Goal: Task Accomplishment & Management: Complete application form

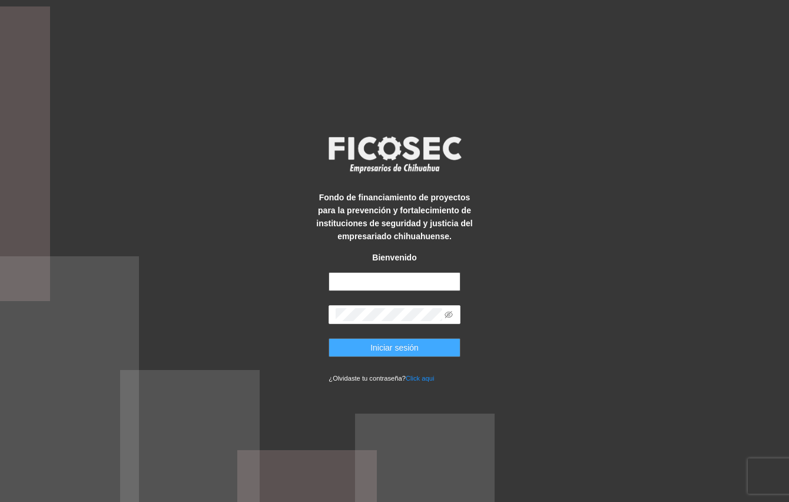
type input "**********"
click at [420, 343] on button "Iniciar sesión" at bounding box center [394, 347] width 131 height 19
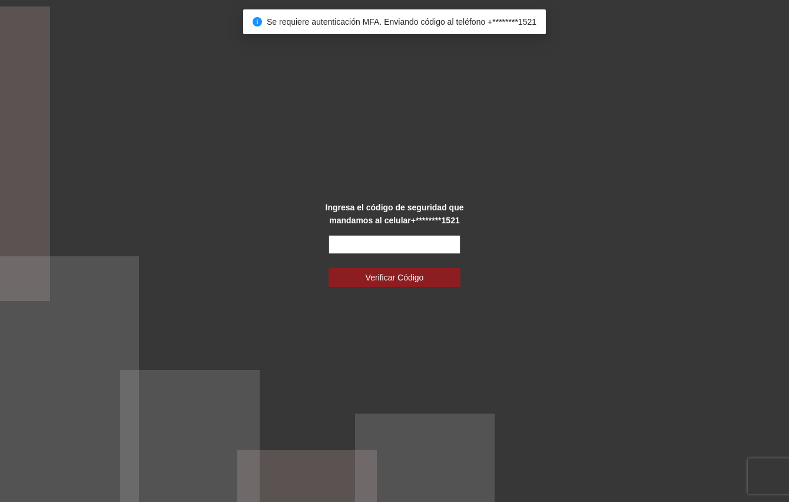
click at [391, 247] on input "text" at bounding box center [394, 244] width 131 height 19
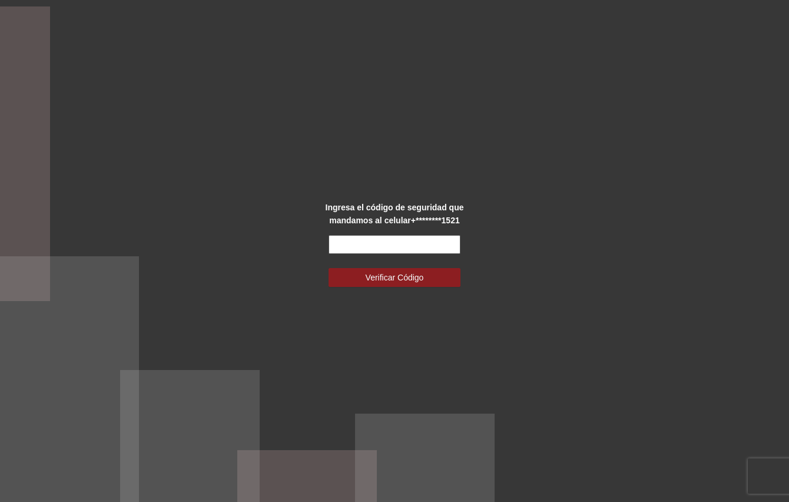
click at [338, 239] on input "text" at bounding box center [394, 244] width 131 height 19
type input "******"
click at [361, 274] on button "Verificar Código" at bounding box center [394, 277] width 131 height 19
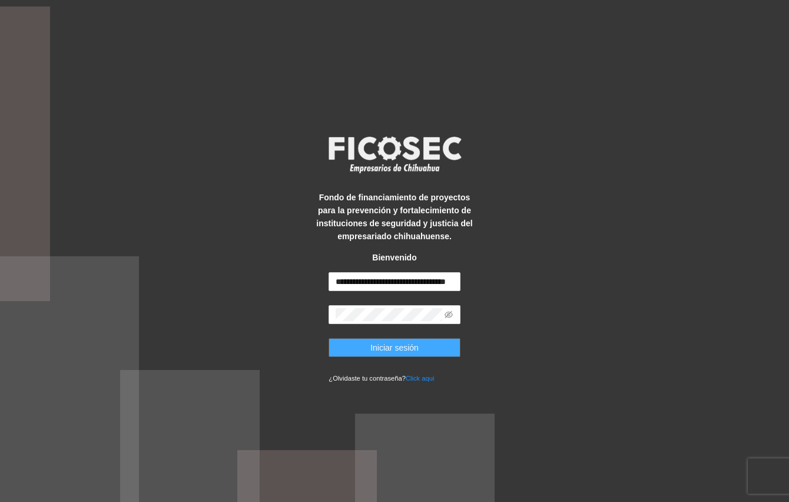
click at [383, 345] on span "Iniciar sesión" at bounding box center [395, 347] width 48 height 13
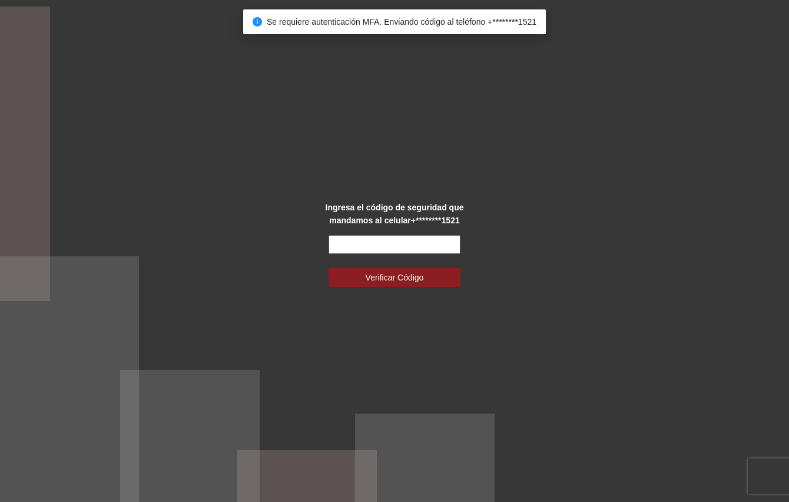
click at [371, 242] on input "text" at bounding box center [394, 244] width 131 height 19
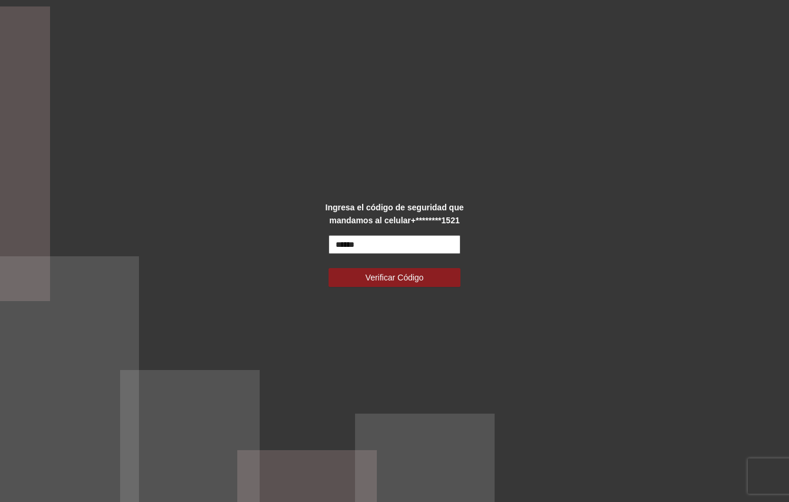
type input "******"
click at [329, 268] on button "Verificar Código" at bounding box center [394, 277] width 131 height 19
click at [363, 270] on button "Verificar Código" at bounding box center [394, 277] width 131 height 19
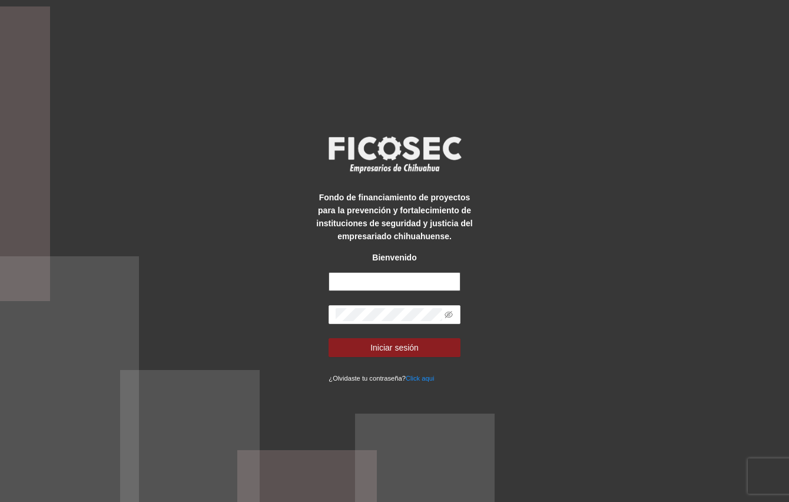
type input "**********"
click at [345, 34] on div "**********" at bounding box center [394, 251] width 789 height 502
click at [496, 71] on div "**********" at bounding box center [394, 251] width 789 height 502
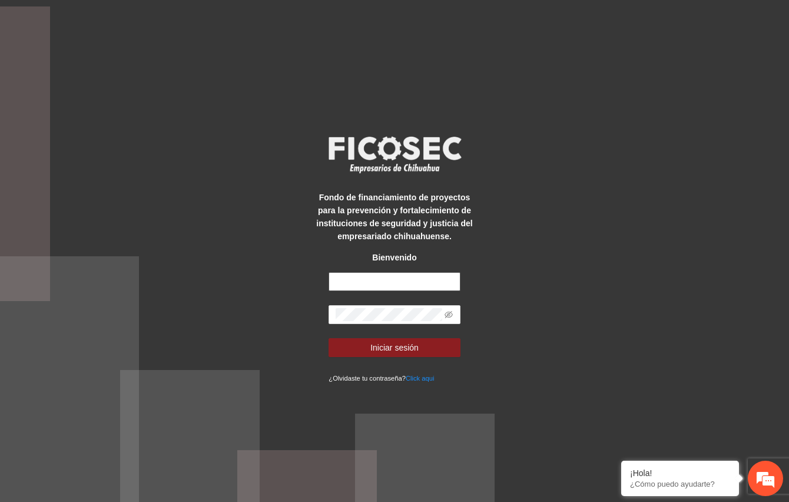
type input "**********"
click at [495, 322] on div "**********" at bounding box center [394, 251] width 789 height 502
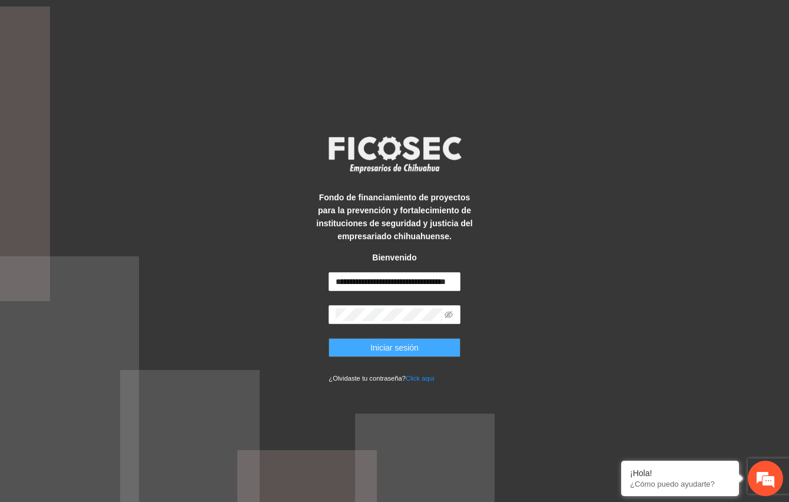
click at [394, 343] on span "Iniciar sesión" at bounding box center [395, 347] width 48 height 13
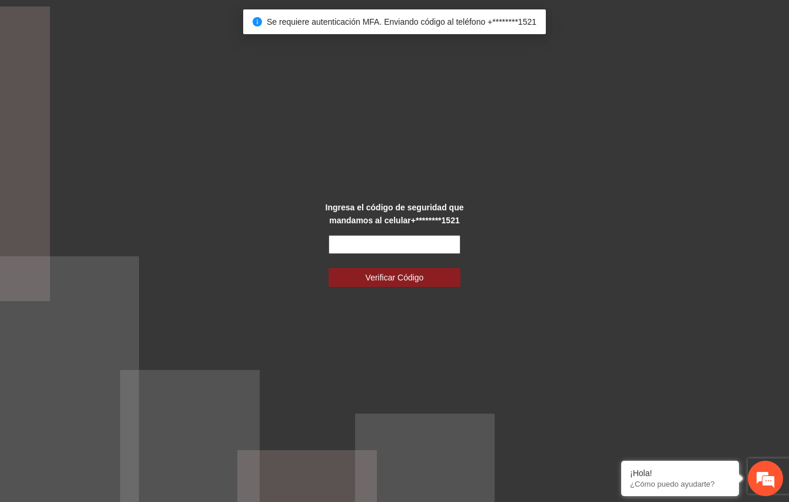
click at [414, 242] on input "text" at bounding box center [394, 244] width 131 height 19
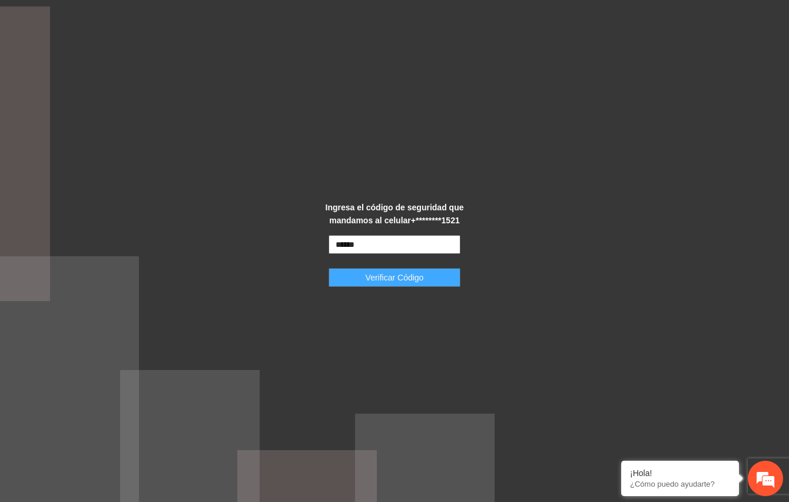
type input "******"
click at [405, 275] on span "Verificar Código" at bounding box center [395, 277] width 58 height 13
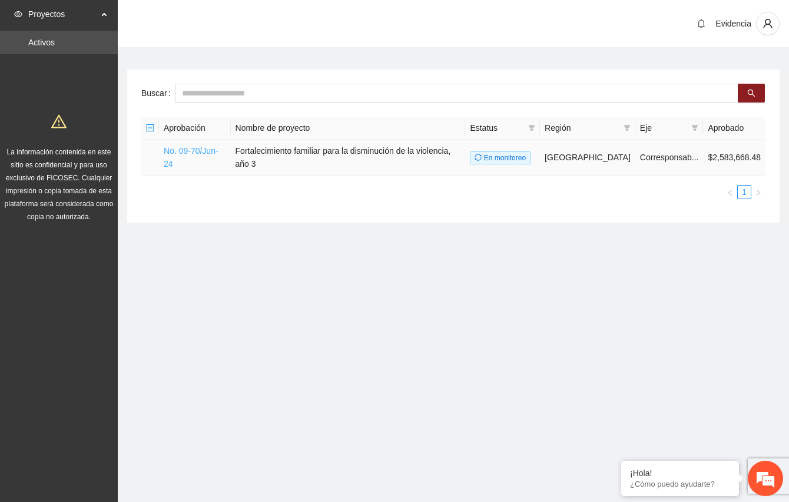
click at [206, 153] on link "No. 09-70/Jun-24" at bounding box center [191, 157] width 55 height 22
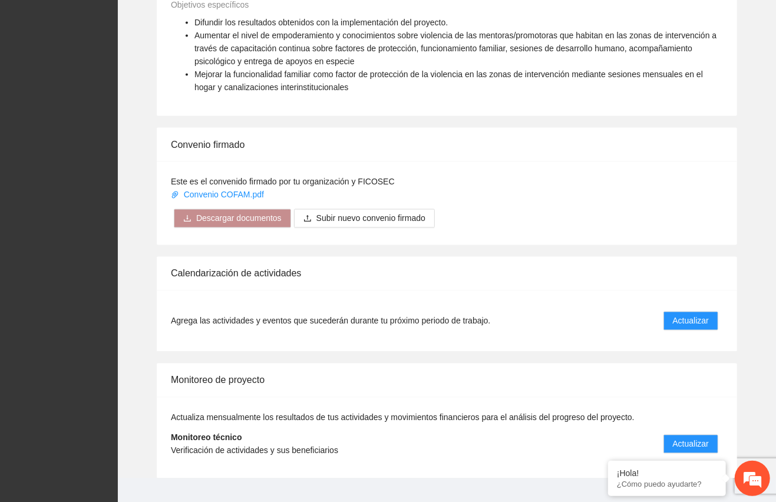
scroll to position [1017, 0]
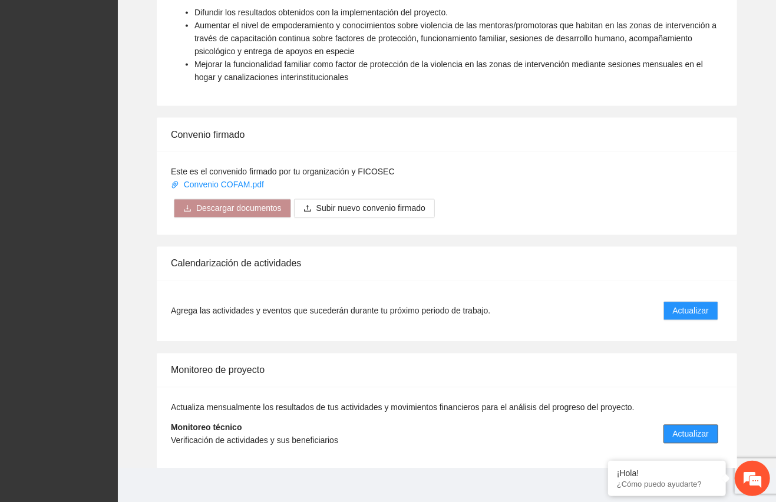
click at [693, 428] on span "Actualizar" at bounding box center [691, 434] width 36 height 13
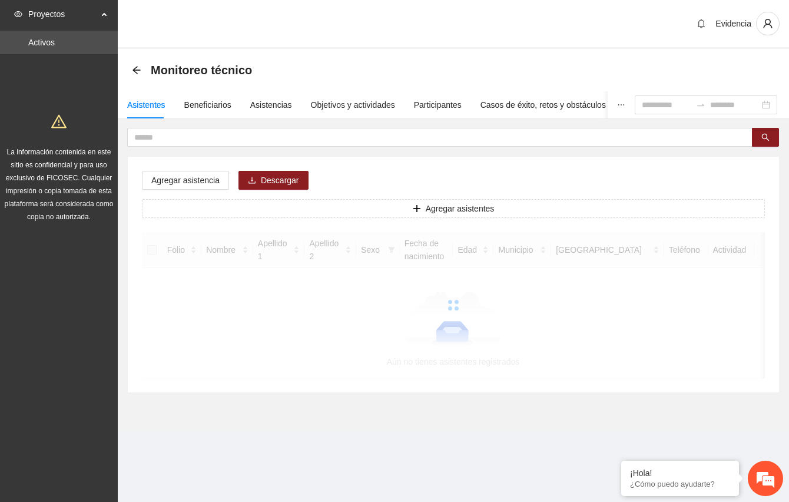
click at [592, 27] on div "Evidencia" at bounding box center [454, 24] width 672 height 49
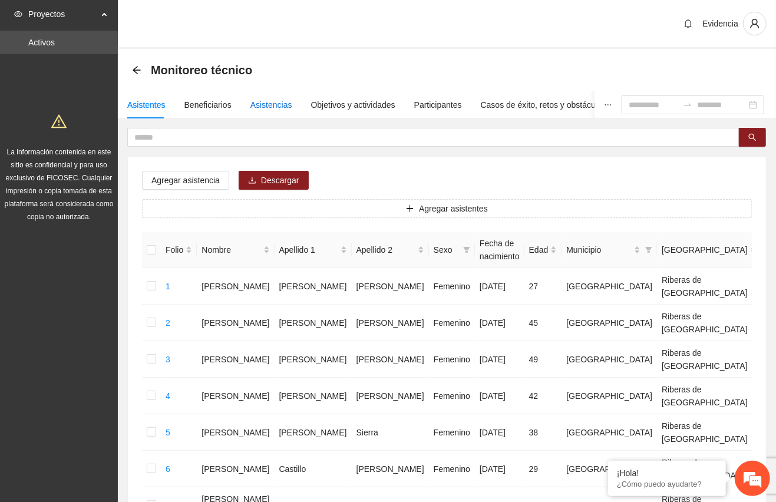
click at [278, 106] on div "Asistencias" at bounding box center [271, 104] width 42 height 13
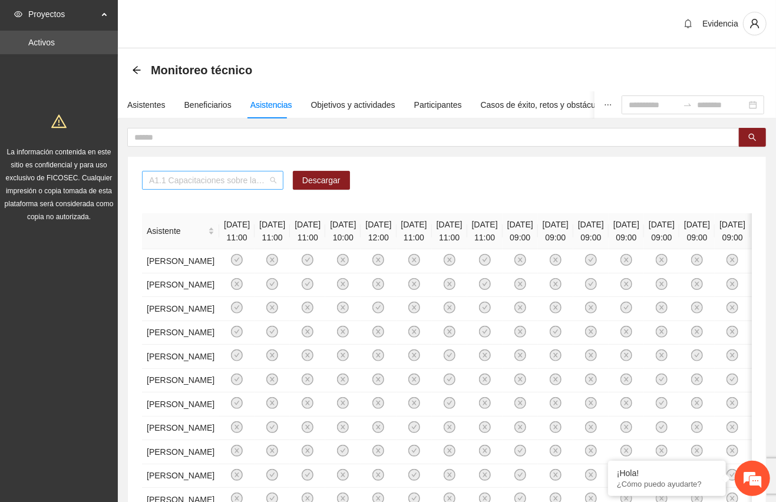
click at [272, 181] on span "A1.1 Capacitaciones sobre la metodología de funcionamiento familiar a promotora…" at bounding box center [212, 180] width 127 height 18
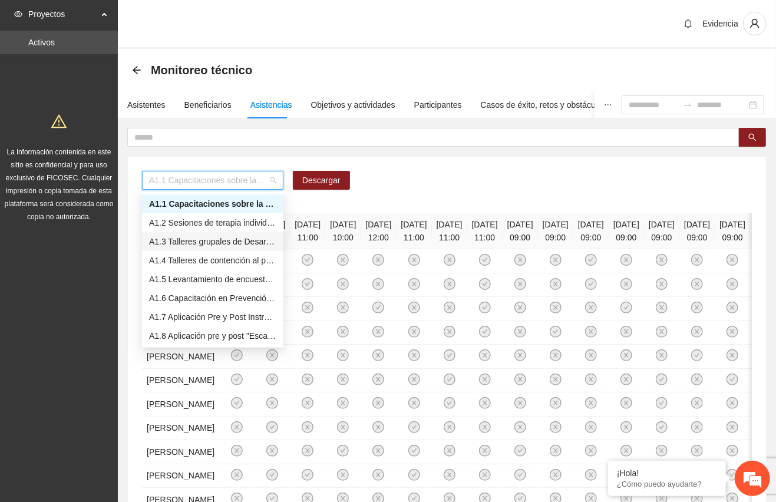
click at [238, 242] on div "A1.3 Talleres grupales de Desarrollo Humano a mentoras/promotoras de Punta Orie…" at bounding box center [212, 241] width 127 height 13
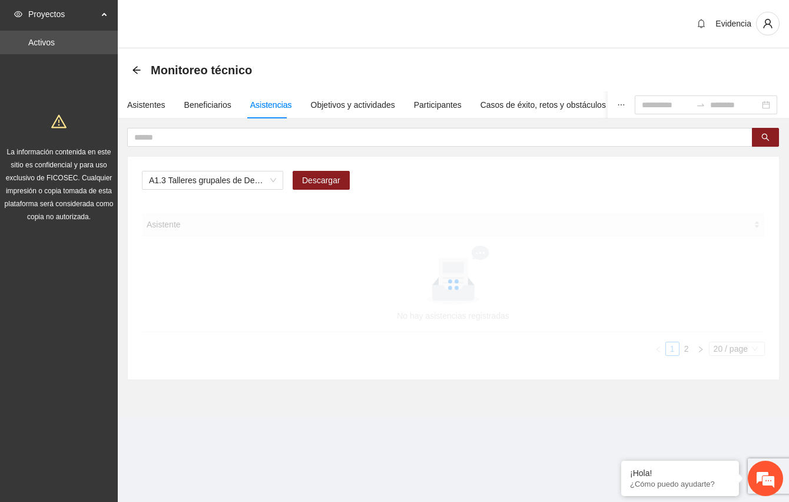
click at [446, 179] on div "A1.3 Talleres grupales de Desarrollo Humano a mentoras/promotoras de Punta Orie…" at bounding box center [453, 185] width 623 height 28
click at [44, 260] on div "Proyectos Activos La información contenida en este sitio es confidencial y para…" at bounding box center [59, 251] width 118 height 502
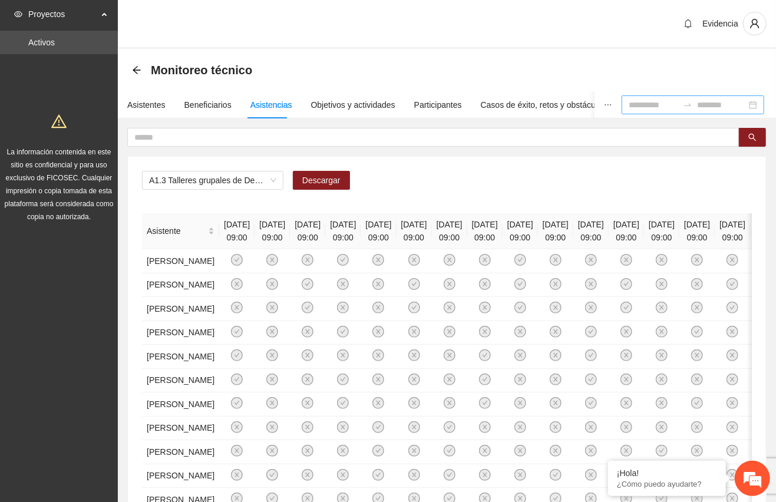
click at [629, 106] on input at bounding box center [653, 104] width 49 height 13
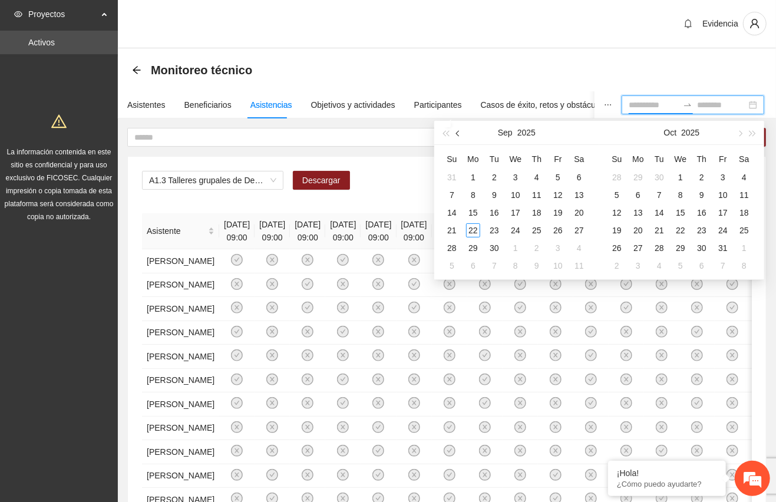
click at [458, 132] on span "button" at bounding box center [459, 133] width 6 height 6
type input "**********"
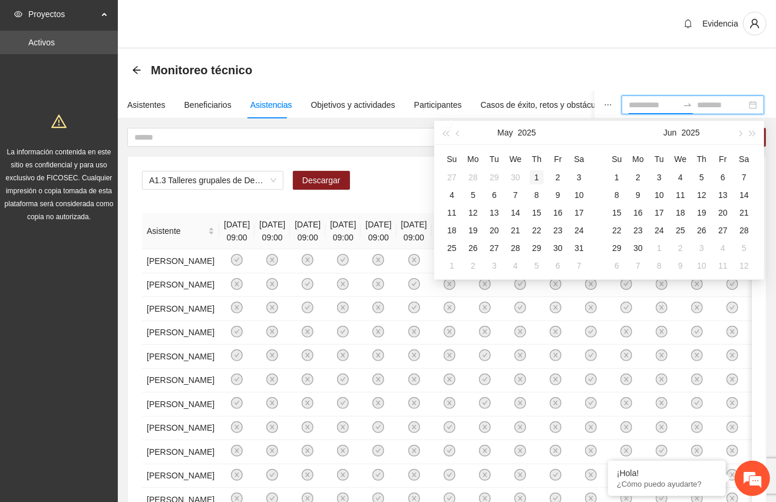
click at [530, 173] on div "1" at bounding box center [537, 177] width 14 height 14
type input "**********"
click at [586, 250] on div "31" at bounding box center [579, 248] width 14 height 14
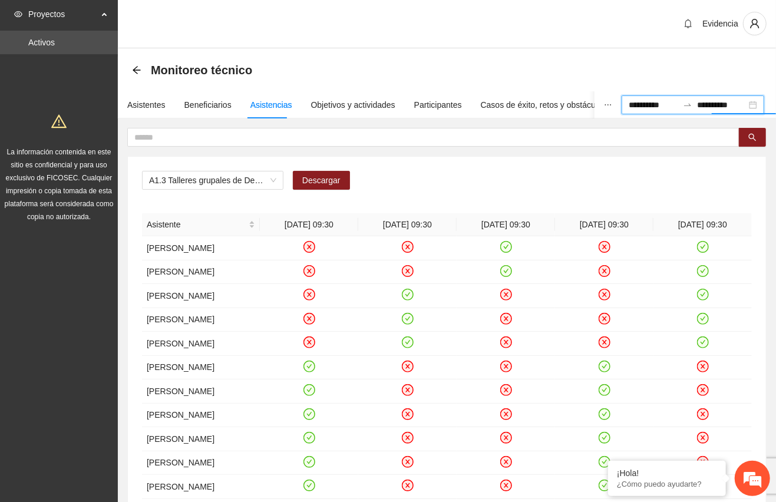
click at [517, 19] on div "Evidencia" at bounding box center [447, 24] width 658 height 49
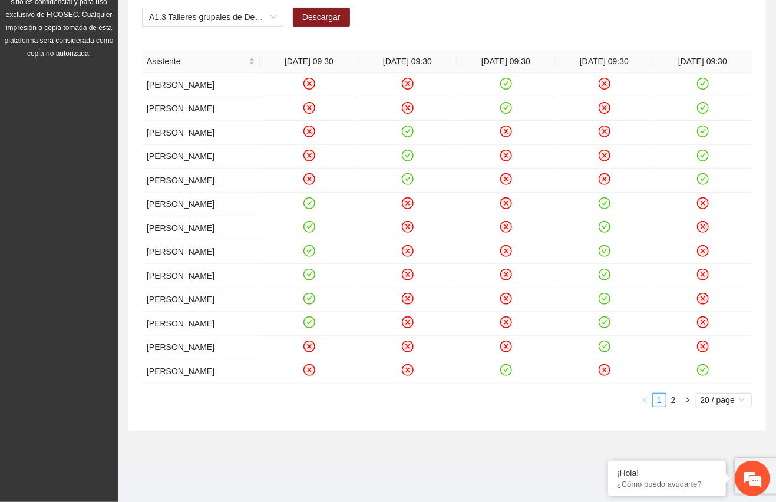
scroll to position [250, 0]
click at [733, 402] on span "20 / page" at bounding box center [723, 400] width 47 height 13
click at [732, 455] on div "50 / page" at bounding box center [724, 458] width 43 height 13
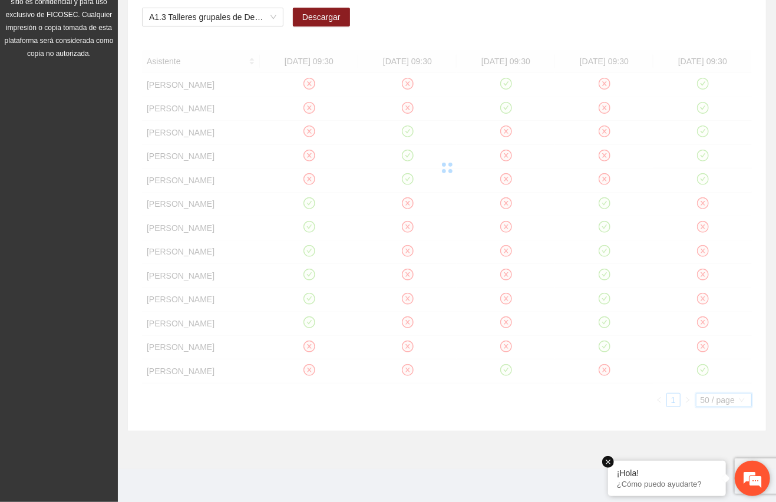
click at [610, 464] on em at bounding box center [608, 462] width 12 height 12
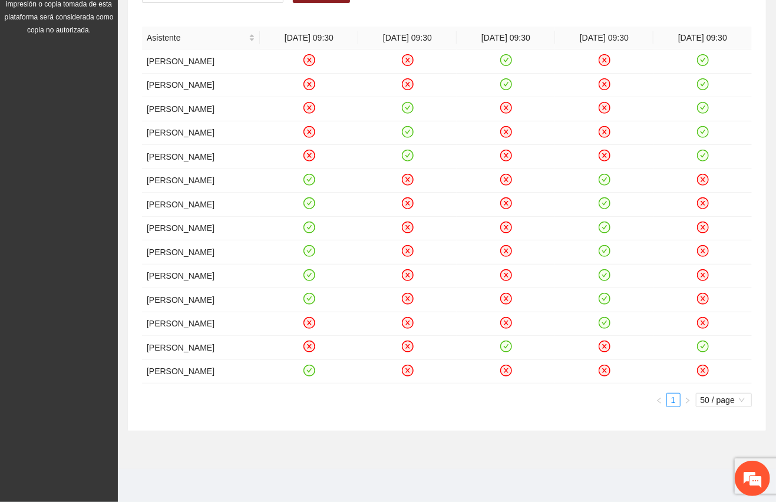
scroll to position [203, 0]
click at [608, 375] on icon "close-circle" at bounding box center [604, 370] width 10 height 10
click at [707, 102] on icon "check-circle" at bounding box center [703, 108] width 12 height 12
click at [703, 130] on icon "check-circle" at bounding box center [702, 132] width 10 height 10
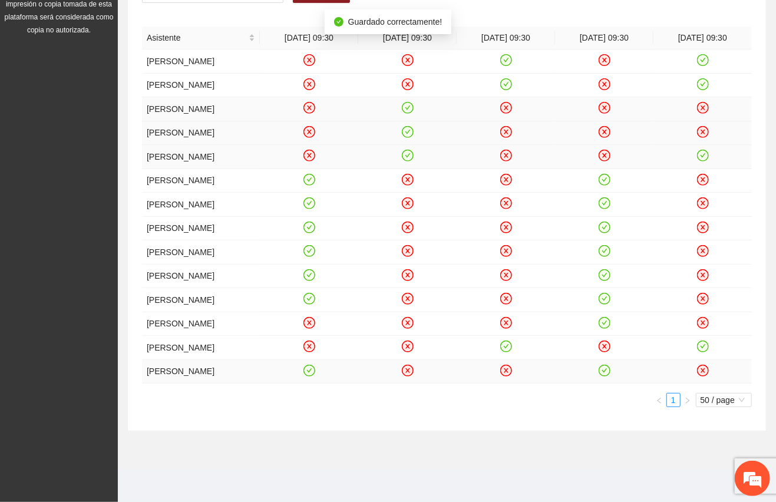
click at [705, 161] on icon "check-circle" at bounding box center [703, 156] width 12 height 12
click at [604, 153] on icon "close-circle" at bounding box center [604, 155] width 5 height 5
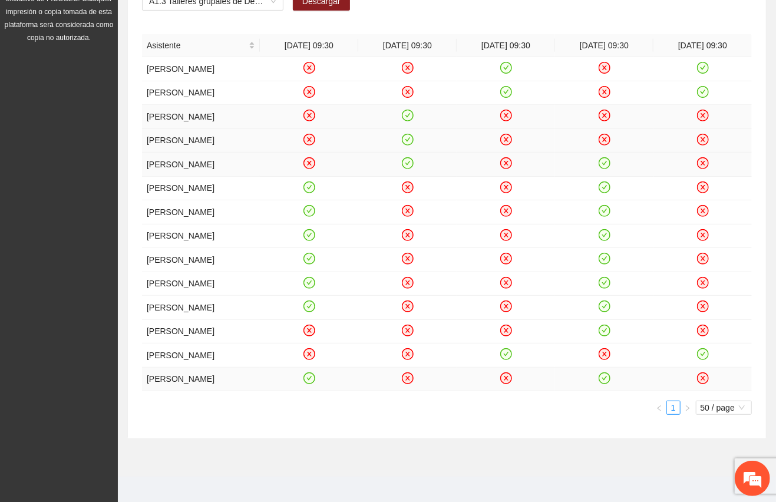
scroll to position [177, 0]
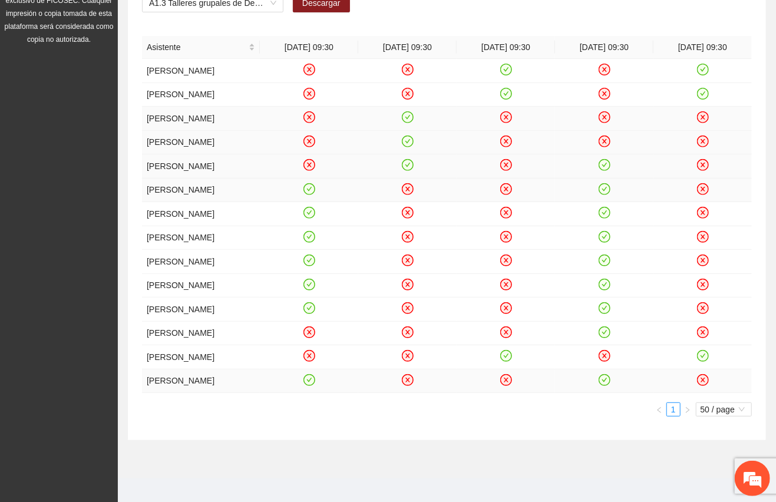
click at [604, 194] on icon "check-circle" at bounding box center [604, 189] width 10 height 10
click at [606, 218] on icon "check-circle" at bounding box center [604, 213] width 10 height 10
click at [606, 120] on icon "close-circle" at bounding box center [604, 117] width 5 height 5
click at [606, 146] on icon "close-circle" at bounding box center [604, 141] width 10 height 10
click at [602, 242] on icon "check-circle" at bounding box center [604, 237] width 10 height 10
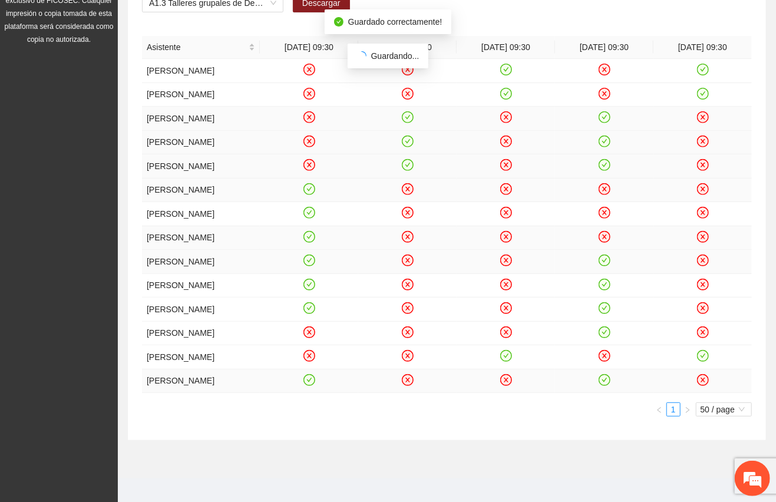
click at [606, 266] on icon "check-circle" at bounding box center [604, 261] width 10 height 10
click at [606, 286] on icon "check-circle" at bounding box center [603, 284] width 5 height 4
click at [606, 313] on icon "check-circle" at bounding box center [604, 308] width 10 height 10
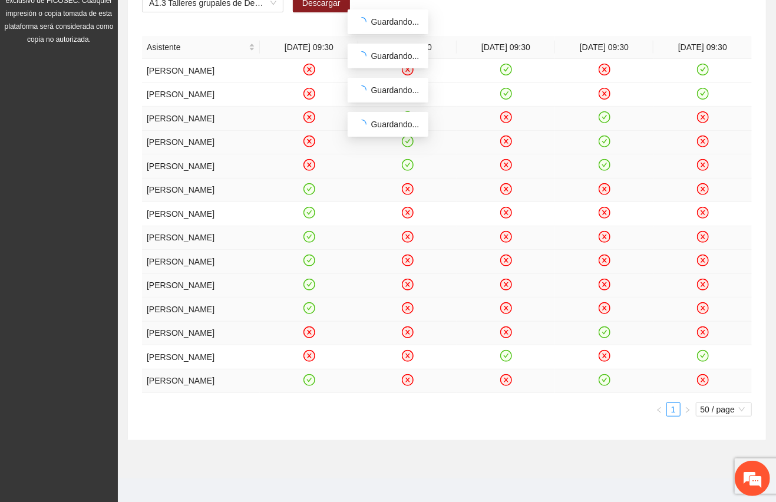
click at [606, 337] on icon "check-circle" at bounding box center [604, 332] width 10 height 10
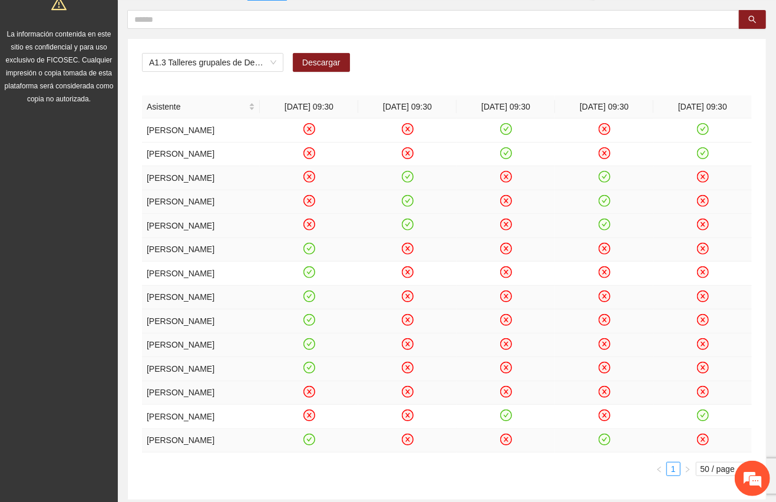
scroll to position [114, 0]
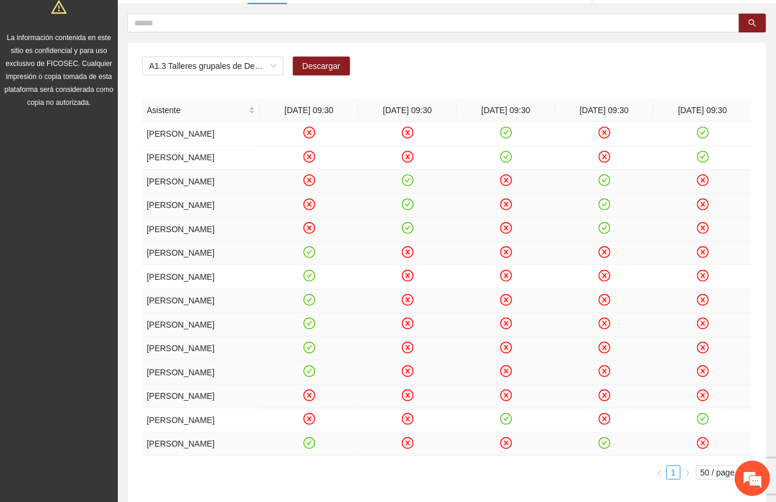
click at [607, 44] on div "A1.3 Talleres grupales de Desarrollo Humano a mentoras/promotoras de Punta Orie…" at bounding box center [447, 272] width 638 height 461
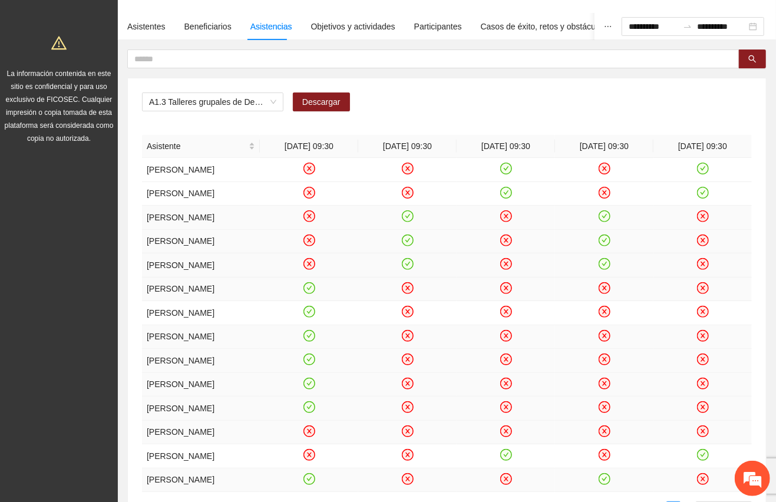
scroll to position [74, 0]
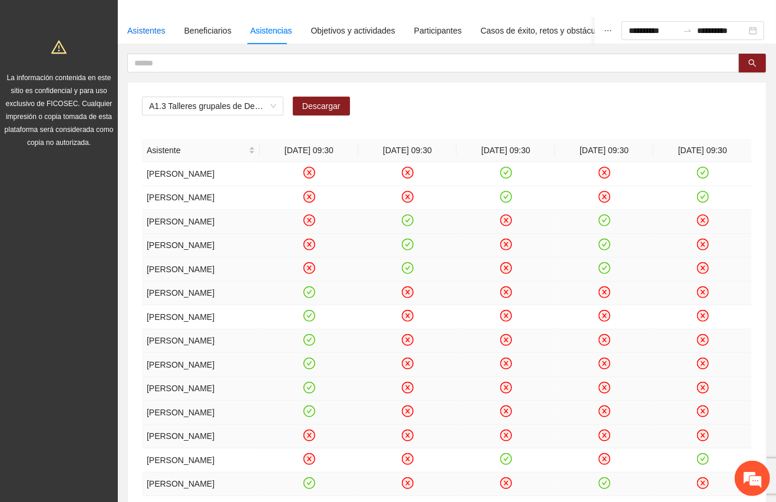
click at [144, 27] on div "Asistentes" at bounding box center [146, 30] width 38 height 13
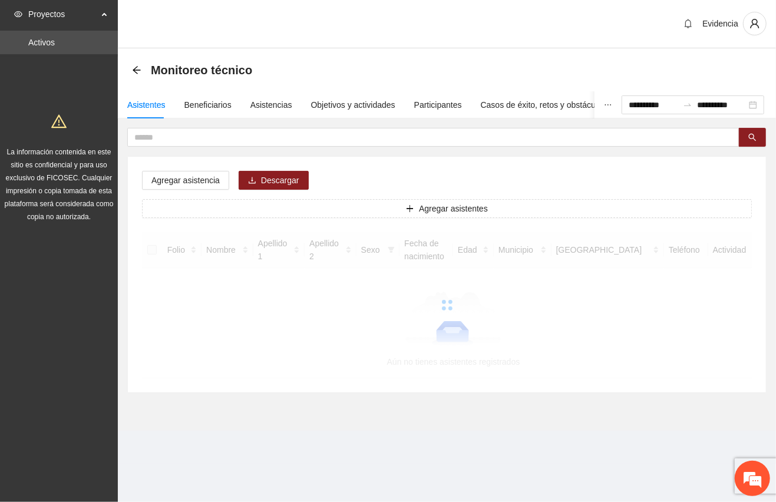
scroll to position [0, 0]
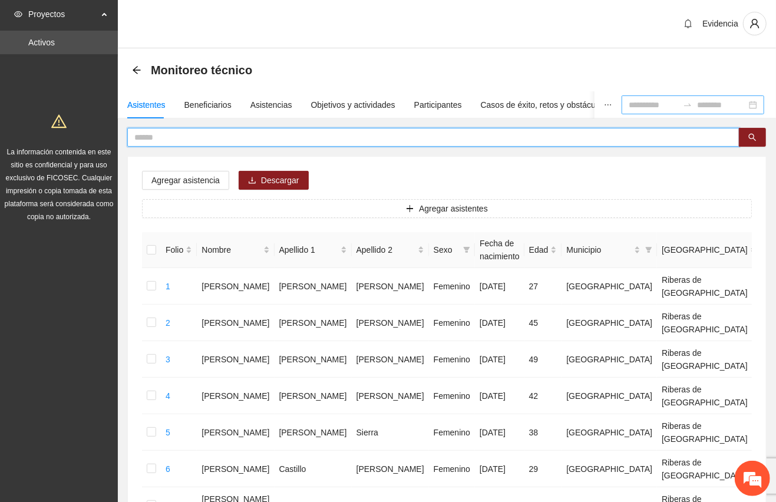
click at [171, 139] on input "text" at bounding box center [428, 137] width 588 height 13
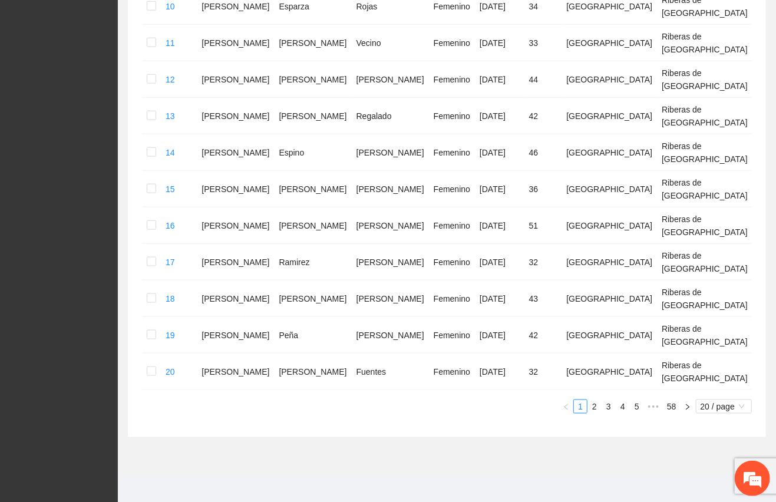
scroll to position [616, 0]
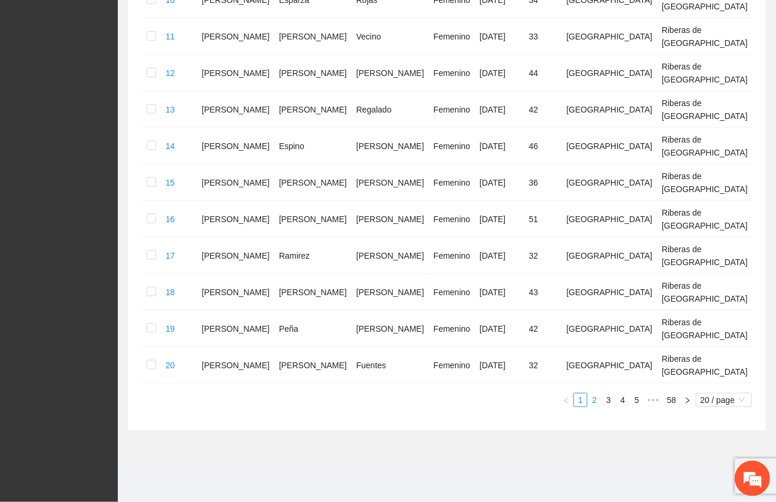
click at [594, 401] on link "2" at bounding box center [594, 400] width 13 height 13
click at [606, 405] on link "3" at bounding box center [608, 400] width 13 height 13
click at [620, 406] on link "4" at bounding box center [622, 400] width 13 height 13
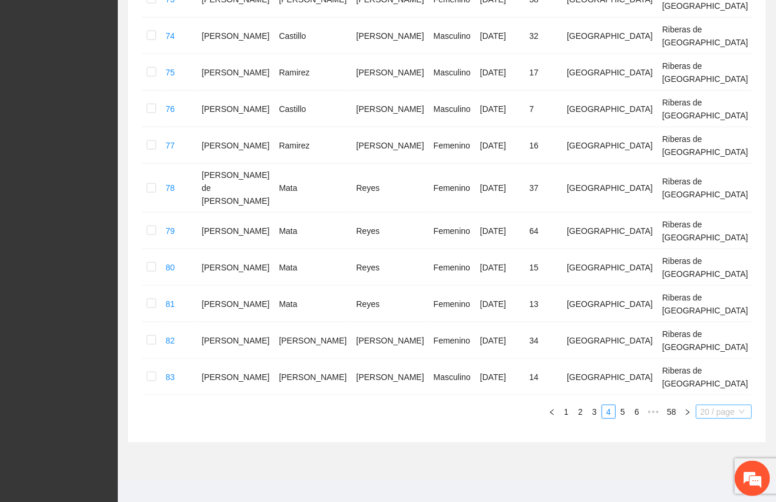
click at [718, 405] on span "20 / page" at bounding box center [723, 411] width 47 height 13
click at [713, 464] on div "50 / page" at bounding box center [724, 470] width 43 height 13
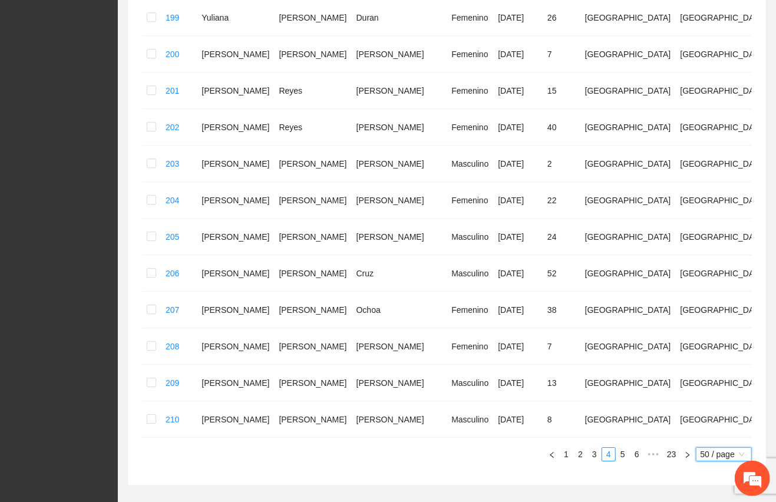
scroll to position [1711, 0]
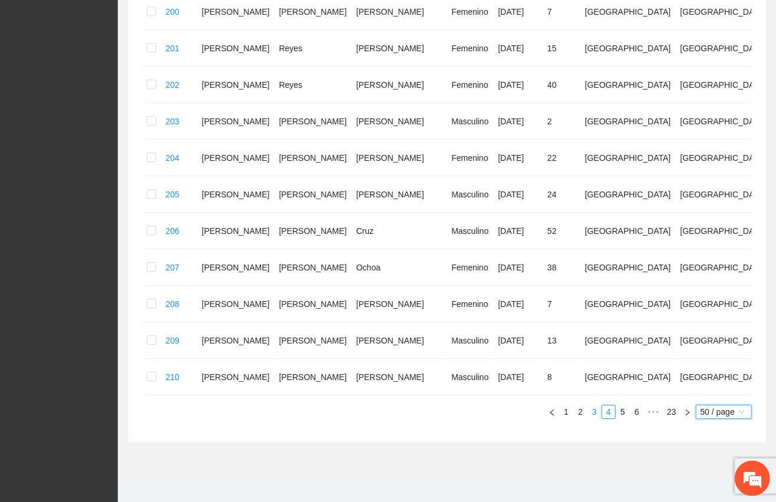
click at [588, 405] on link "3" at bounding box center [594, 411] width 13 height 13
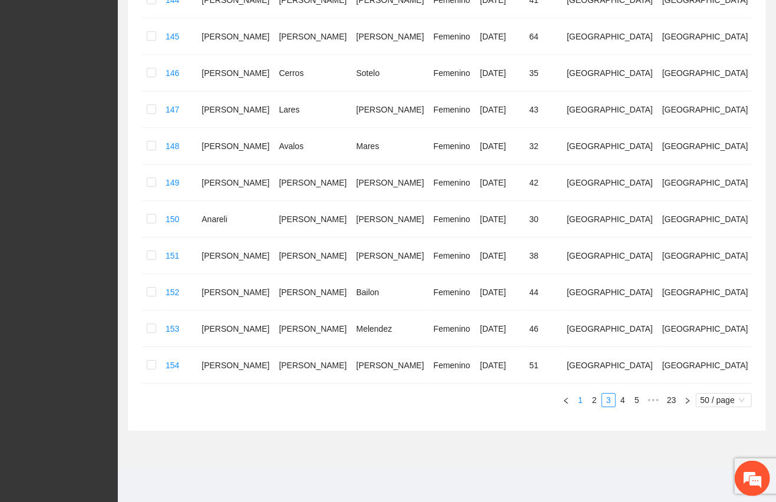
click at [578, 403] on link "1" at bounding box center [580, 400] width 13 height 13
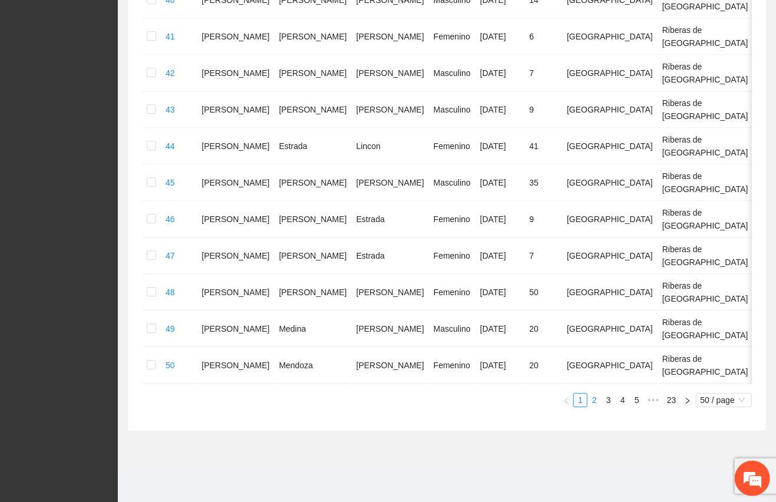
click at [592, 406] on link "2" at bounding box center [594, 400] width 13 height 13
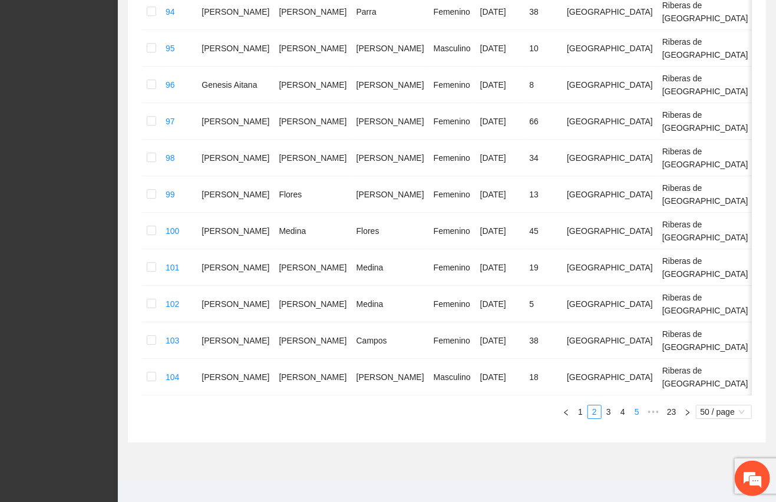
click at [637, 416] on link "5" at bounding box center [636, 411] width 13 height 13
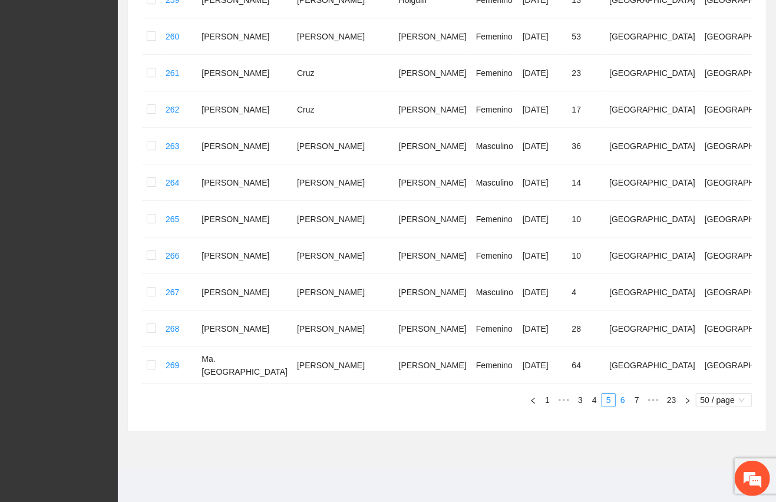
click at [626, 399] on link "6" at bounding box center [622, 400] width 13 height 13
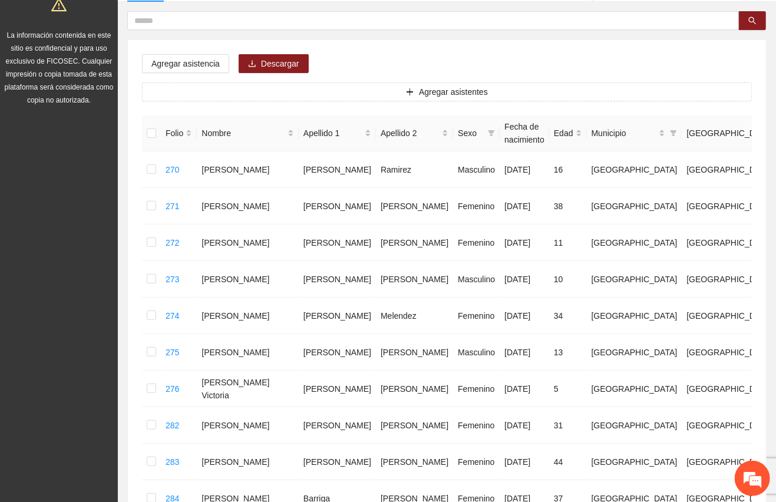
scroll to position [106, 0]
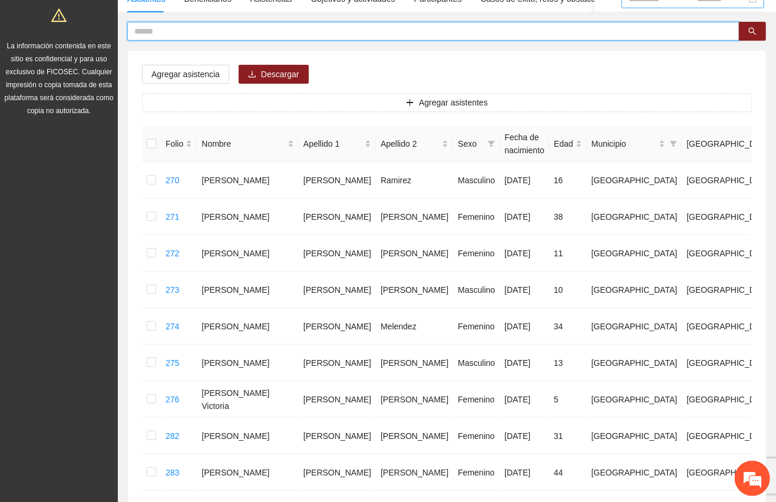
click at [185, 32] on input "text" at bounding box center [428, 31] width 588 height 13
type input "*******"
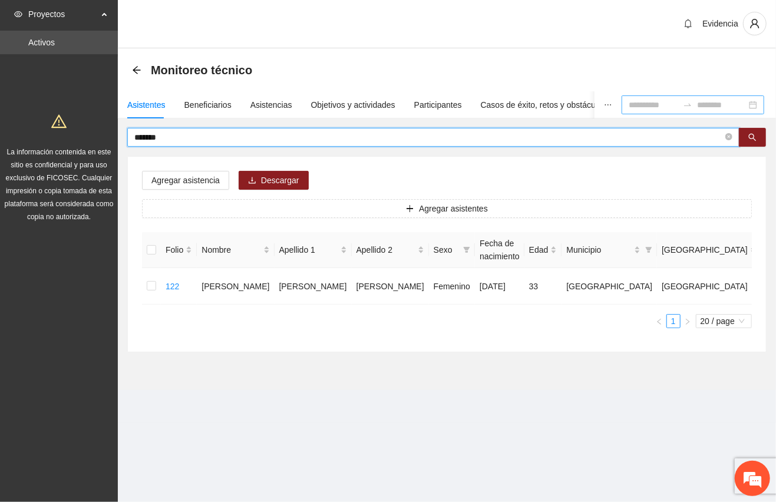
scroll to position [0, 0]
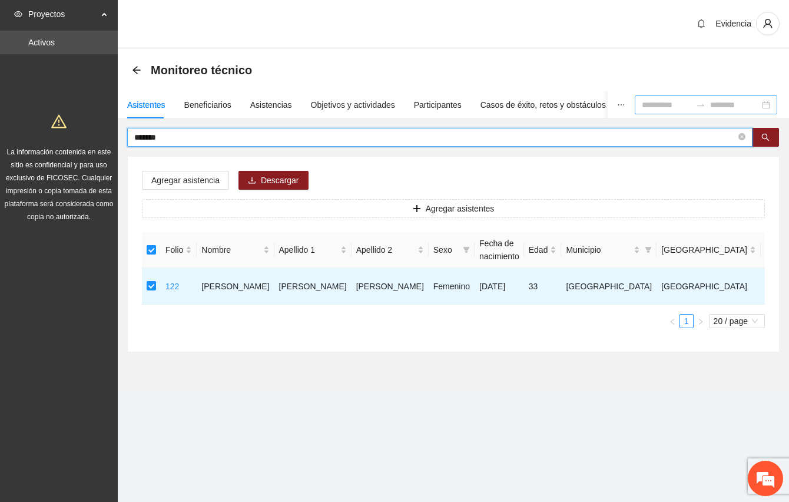
drag, startPoint x: 170, startPoint y: 137, endPoint x: 62, endPoint y: 125, distance: 108.4
click at [62, 125] on section "Proyectos Activos La información contenida en este sitio es confidencial y para…" at bounding box center [394, 251] width 789 height 502
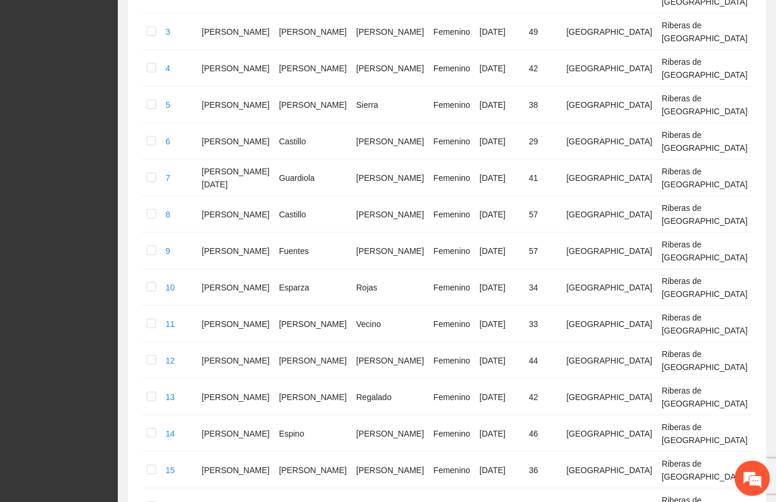
scroll to position [616, 0]
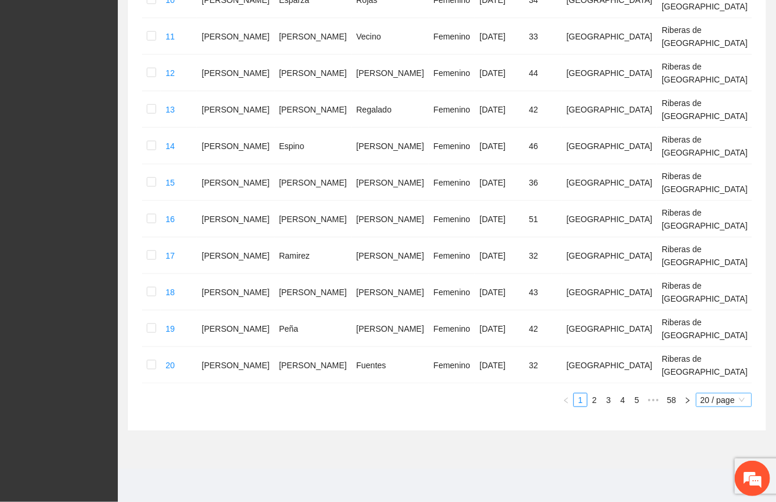
click at [735, 394] on span "20 / page" at bounding box center [723, 400] width 47 height 13
click at [705, 456] on div "50 / page" at bounding box center [724, 458] width 43 height 13
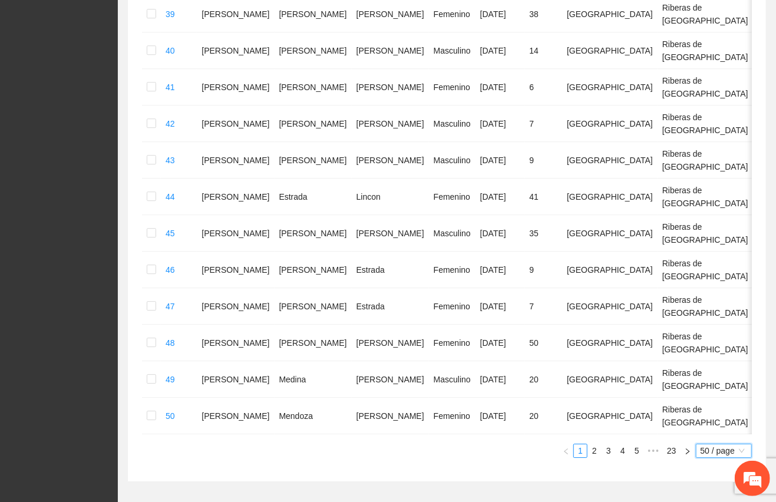
scroll to position [1664, 0]
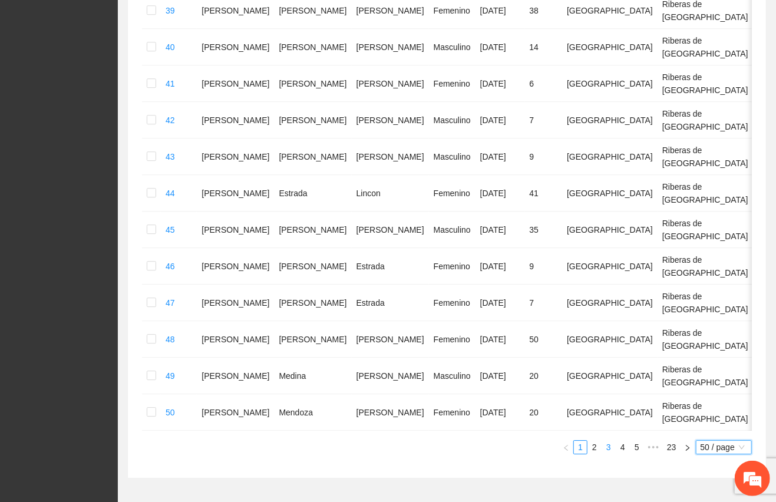
click at [606, 454] on link "3" at bounding box center [608, 447] width 13 height 13
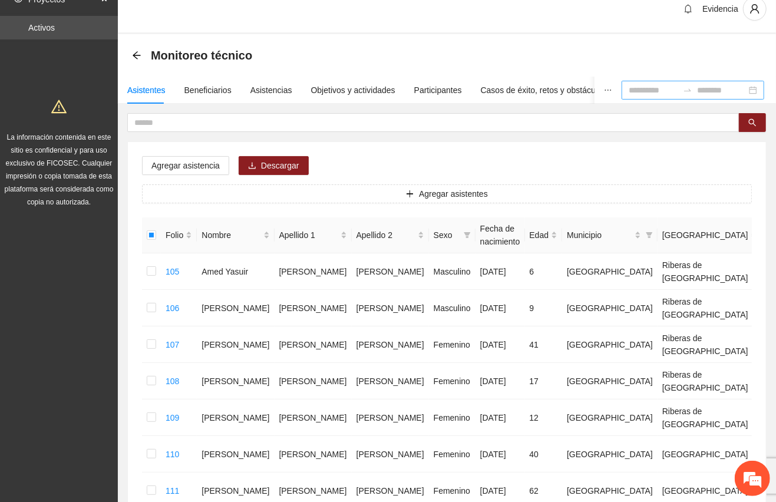
scroll to position [0, 0]
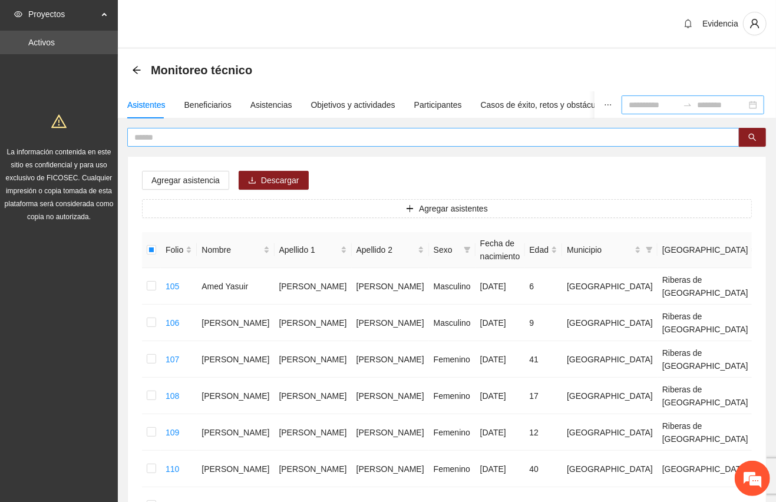
click at [185, 135] on input "text" at bounding box center [428, 137] width 588 height 13
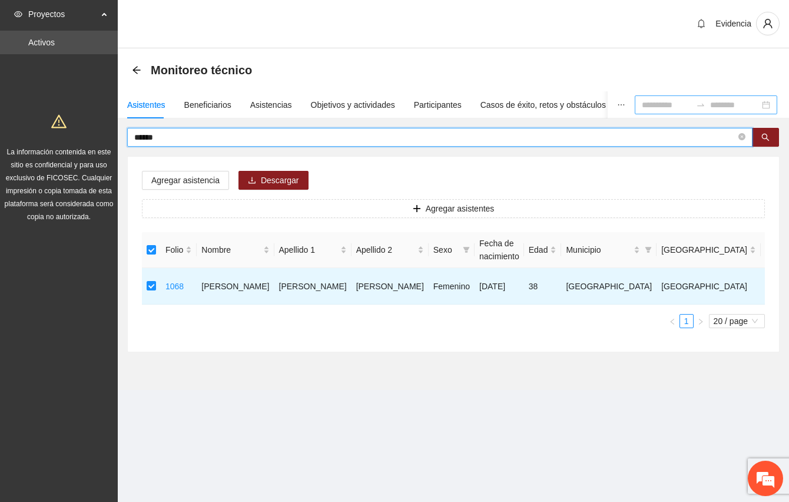
drag, startPoint x: 164, startPoint y: 141, endPoint x: 100, endPoint y: 138, distance: 64.3
click at [100, 138] on section "Proyectos Activos La información contenida en este sitio es confidencial y para…" at bounding box center [394, 251] width 789 height 502
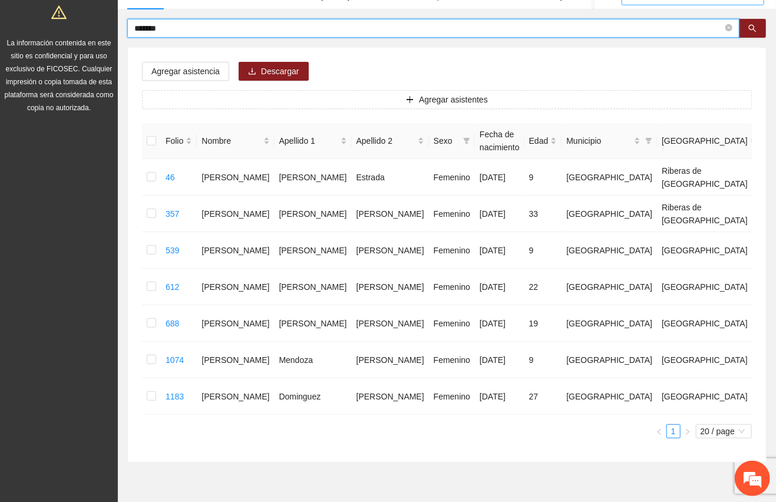
scroll to position [111, 0]
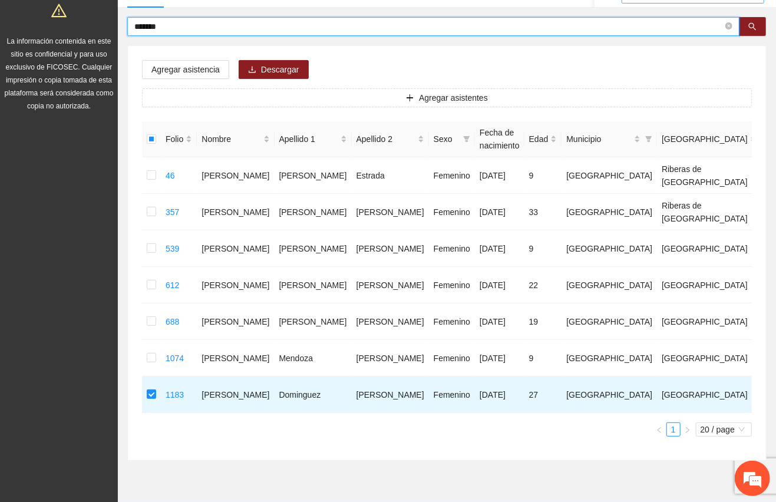
drag, startPoint x: 179, startPoint y: 26, endPoint x: 43, endPoint y: 34, distance: 136.3
click at [43, 34] on section "Proyectos Activos La información contenida en este sitio es confidencial y para…" at bounding box center [388, 210] width 776 height 642
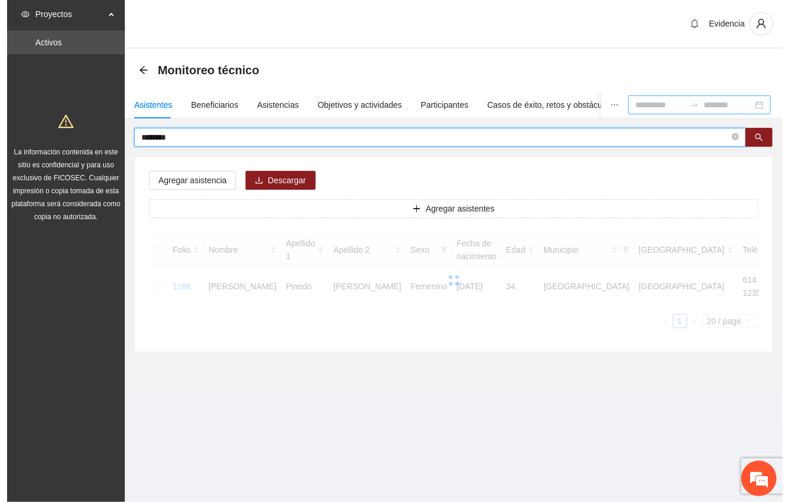
scroll to position [0, 0]
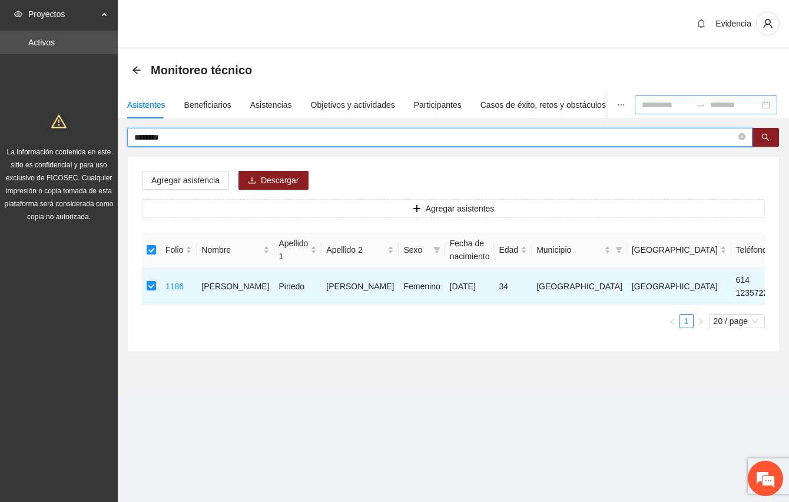
drag, startPoint x: 180, startPoint y: 134, endPoint x: 79, endPoint y: 128, distance: 101.5
click at [79, 128] on section "Proyectos Activos La información contenida en este sitio es confidencial y para…" at bounding box center [394, 251] width 789 height 502
type input "********"
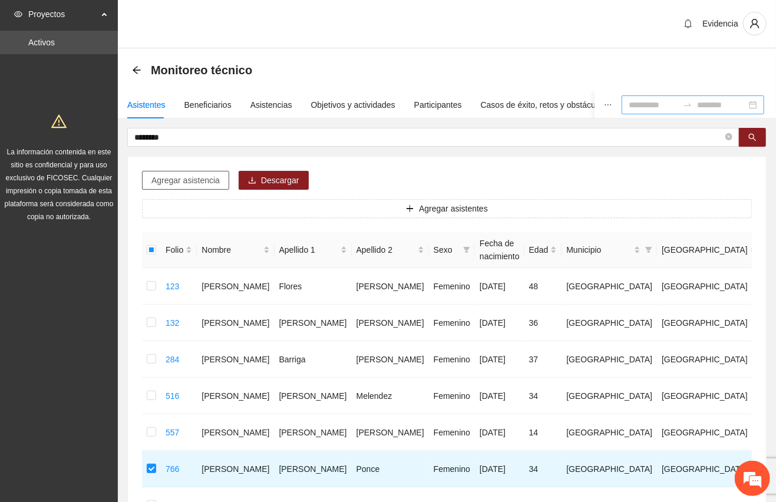
click at [187, 180] on span "Agregar asistencia" at bounding box center [185, 180] width 68 height 13
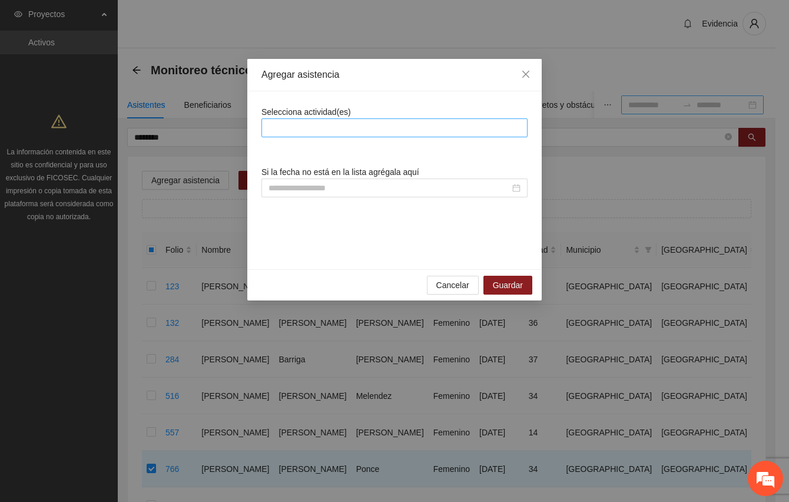
click at [332, 131] on div at bounding box center [394, 128] width 260 height 14
click at [512, 108] on div "Selecciona actividad(es)" at bounding box center [395, 121] width 266 height 32
click at [347, 127] on div at bounding box center [394, 128] width 260 height 14
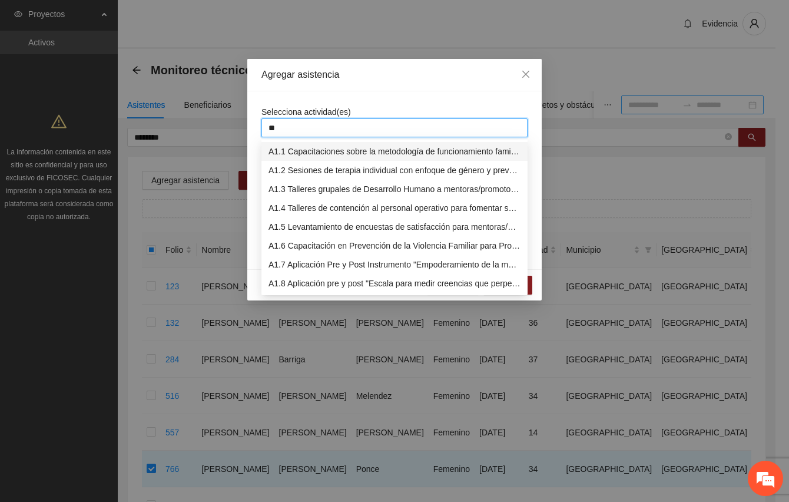
type input "***"
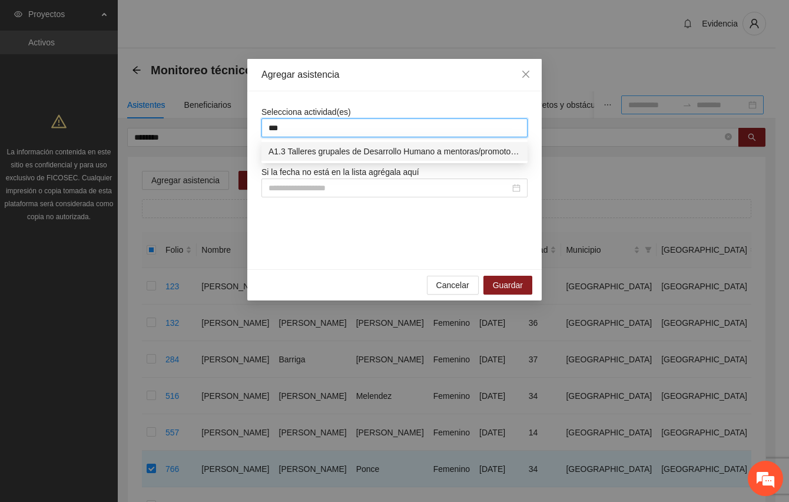
click at [347, 148] on div "A1.3 Talleres grupales de Desarrollo Humano a mentoras/promotoras de Punta Orie…" at bounding box center [395, 151] width 252 height 13
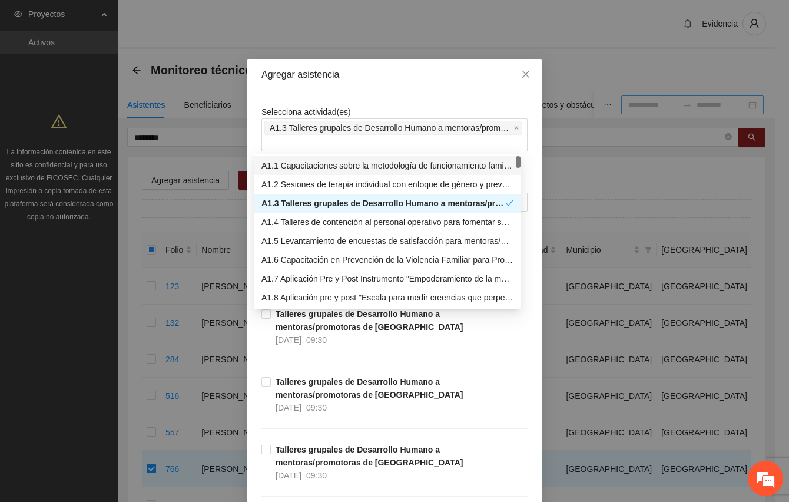
click at [385, 88] on div "Agregar asistencia" at bounding box center [394, 75] width 295 height 32
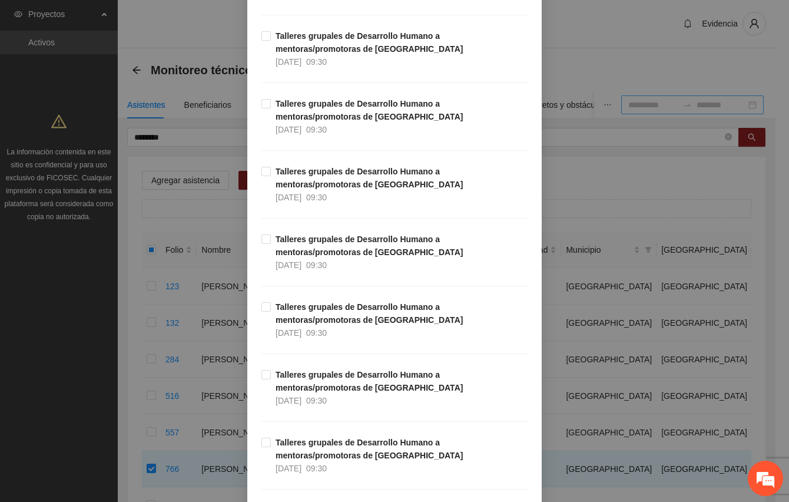
scroll to position [1218, 0]
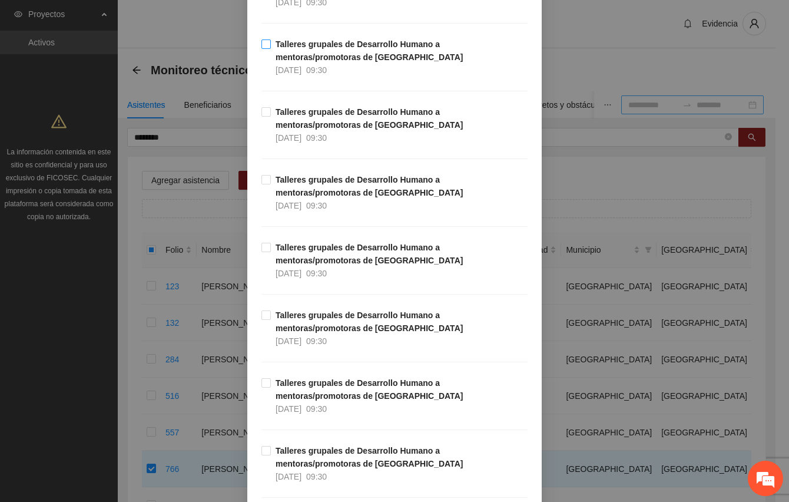
click at [295, 58] on strong "Talleres grupales de Desarrollo Humano a mentoras/promotoras de Punta Oriente" at bounding box center [369, 50] width 187 height 22
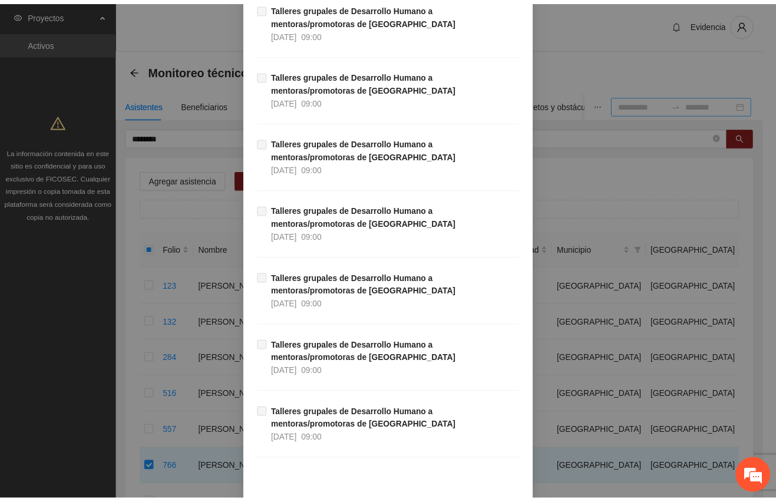
scroll to position [4651, 0]
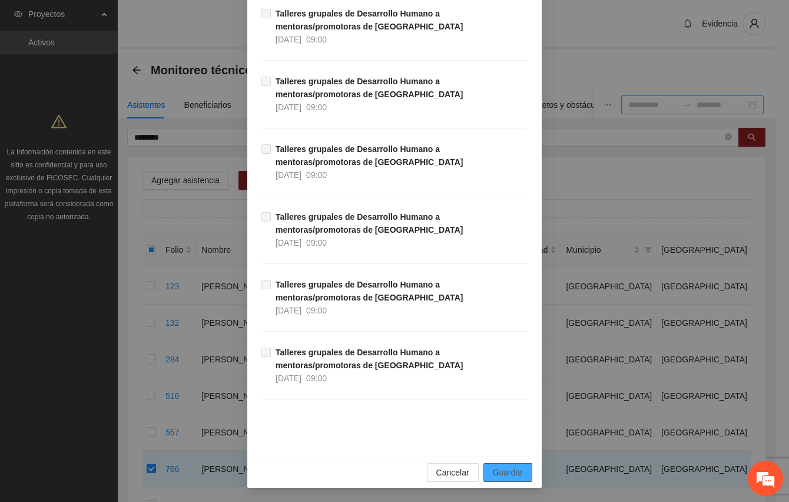
click at [505, 470] on span "Guardar" at bounding box center [508, 472] width 30 height 13
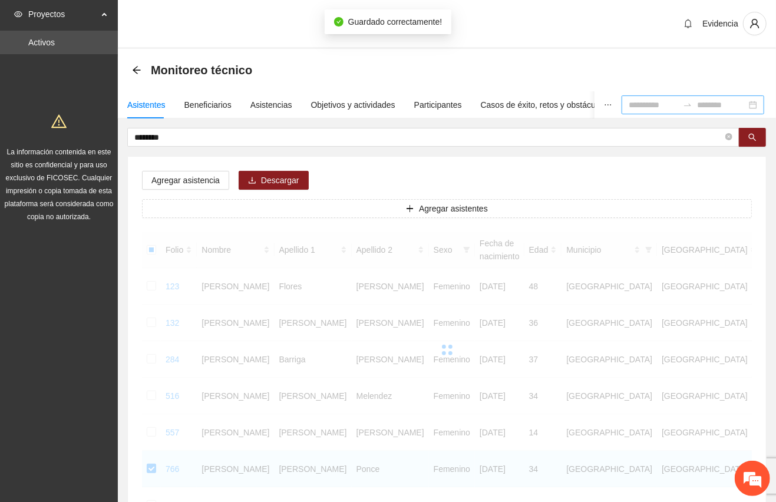
click at [262, 8] on div "Evidencia" at bounding box center [447, 24] width 658 height 49
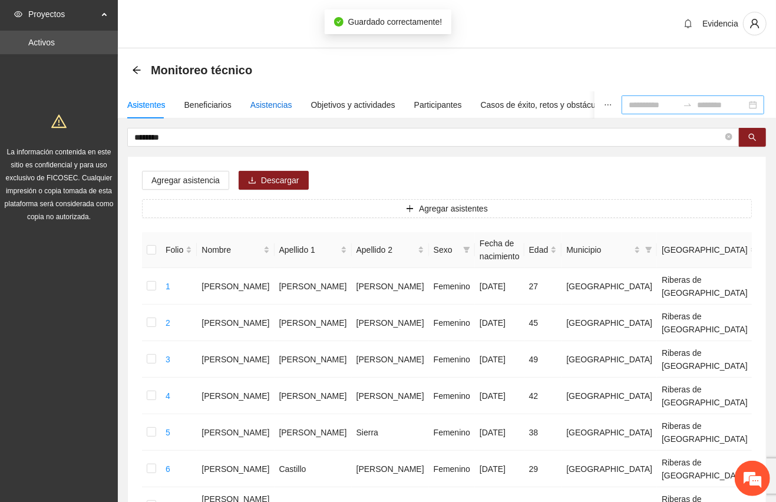
click at [266, 107] on div "Asistencias" at bounding box center [271, 104] width 42 height 13
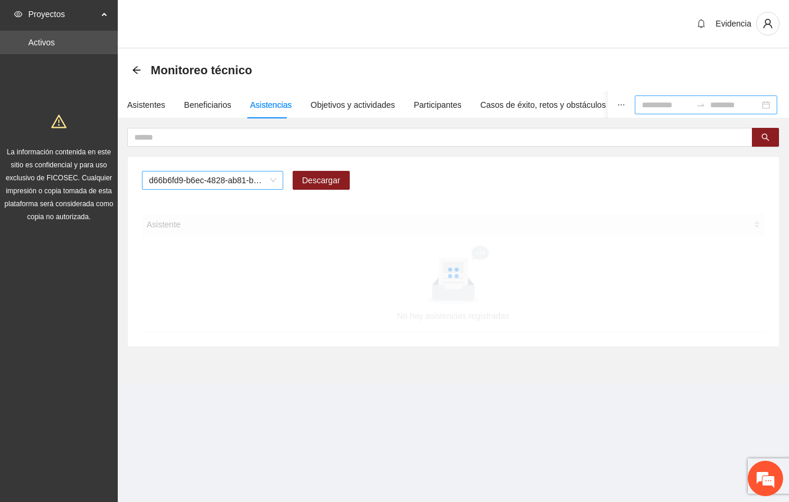
click at [203, 180] on span "d66b6fd9-b6ec-4828-ab81-b45f232f7914" at bounding box center [212, 180] width 127 height 18
click at [274, 49] on div "Monitoreo técnico" at bounding box center [454, 70] width 672 height 42
drag, startPoint x: 141, startPoint y: 111, endPoint x: 272, endPoint y: 102, distance: 130.5
click at [140, 111] on div "Asistentes" at bounding box center [146, 104] width 38 height 27
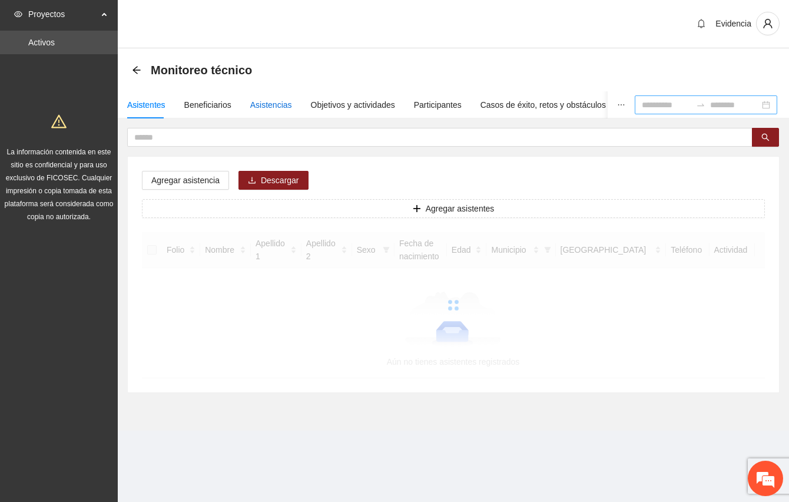
click at [280, 103] on div "Asistencias" at bounding box center [271, 104] width 42 height 13
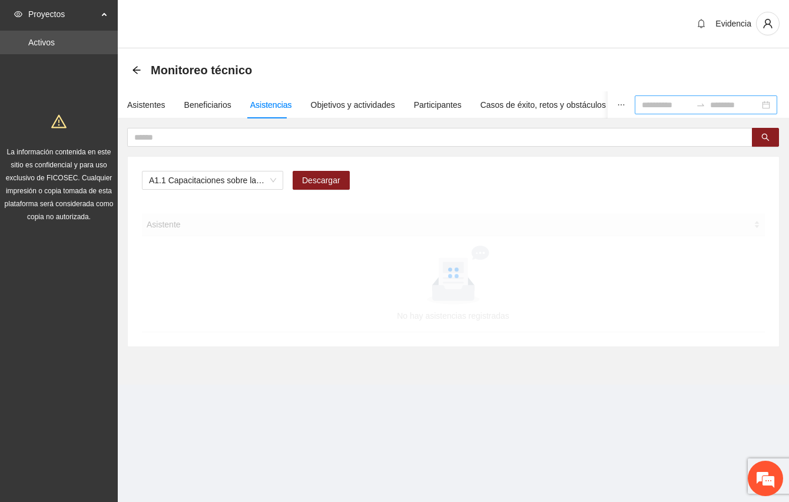
click at [392, 21] on div "Evidencia" at bounding box center [454, 24] width 672 height 49
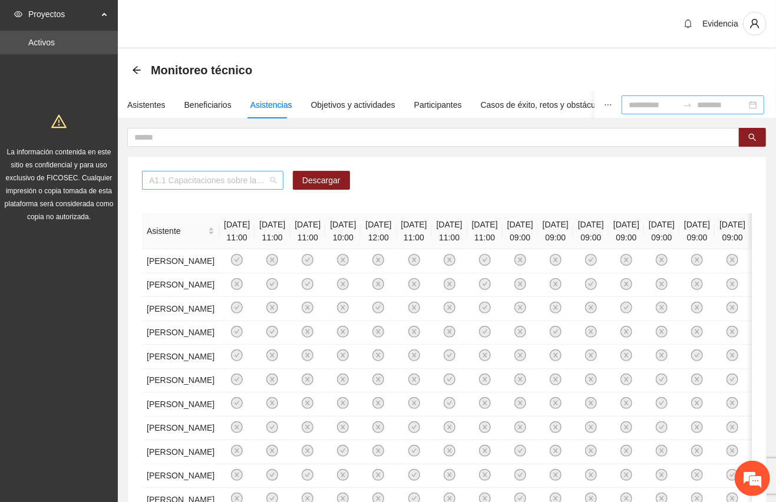
click at [274, 180] on span "A1.1 Capacitaciones sobre la metodología de funcionamiento familiar a promotora…" at bounding box center [212, 180] width 127 height 18
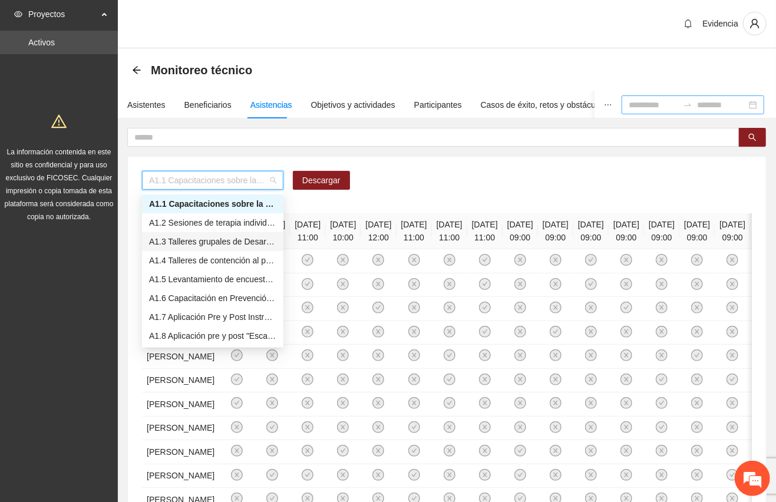
click at [217, 239] on div "A1.3 Talleres grupales de Desarrollo Humano a mentoras/promotoras de Punta Orie…" at bounding box center [212, 241] width 127 height 13
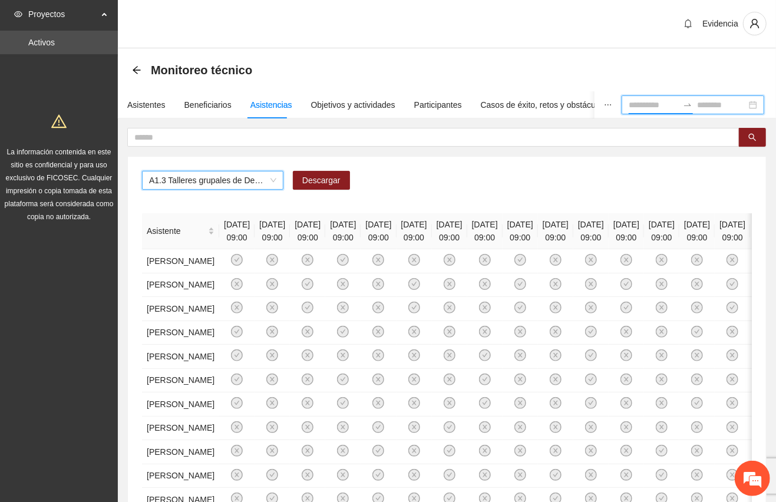
click at [629, 102] on input at bounding box center [653, 104] width 49 height 13
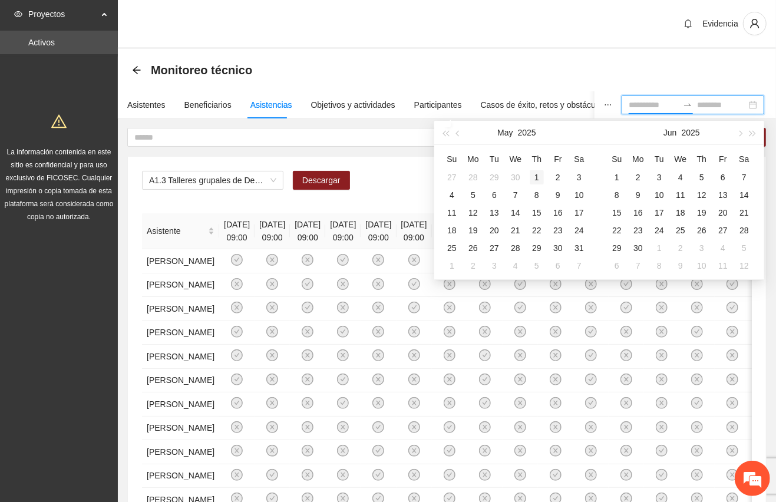
type input "**********"
click at [536, 177] on div "1" at bounding box center [537, 177] width 14 height 14
type input "**********"
click at [578, 250] on div "31" at bounding box center [579, 248] width 14 height 14
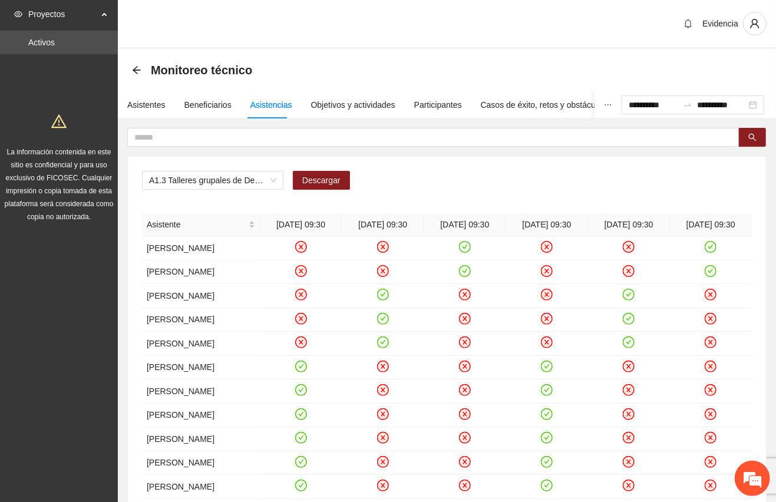
click at [600, 52] on div "Monitoreo técnico" at bounding box center [447, 70] width 658 height 42
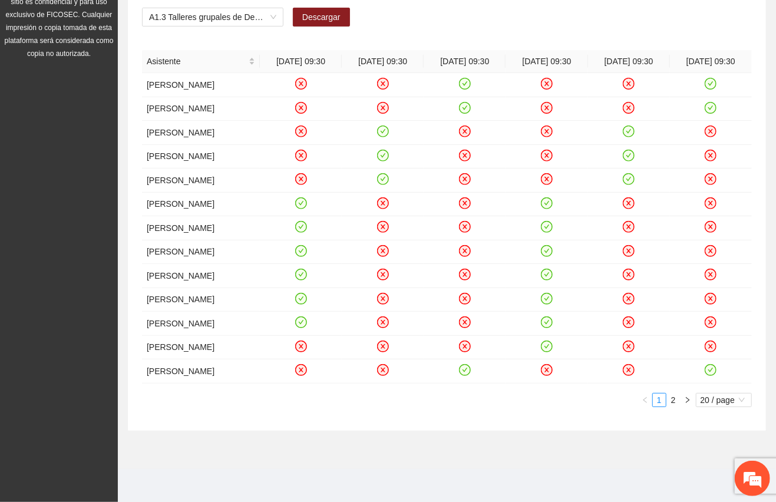
scroll to position [208, 0]
click at [703, 406] on span "20 / page" at bounding box center [723, 400] width 47 height 13
click at [720, 404] on span "20 / page" at bounding box center [723, 400] width 47 height 13
click at [710, 457] on div "50 / page" at bounding box center [724, 458] width 43 height 13
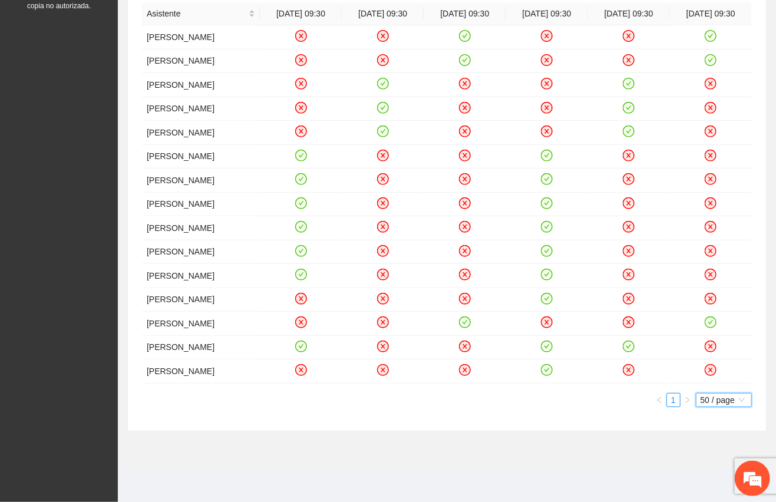
scroll to position [264, 0]
click at [629, 351] on icon "check-circle" at bounding box center [629, 346] width 10 height 10
click at [521, 431] on div "A1.3 Talleres grupales de Desarrollo Humano a mentoras/promotoras de Punta Orie…" at bounding box center [447, 188] width 638 height 485
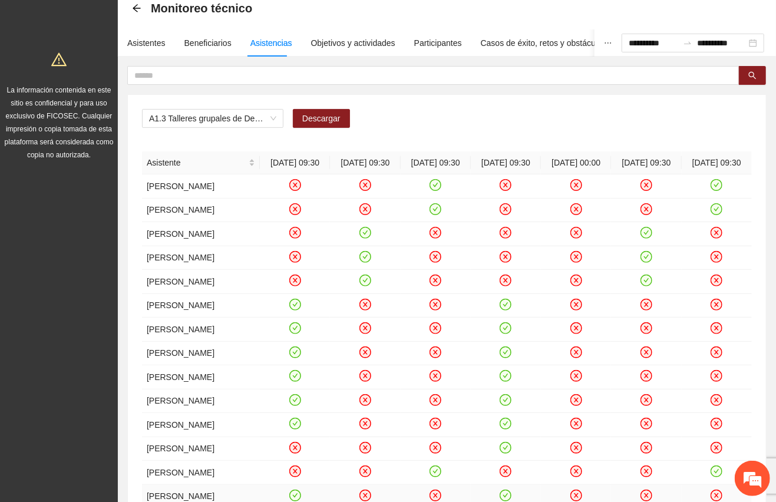
scroll to position [0, 0]
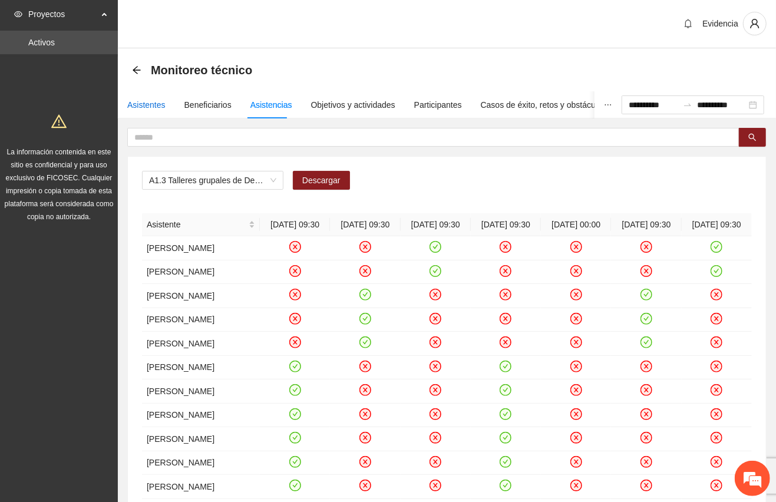
click at [143, 104] on div "Asistentes" at bounding box center [146, 104] width 38 height 13
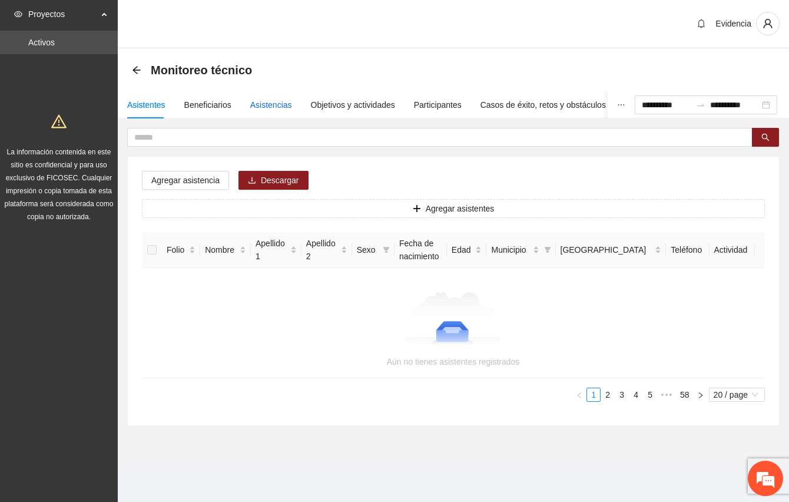
click at [277, 104] on div "Asistencias" at bounding box center [271, 104] width 42 height 13
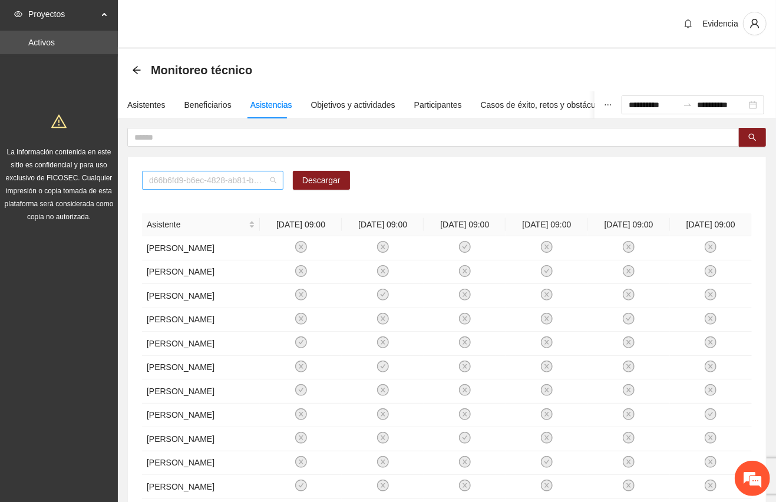
click at [274, 179] on span "d66b6fd9-b6ec-4828-ab81-b45f232f7914" at bounding box center [212, 180] width 127 height 18
click at [465, 173] on div "d66b6fd9-b6ec-4828-ab81-b45f232f7914 d66b6fd9-b6ec-4828-ab81-b45f232f7914 Desca…" at bounding box center [447, 185] width 610 height 28
click at [752, 100] on div "**********" at bounding box center [692, 104] width 143 height 19
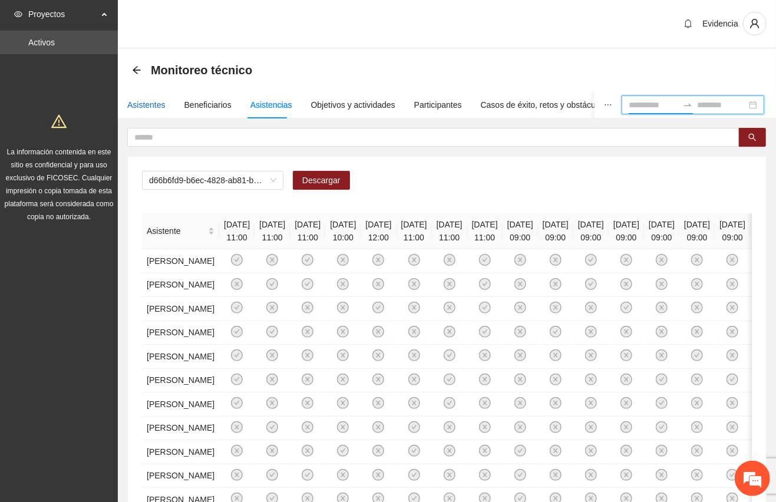
click at [140, 102] on div "Asistentes" at bounding box center [146, 104] width 38 height 13
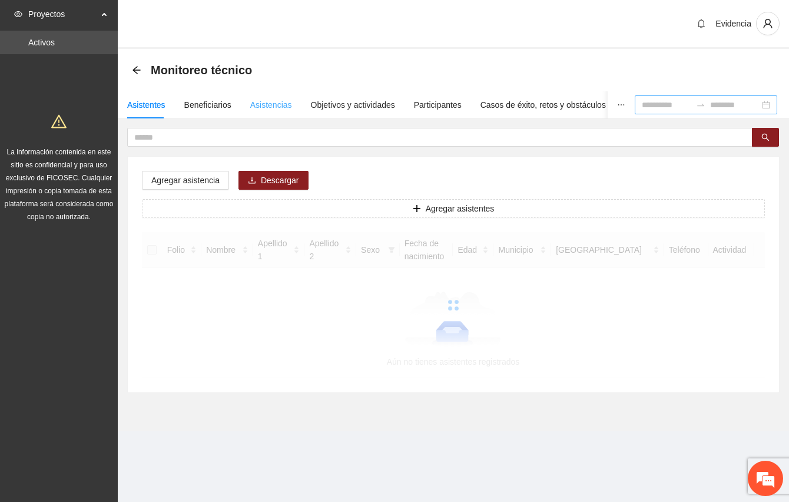
click at [266, 97] on div "Asistencias" at bounding box center [271, 104] width 42 height 27
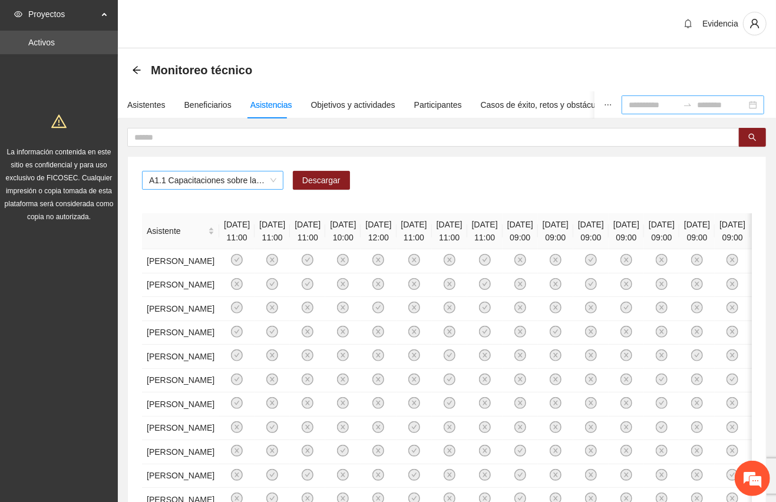
click at [272, 178] on span "A1.1 Capacitaciones sobre la metodología de funcionamiento familiar a promotora…" at bounding box center [212, 180] width 127 height 18
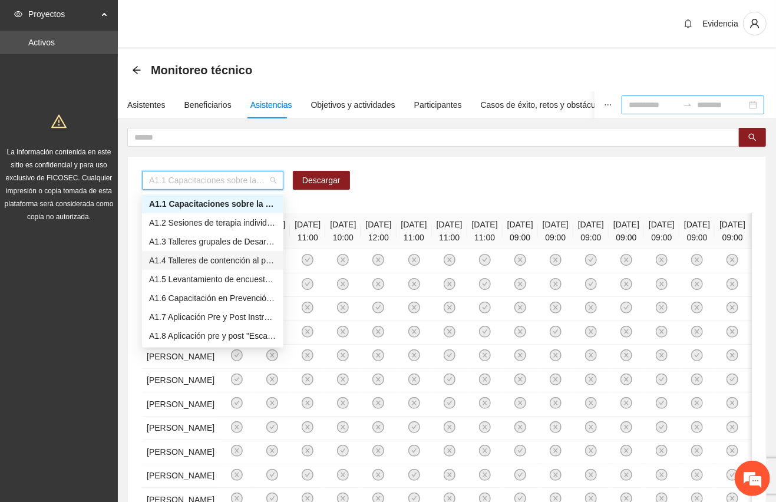
click at [234, 260] on div "A1.4 Talleres de contención al personal operativo para fomentar su autocuidado …" at bounding box center [212, 260] width 127 height 13
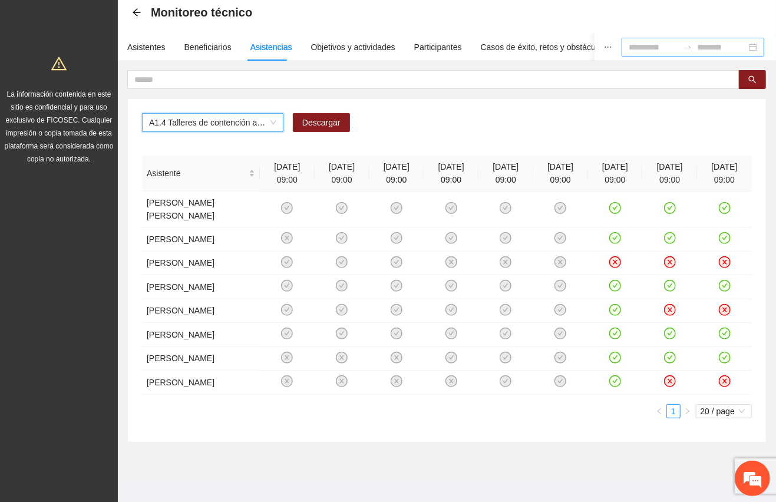
scroll to position [71, 0]
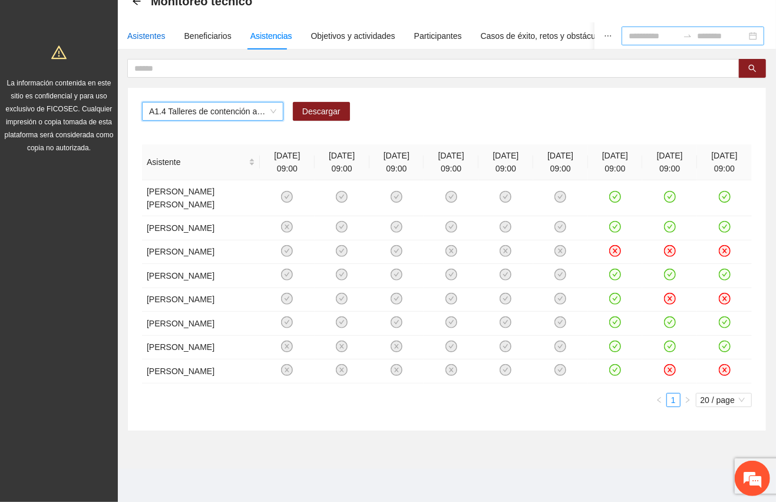
click at [140, 35] on div "Asistentes" at bounding box center [146, 35] width 38 height 13
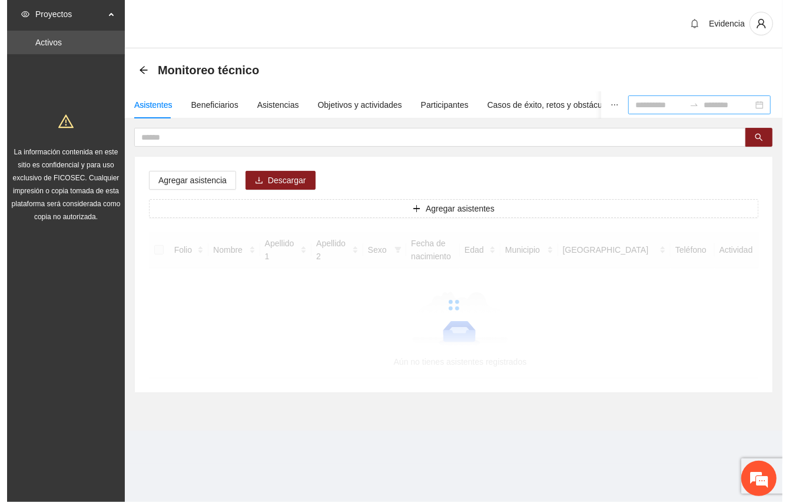
scroll to position [0, 0]
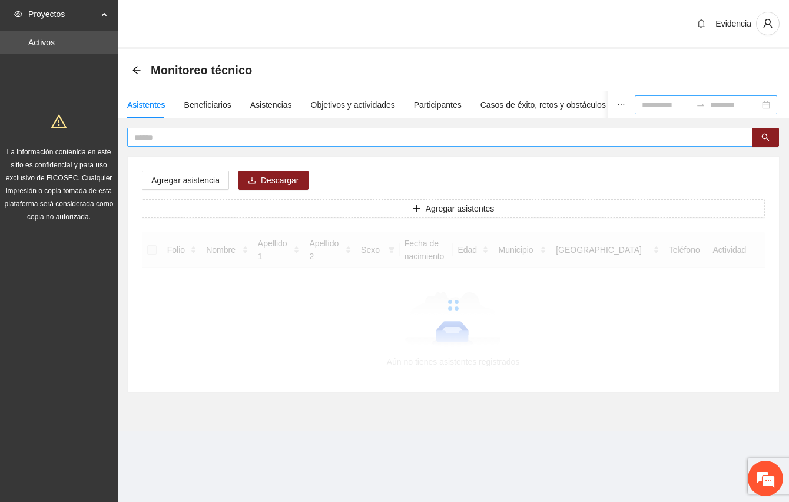
click at [185, 135] on input "text" at bounding box center [435, 137] width 602 height 13
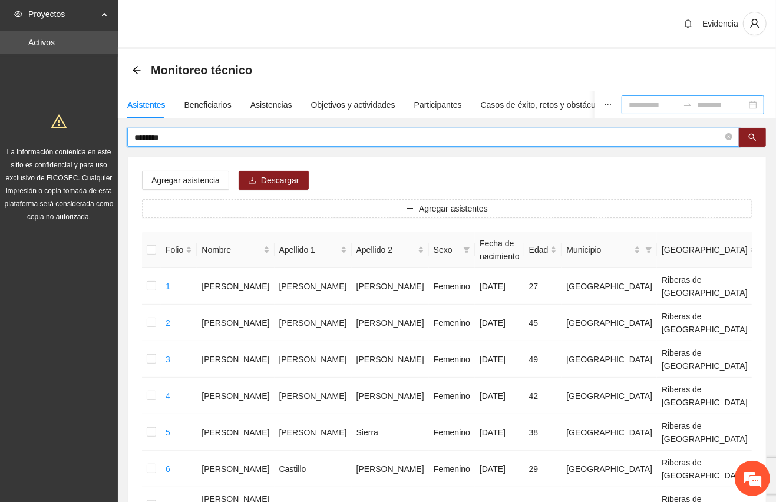
type input "********"
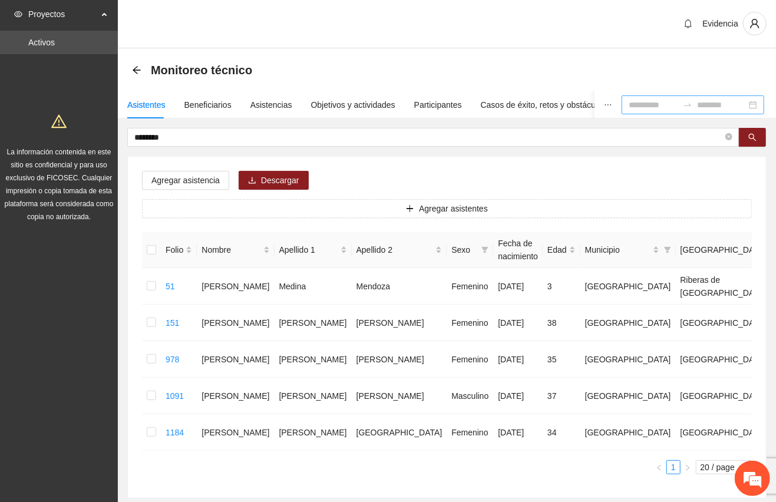
click at [535, 61] on div "Monitoreo técnico" at bounding box center [447, 70] width 630 height 24
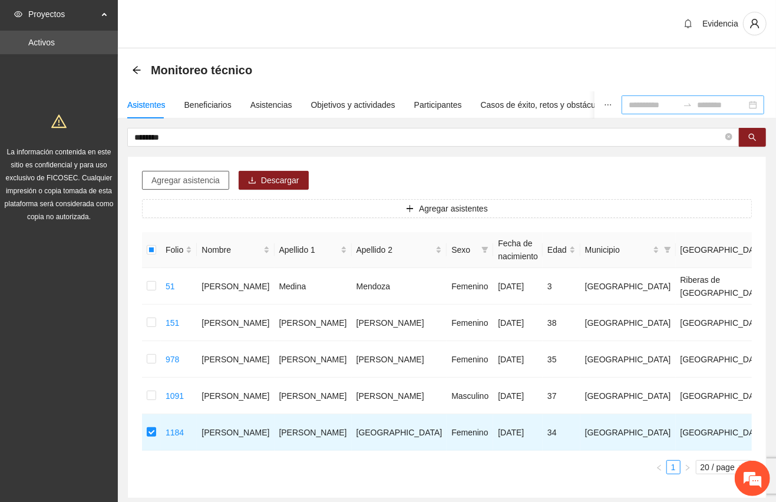
click at [176, 183] on span "Agregar asistencia" at bounding box center [185, 180] width 68 height 13
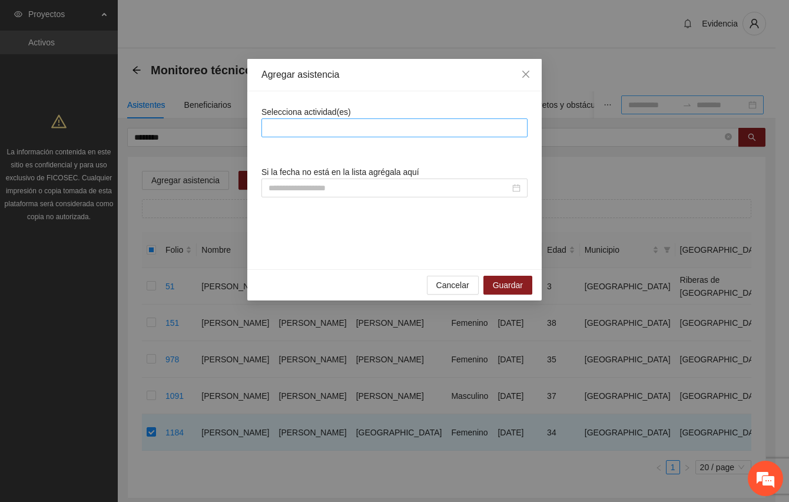
click at [368, 125] on div at bounding box center [394, 128] width 260 height 14
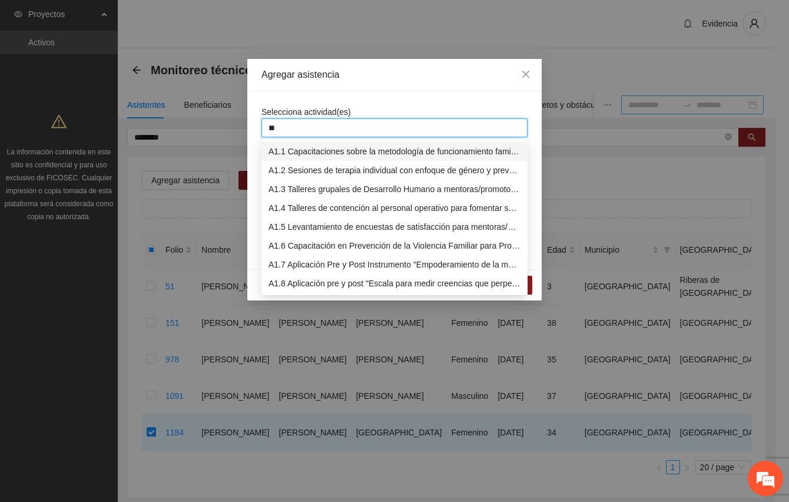
type input "***"
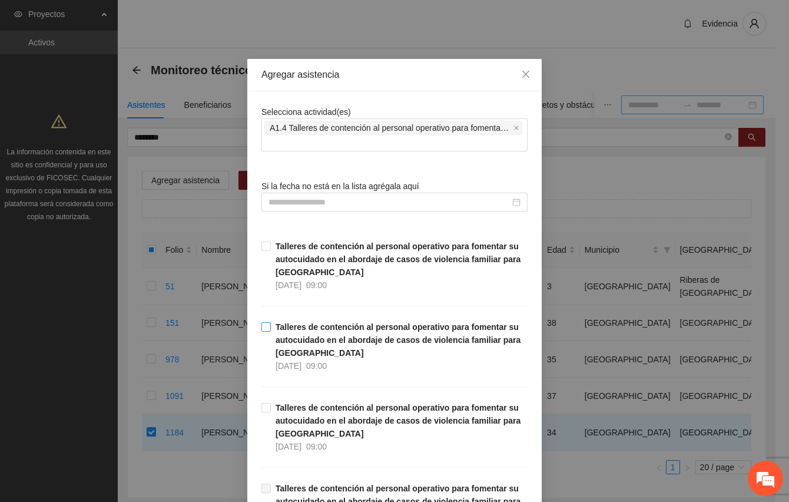
click at [290, 329] on strong "Talleres de contención al personal operativo para fomentar su autocuidado en el…" at bounding box center [398, 339] width 245 height 35
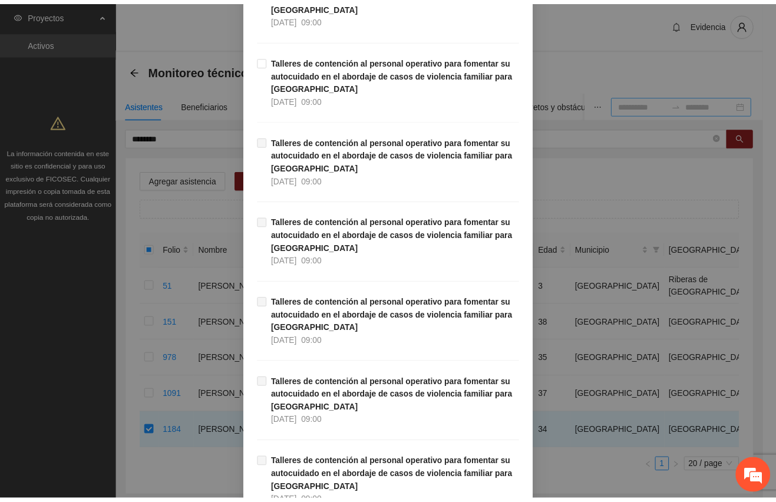
scroll to position [555, 0]
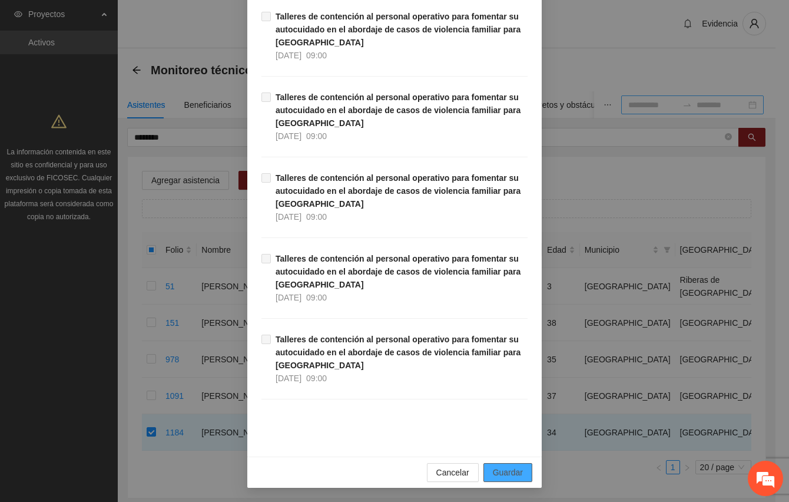
click at [511, 471] on span "Guardar" at bounding box center [508, 472] width 30 height 13
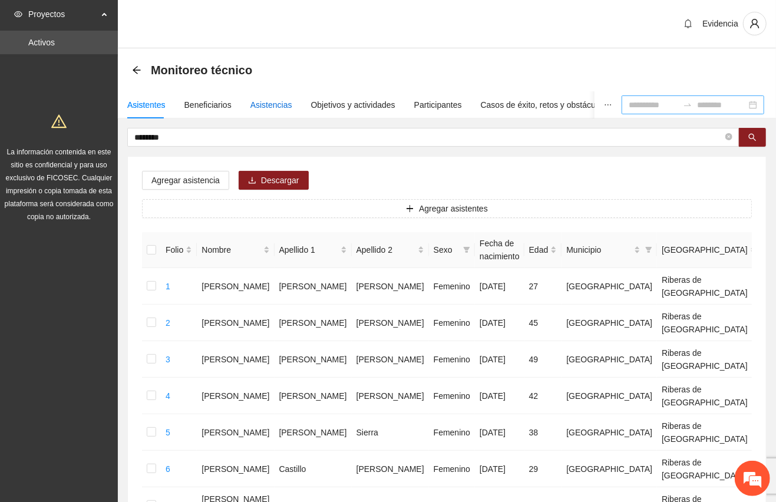
click at [263, 103] on div "Asistencias" at bounding box center [271, 104] width 42 height 13
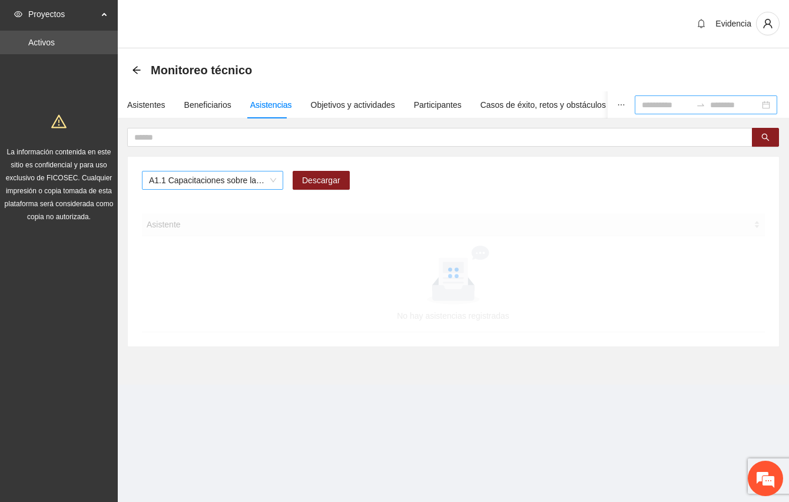
click at [272, 183] on span "A1.1 Capacitaciones sobre la metodología de funcionamiento familiar a promotora…" at bounding box center [212, 180] width 127 height 18
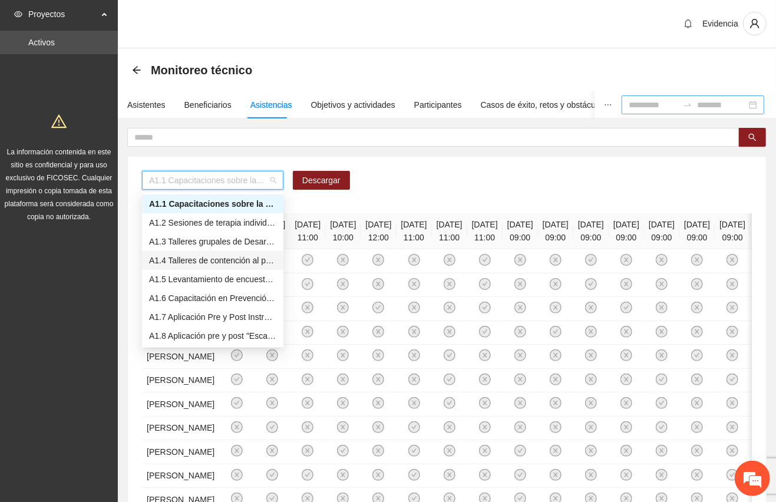
click at [237, 252] on div "A1.4 Talleres de contención al personal operativo para fomentar su autocuidado …" at bounding box center [212, 260] width 141 height 19
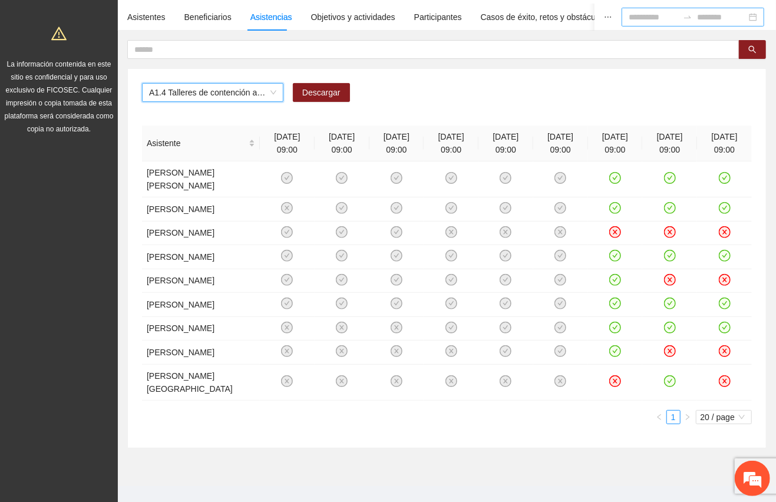
scroll to position [95, 0]
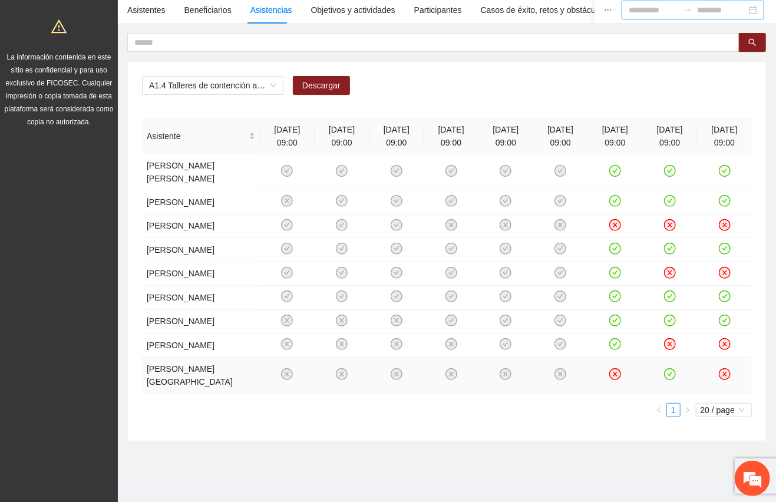
click at [726, 369] on icon "close-circle" at bounding box center [724, 374] width 10 height 10
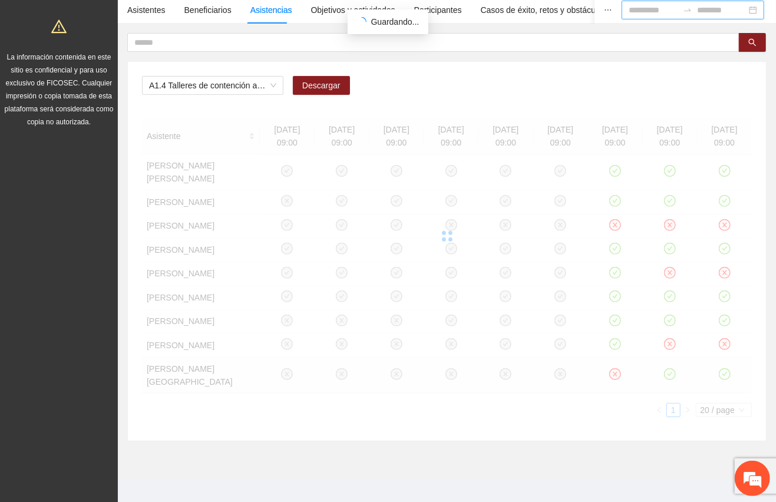
click at [601, 461] on section "Monitoreo técnico Asistentes Beneficiarios Asistencias Objetivos y actividades …" at bounding box center [447, 216] width 658 height 525
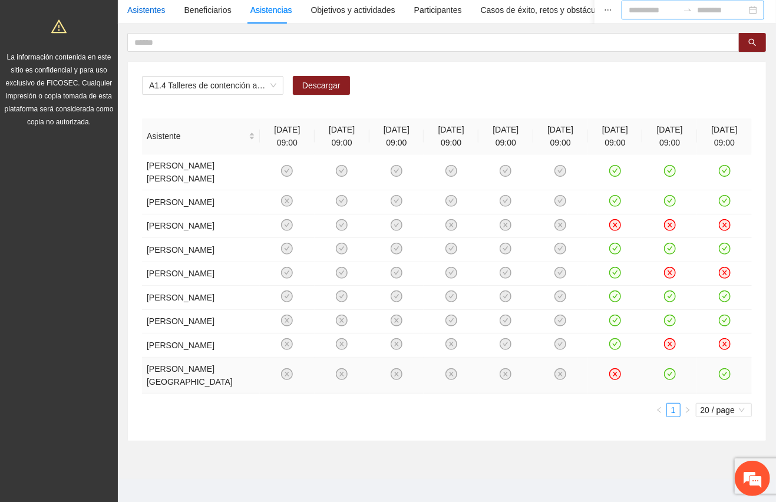
click at [137, 6] on div "Asistentes" at bounding box center [146, 10] width 38 height 13
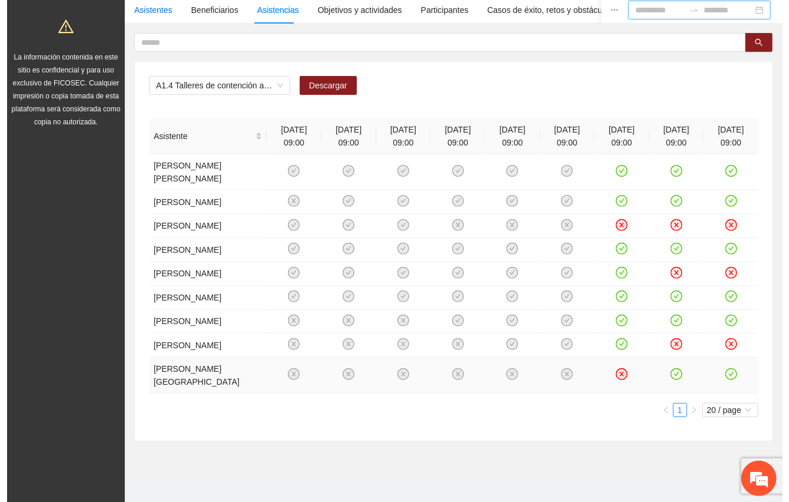
scroll to position [0, 0]
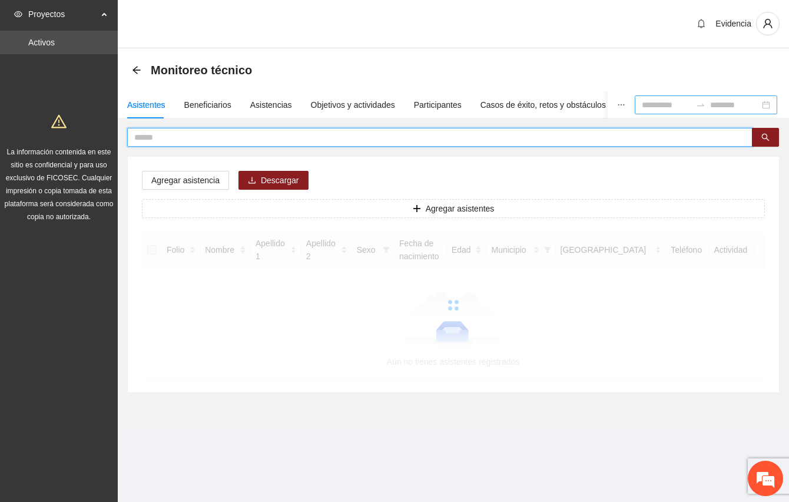
click at [151, 139] on input "text" at bounding box center [435, 137] width 602 height 13
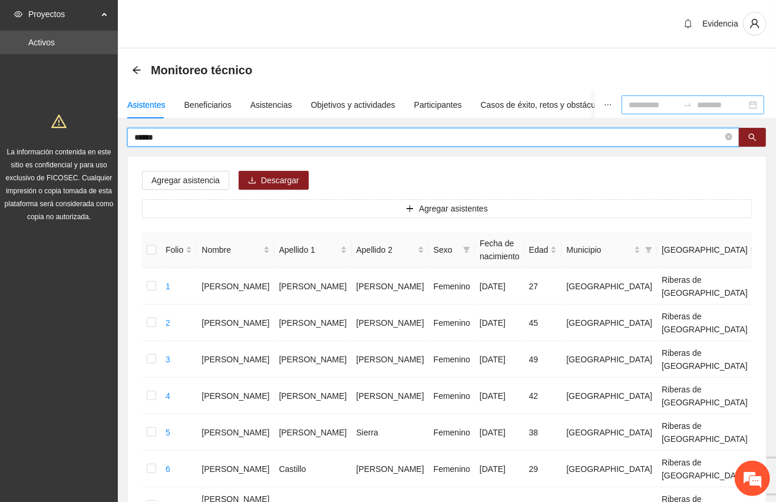
type input "******"
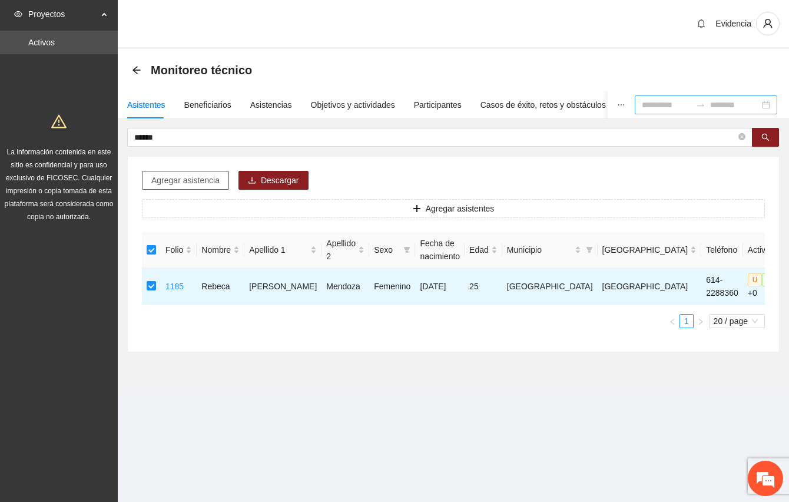
click at [199, 182] on span "Agregar asistencia" at bounding box center [185, 180] width 68 height 13
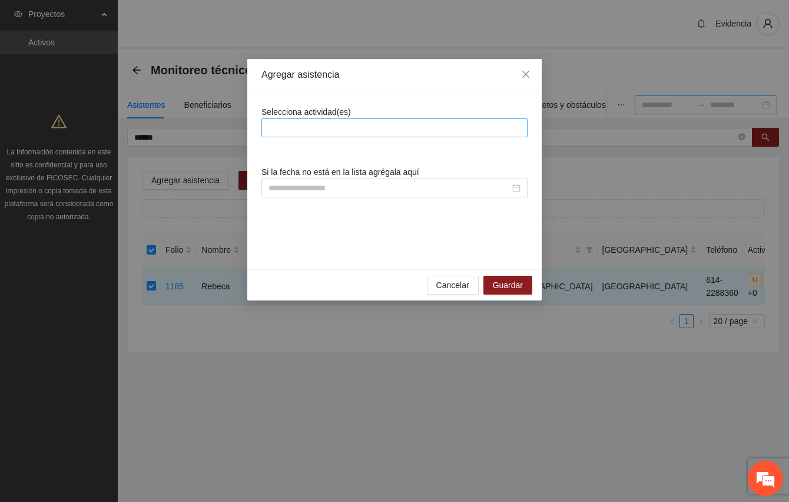
click at [316, 132] on div at bounding box center [394, 128] width 260 height 14
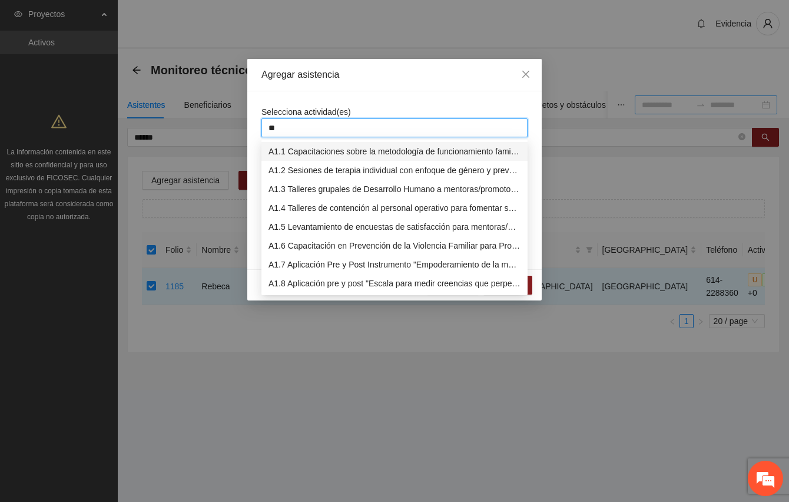
type input "***"
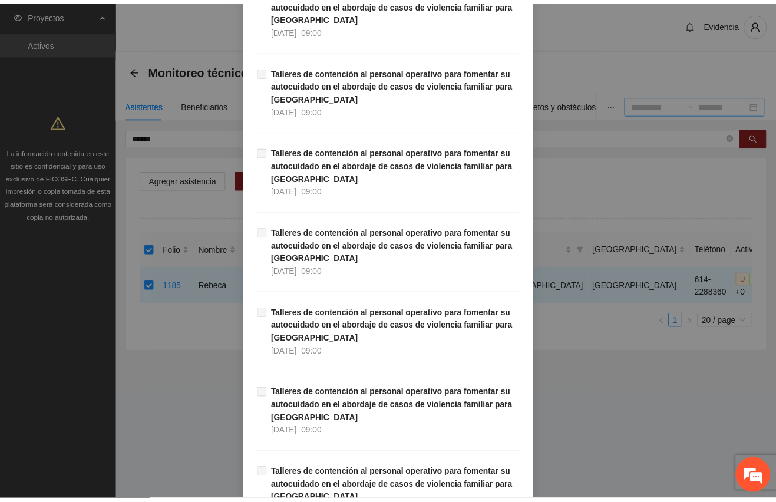
scroll to position [555, 0]
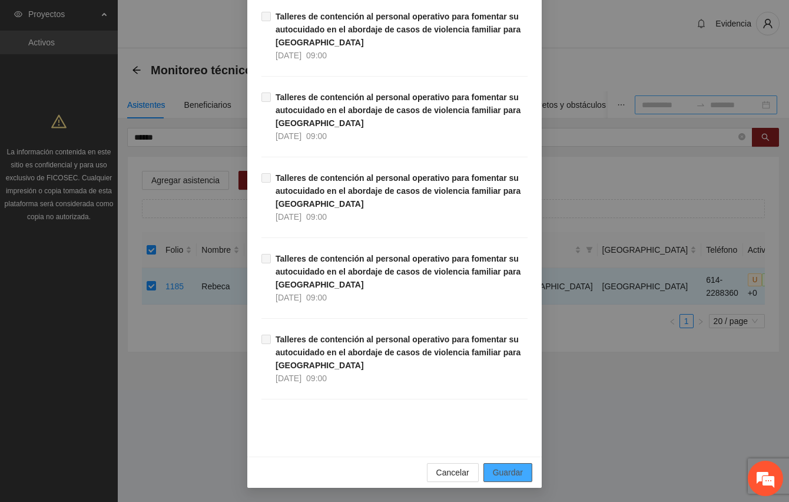
click at [512, 470] on span "Guardar" at bounding box center [508, 472] width 30 height 13
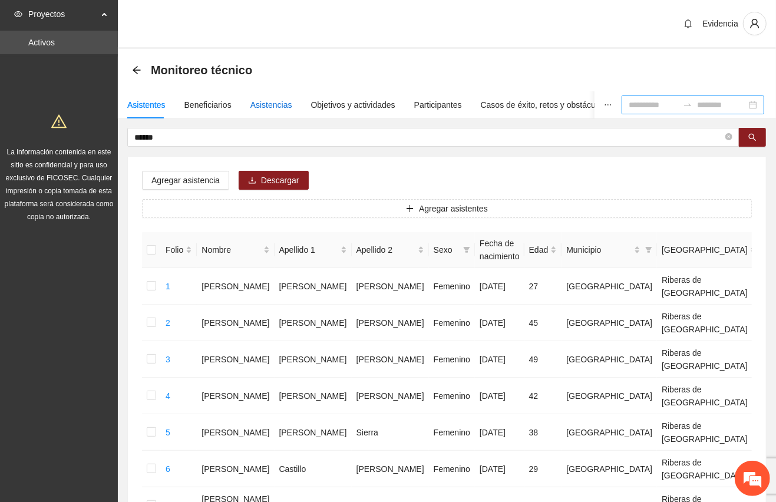
click at [276, 100] on div "Asistencias" at bounding box center [271, 104] width 42 height 13
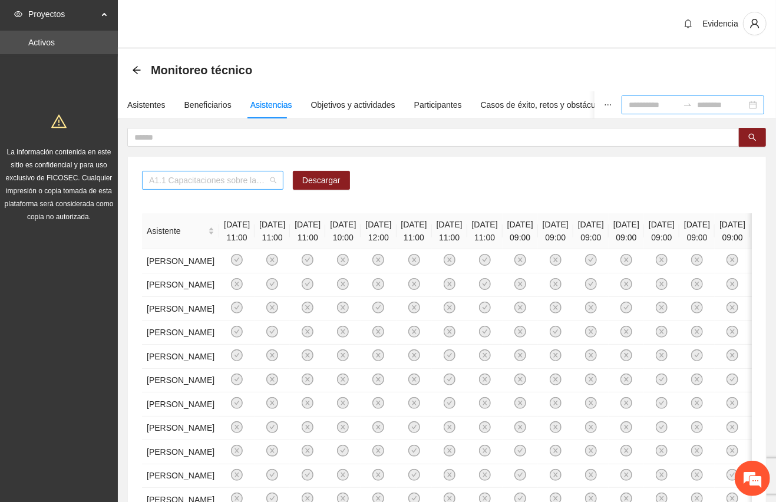
click at [271, 177] on span "A1.1 Capacitaciones sobre la metodología de funcionamiento familiar a promotora…" at bounding box center [212, 180] width 127 height 18
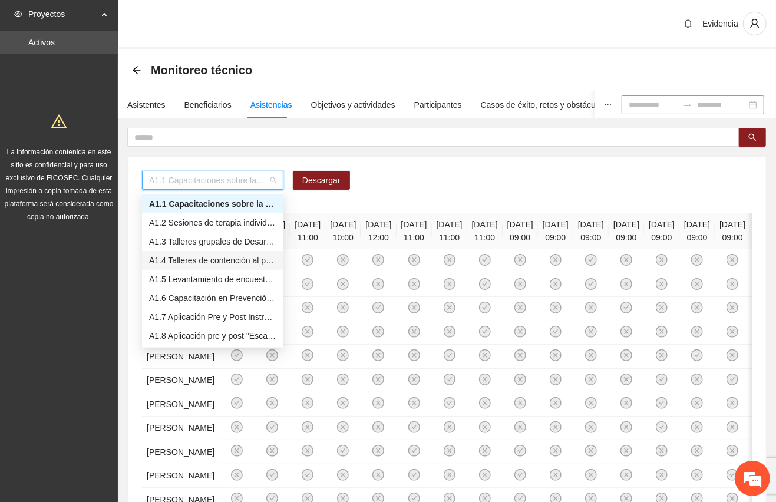
click at [180, 255] on div "A1.4 Talleres de contención al personal operativo para fomentar su autocuidado …" at bounding box center [212, 260] width 127 height 13
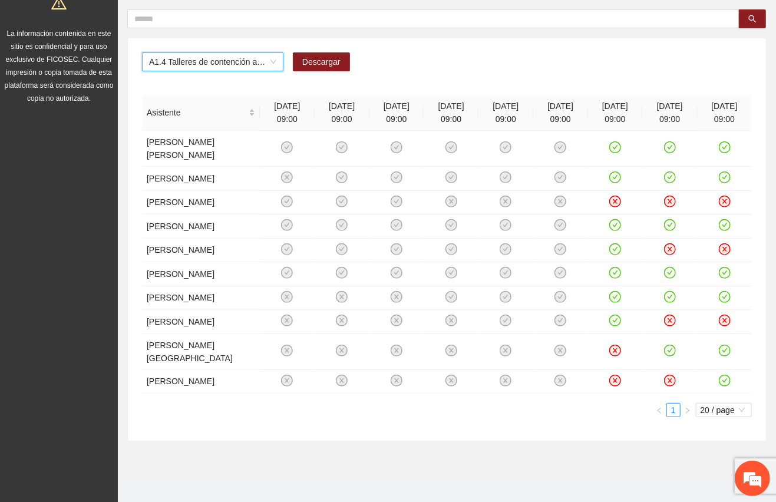
scroll to position [119, 0]
click at [578, 444] on section "Monitoreo técnico Asistentes Beneficiarios Asistencias Objetivos y actividades …" at bounding box center [447, 204] width 658 height 548
click at [587, 81] on div "A1.4 Talleres de contención al personal operativo para fomentar su autocuidado …" at bounding box center [447, 239] width 638 height 402
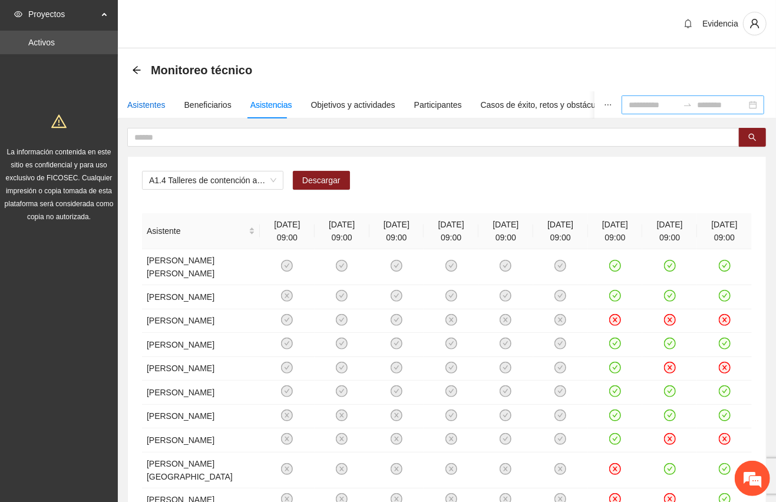
click at [141, 104] on div "Asistentes" at bounding box center [146, 104] width 38 height 13
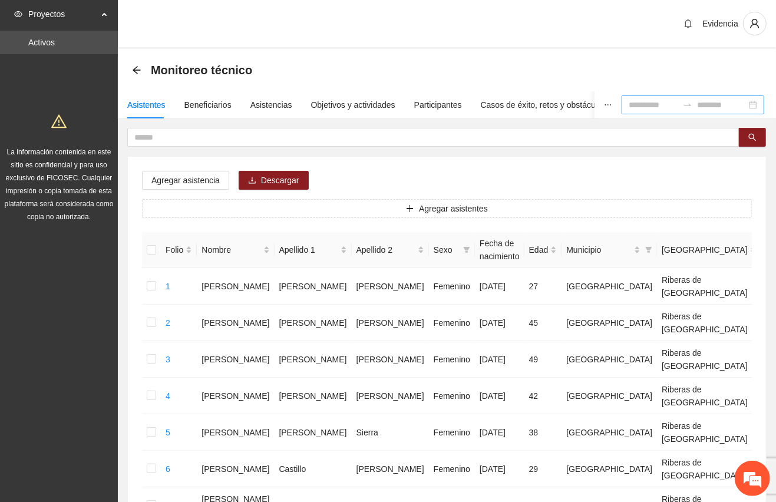
click at [696, 55] on div "Monitoreo técnico" at bounding box center [447, 70] width 658 height 42
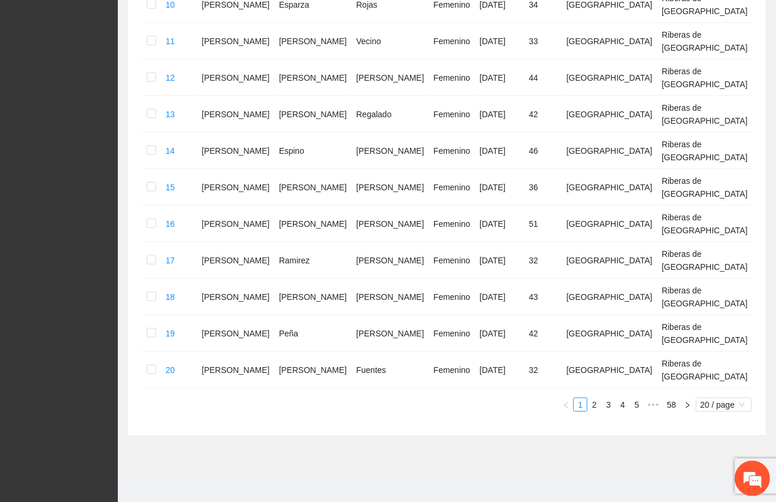
scroll to position [616, 0]
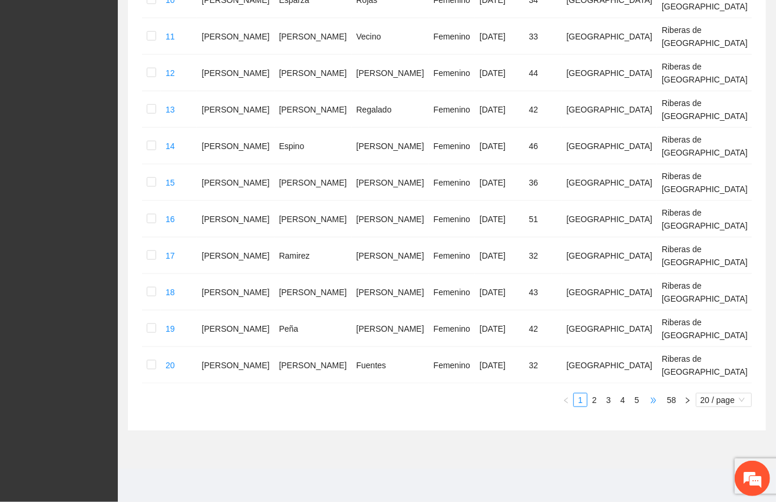
click at [652, 398] on span "•••" at bounding box center [653, 400] width 19 height 14
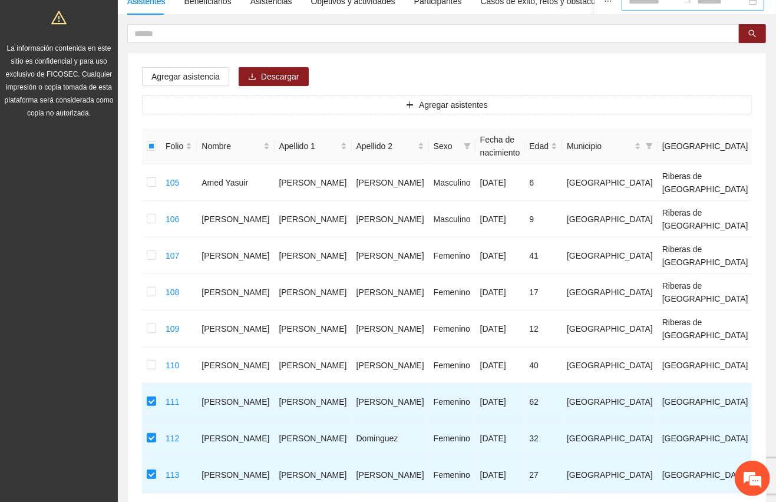
scroll to position [94, 0]
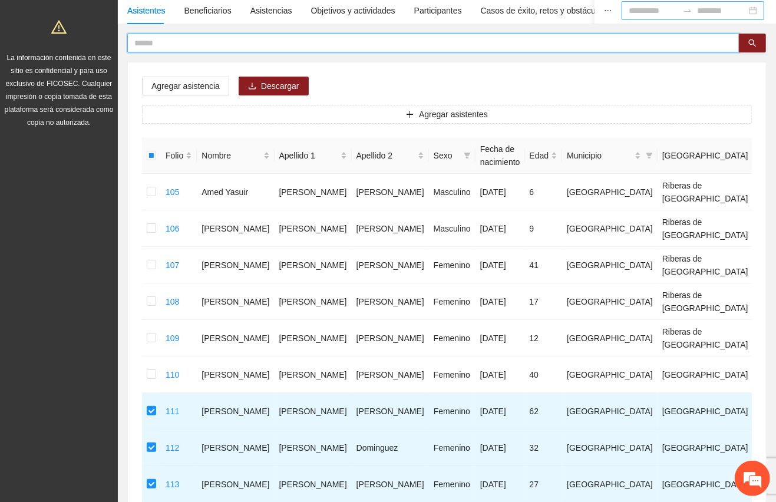
click at [165, 41] on input "text" at bounding box center [428, 43] width 588 height 13
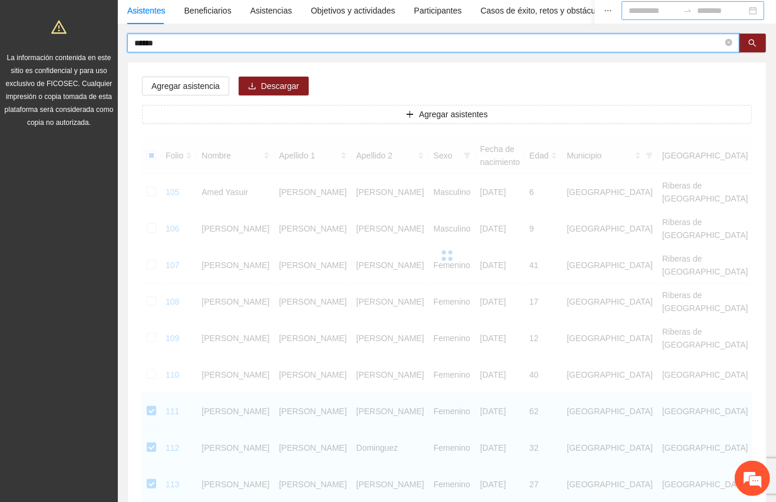
scroll to position [0, 0]
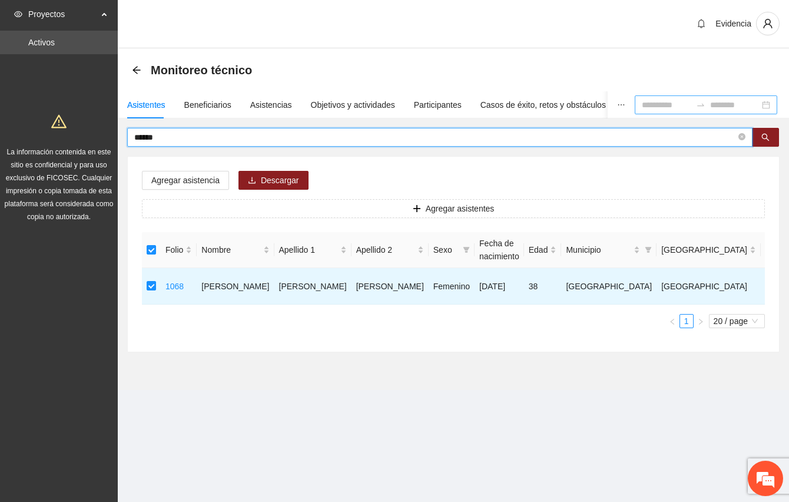
drag, startPoint x: 168, startPoint y: 137, endPoint x: 81, endPoint y: 126, distance: 88.4
click at [81, 126] on section "Proyectos Activos La información contenida en este sitio es confidencial y para…" at bounding box center [394, 251] width 789 height 502
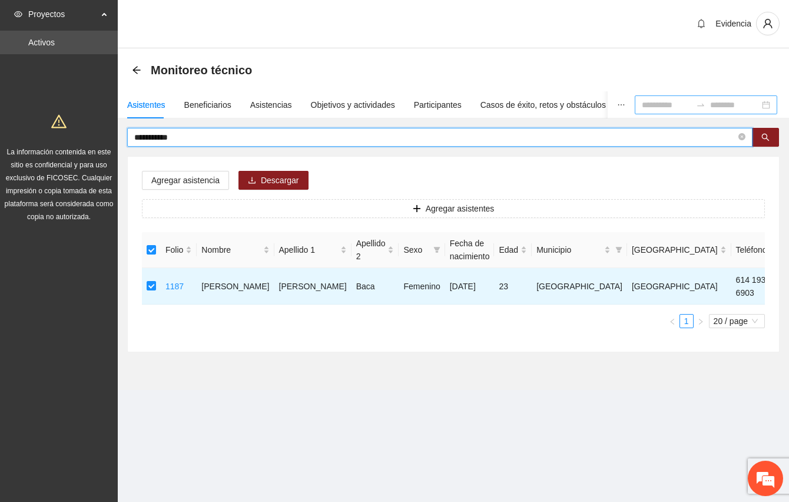
drag, startPoint x: 185, startPoint y: 137, endPoint x: 109, endPoint y: 125, distance: 76.9
click at [109, 125] on section "**********" at bounding box center [394, 251] width 789 height 502
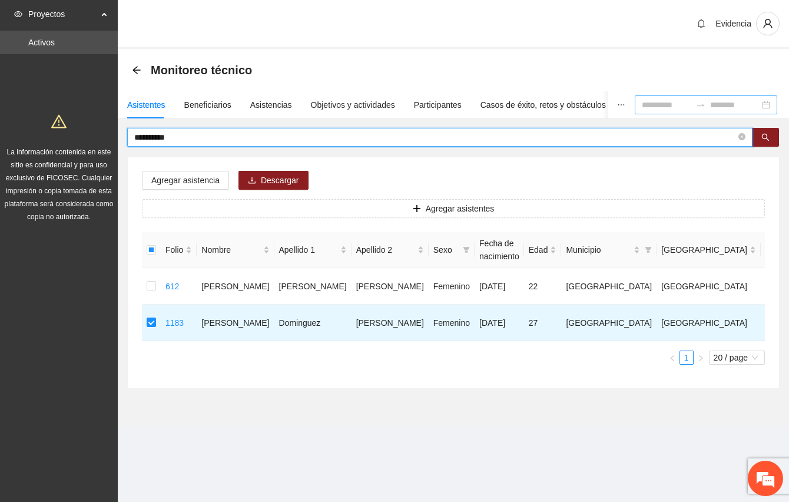
drag, startPoint x: 180, startPoint y: 138, endPoint x: 42, endPoint y: 144, distance: 138.0
click at [42, 144] on section "**********" at bounding box center [394, 251] width 789 height 502
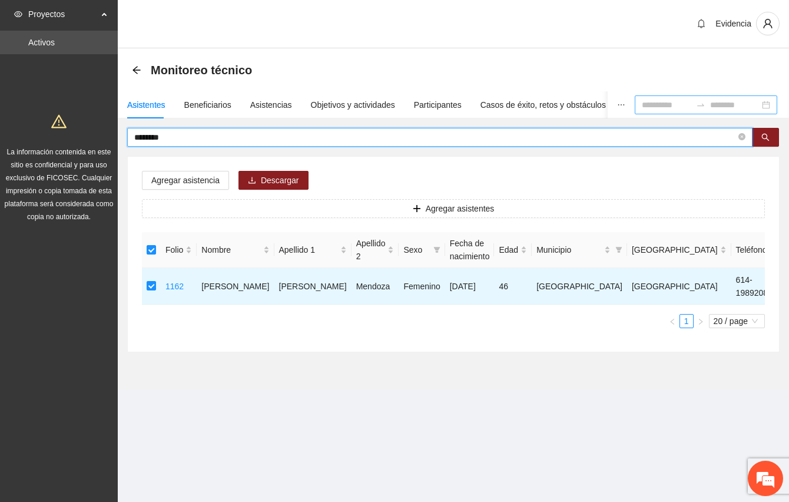
drag, startPoint x: 178, startPoint y: 133, endPoint x: 51, endPoint y: 140, distance: 127.4
click at [51, 140] on section "Proyectos Activos La información contenida en este sitio es confidencial y para…" at bounding box center [394, 251] width 789 height 502
type input "********"
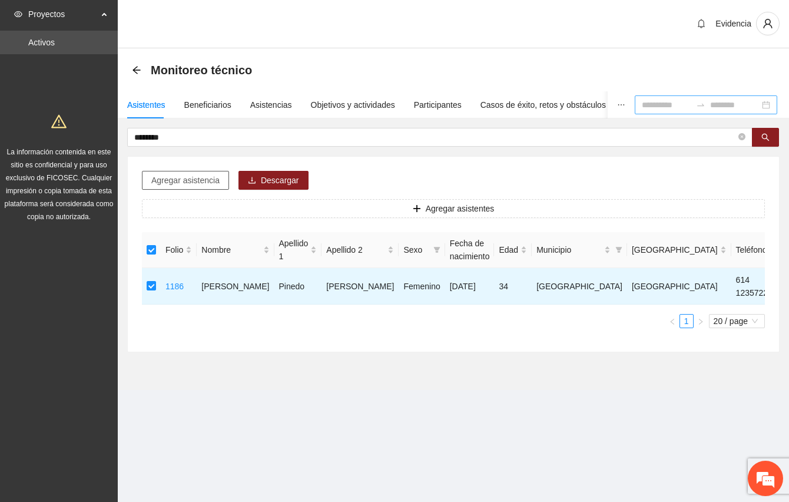
click at [205, 183] on span "Agregar asistencia" at bounding box center [185, 180] width 68 height 13
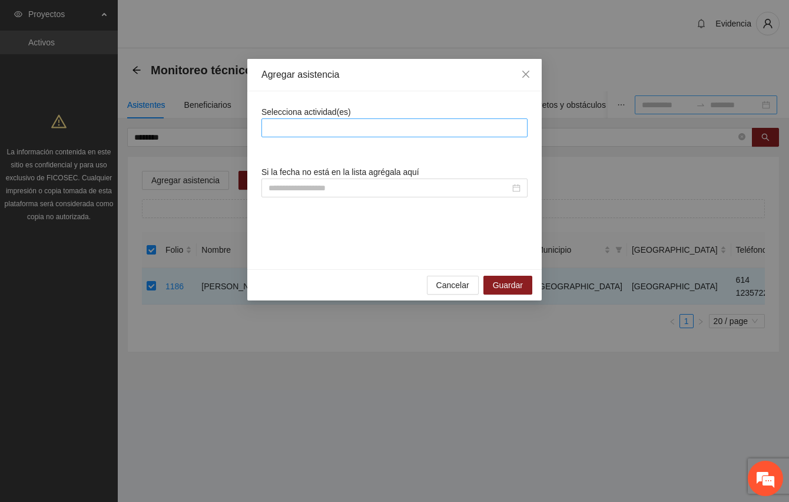
click at [378, 127] on div at bounding box center [394, 128] width 260 height 14
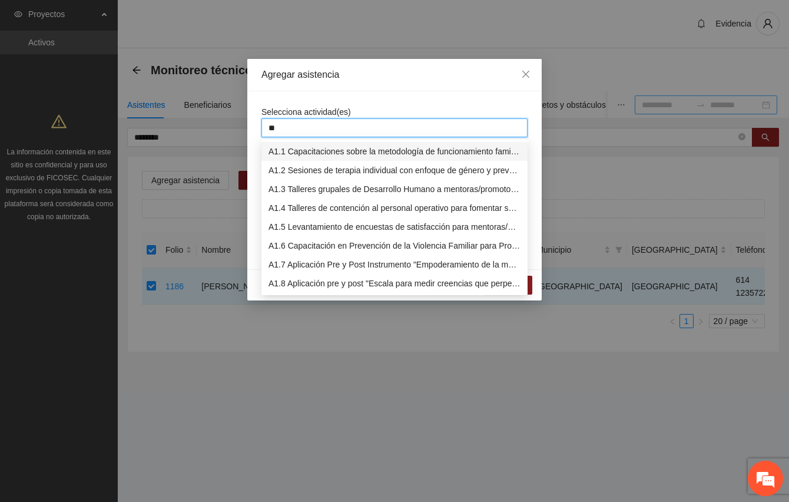
type input "***"
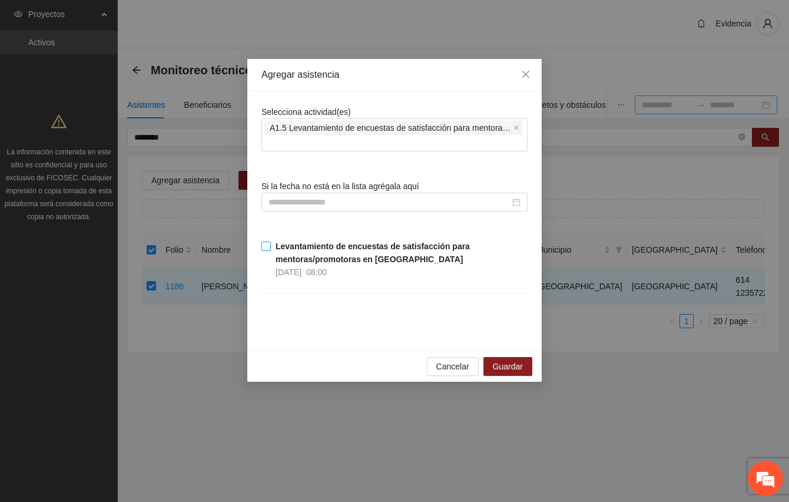
click at [285, 246] on strong "Levantamiento de encuestas de satisfacción para mentoras/promotoras en Punta Or…" at bounding box center [373, 253] width 194 height 22
click at [509, 368] on span "Guardar" at bounding box center [508, 366] width 30 height 13
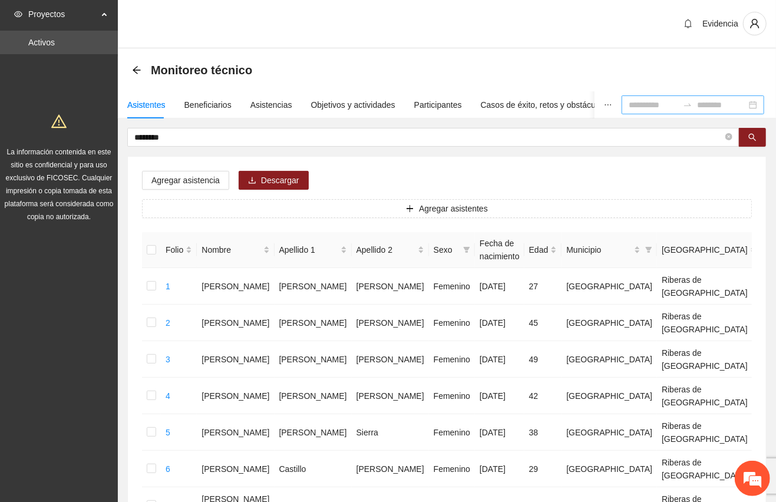
click at [630, 8] on div "Evidencia" at bounding box center [447, 24] width 658 height 49
click at [282, 105] on div "Asistencias" at bounding box center [271, 104] width 42 height 13
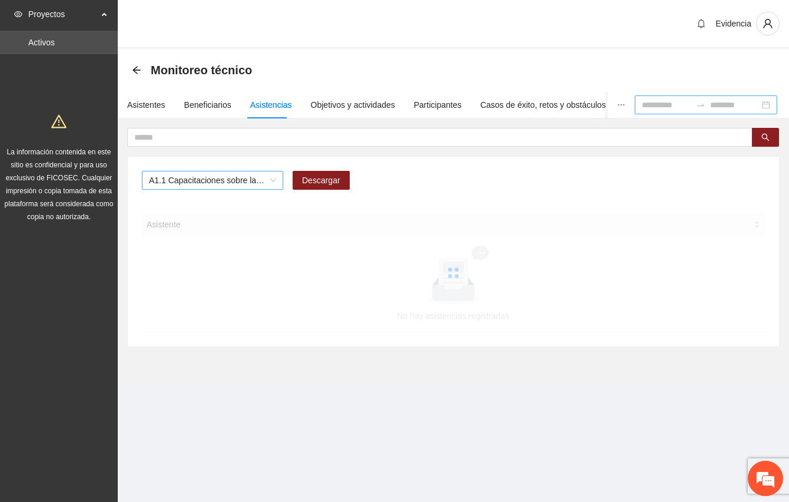
click at [267, 180] on span "A1.1 Capacitaciones sobre la metodología de funcionamiento familiar a promotora…" at bounding box center [212, 180] width 127 height 18
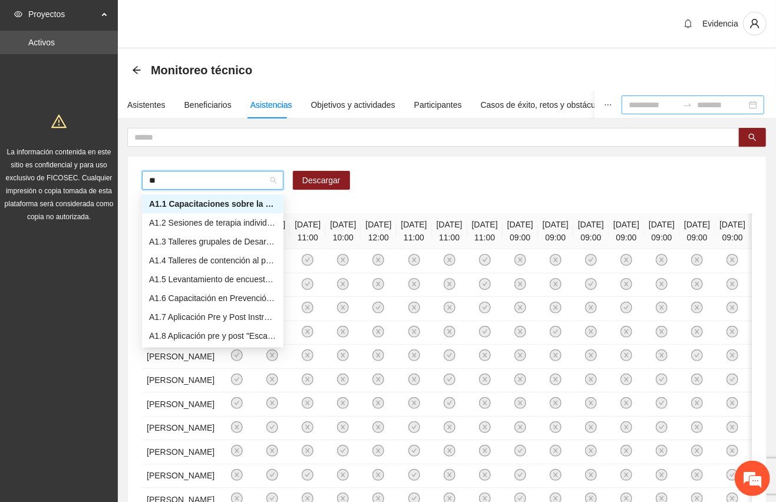
type input "***"
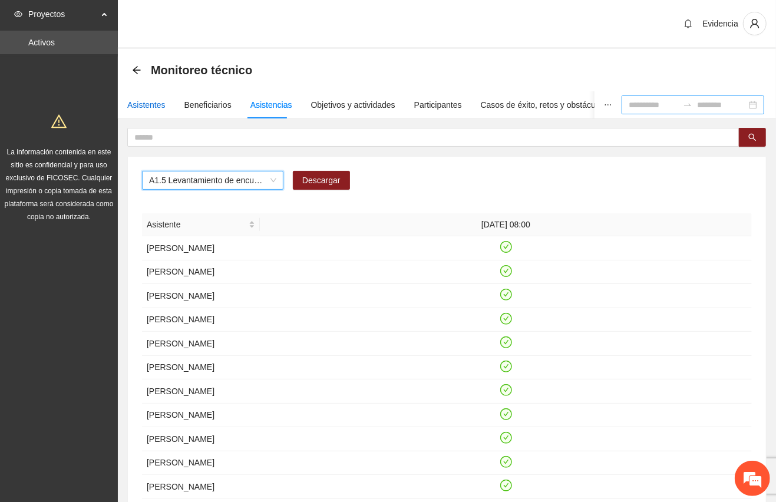
click at [145, 105] on div "Asistentes" at bounding box center [146, 104] width 38 height 13
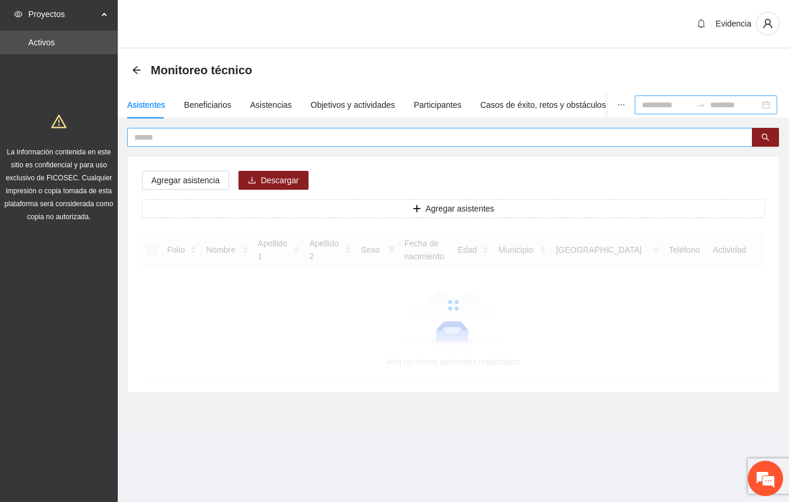
click at [156, 137] on input "text" at bounding box center [435, 137] width 602 height 13
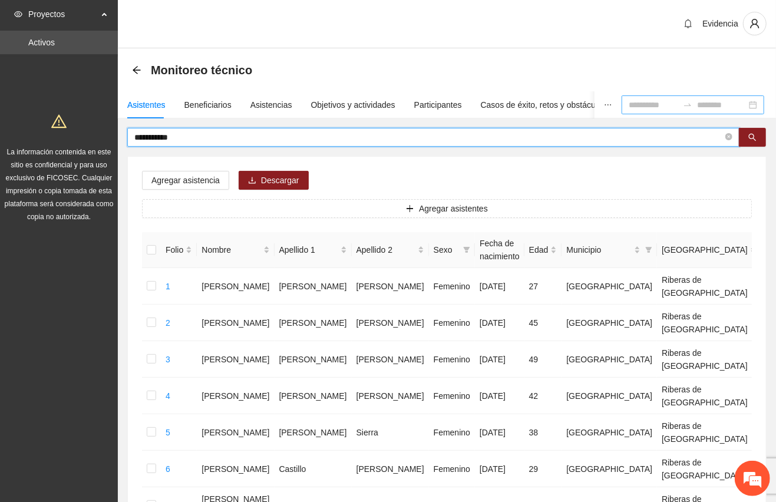
type input "**********"
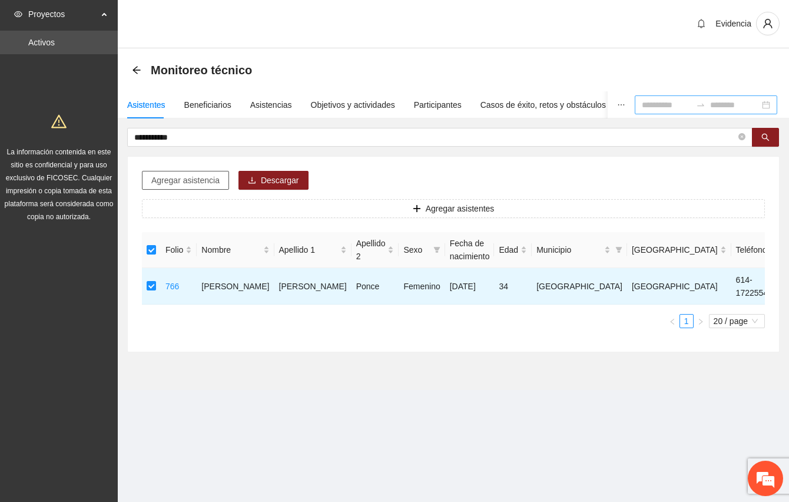
click at [211, 181] on span "Agregar asistencia" at bounding box center [185, 180] width 68 height 13
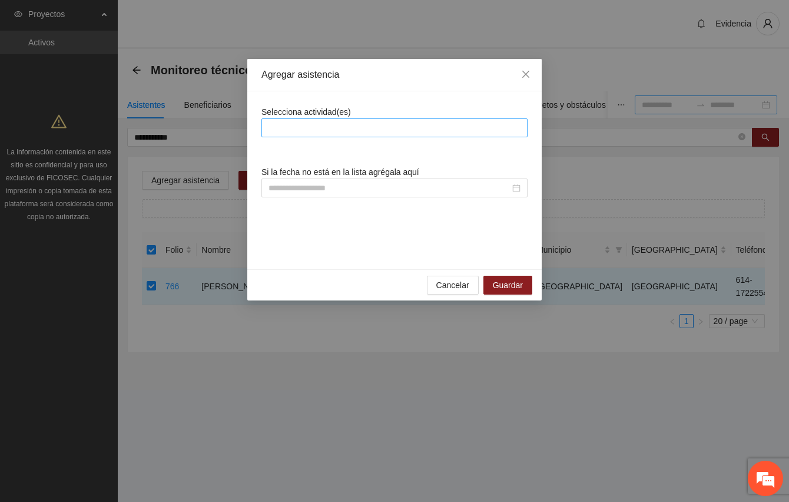
click at [323, 128] on div at bounding box center [394, 128] width 260 height 14
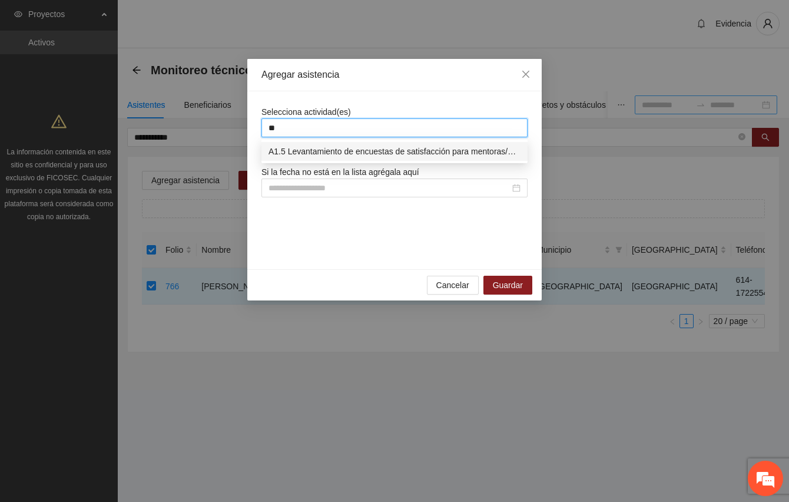
type input "***"
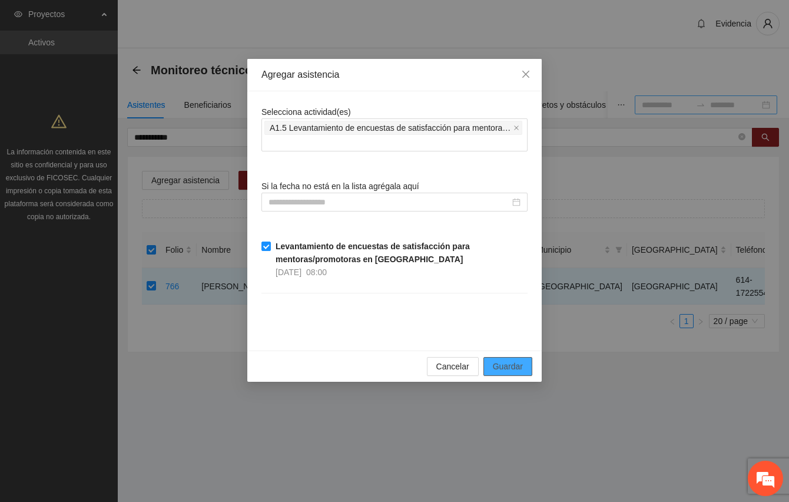
click at [503, 369] on span "Guardar" at bounding box center [508, 366] width 30 height 13
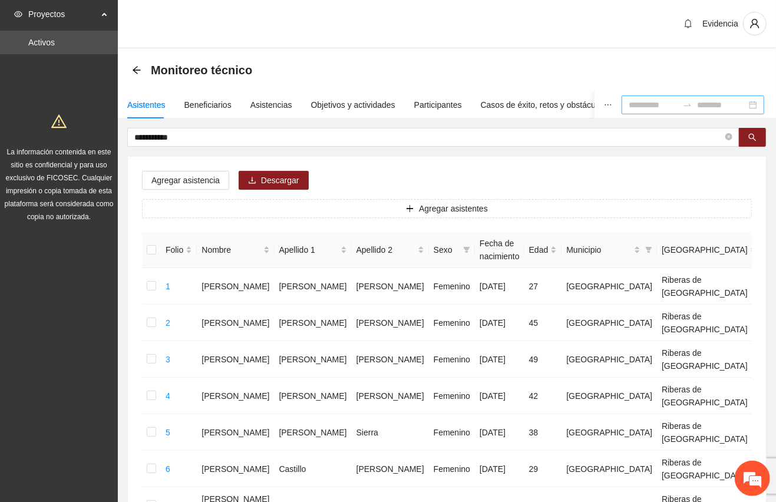
click at [259, 104] on div "Asistencias" at bounding box center [271, 104] width 42 height 13
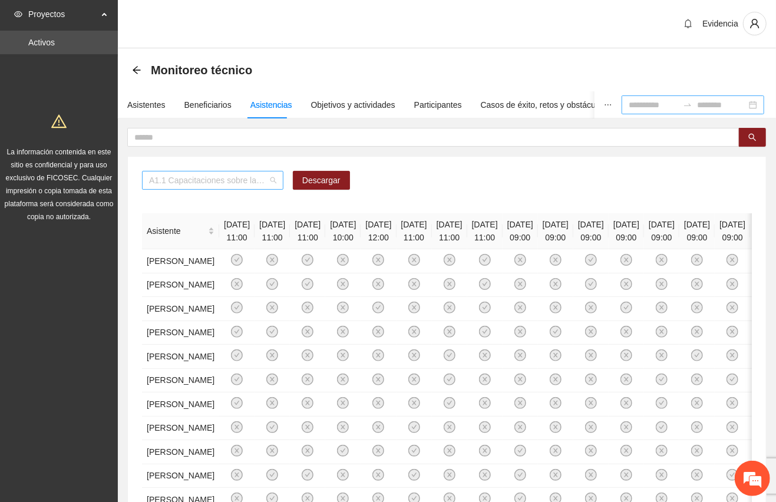
click at [274, 183] on span "A1.1 Capacitaciones sobre la metodología de funcionamiento familiar a promotora…" at bounding box center [212, 180] width 127 height 18
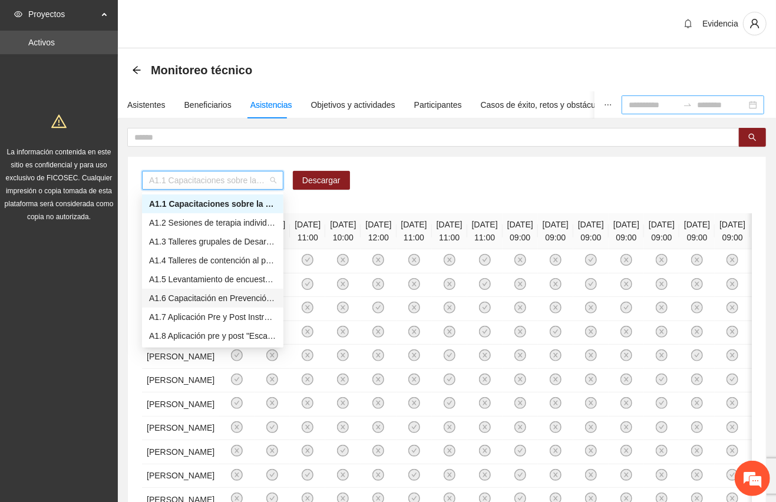
click at [206, 295] on div "A1.6 Capacitación en Prevención de la Violencia Familiar para Promotoras - Punt…" at bounding box center [212, 298] width 127 height 13
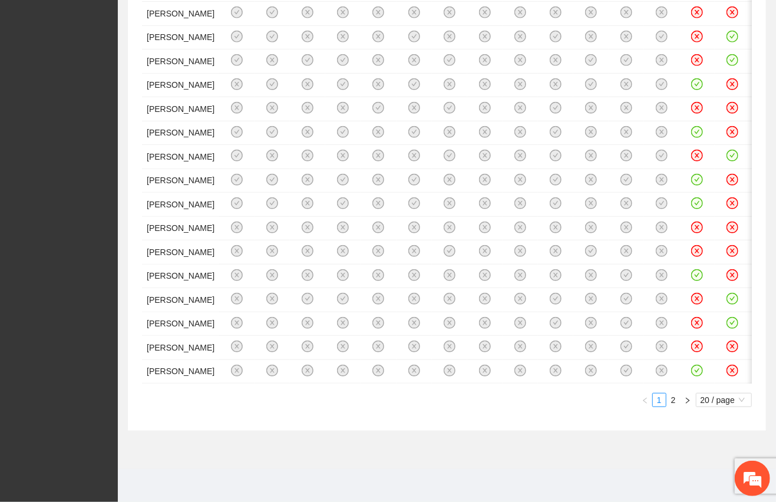
scroll to position [1030, 0]
click at [742, 399] on span "20 / page" at bounding box center [723, 400] width 47 height 13
click at [712, 457] on div "50 / page" at bounding box center [724, 458] width 43 height 13
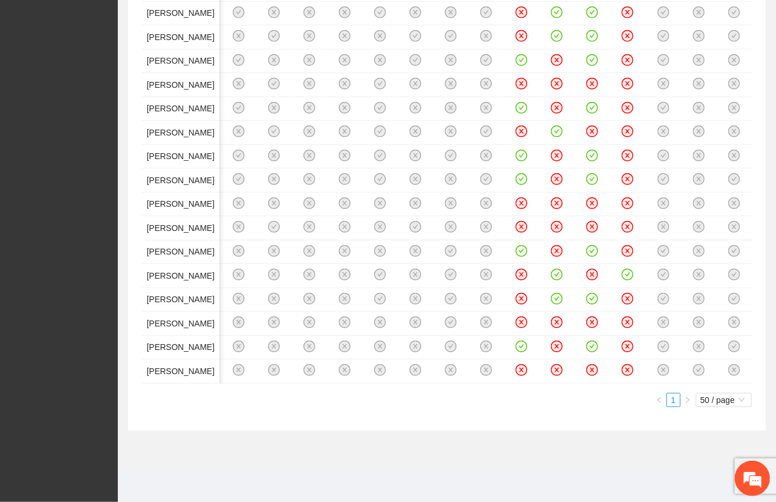
scroll to position [505, 0]
click at [587, 137] on icon "close-circle" at bounding box center [592, 132] width 10 height 10
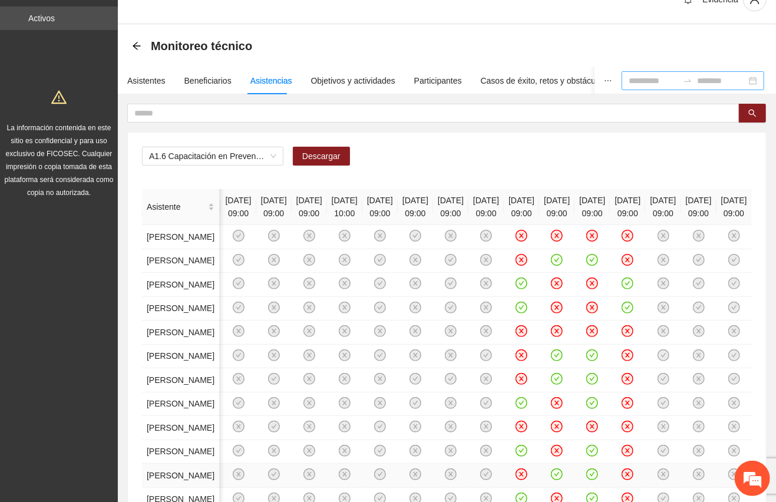
scroll to position [14, 0]
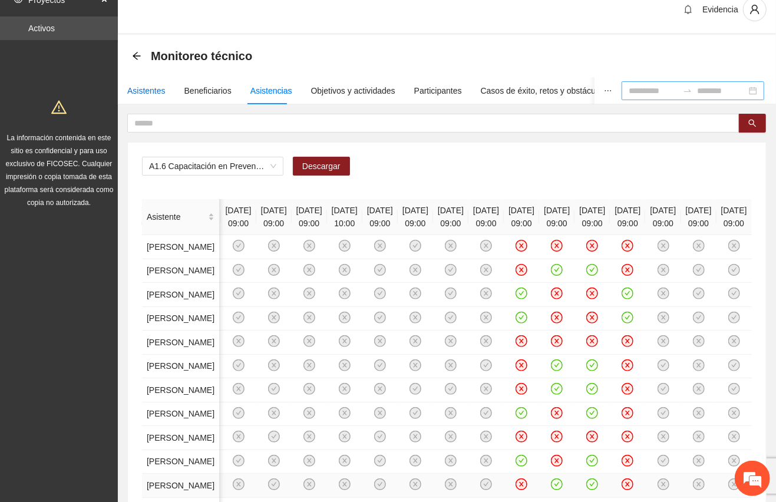
click at [140, 93] on div "Asistentes" at bounding box center [146, 90] width 38 height 13
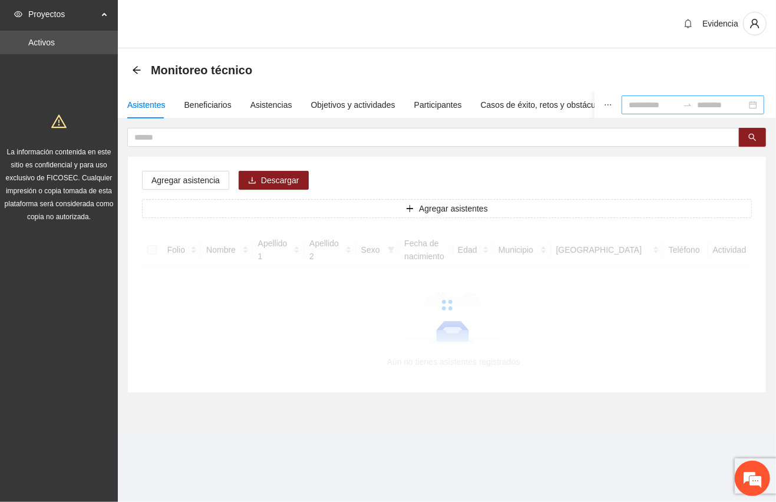
scroll to position [0, 0]
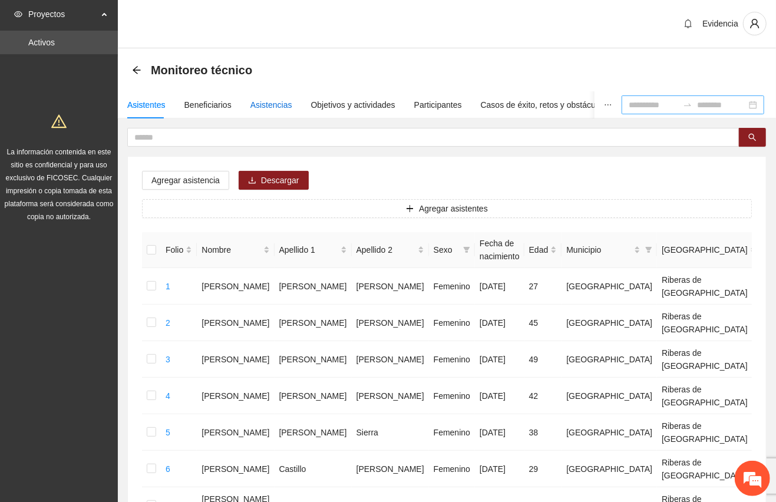
click at [269, 106] on div "Asistencias" at bounding box center [271, 104] width 42 height 13
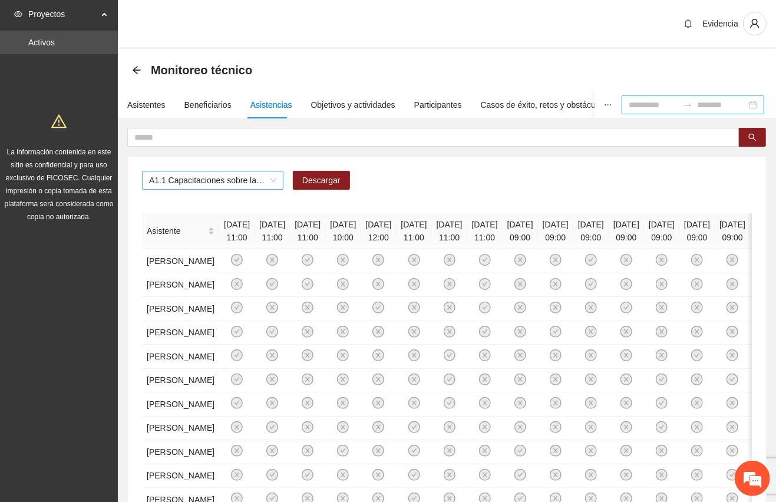
click at [274, 185] on span "A1.1 Capacitaciones sobre la metodología de funcionamiento familiar a promotora…" at bounding box center [212, 180] width 127 height 18
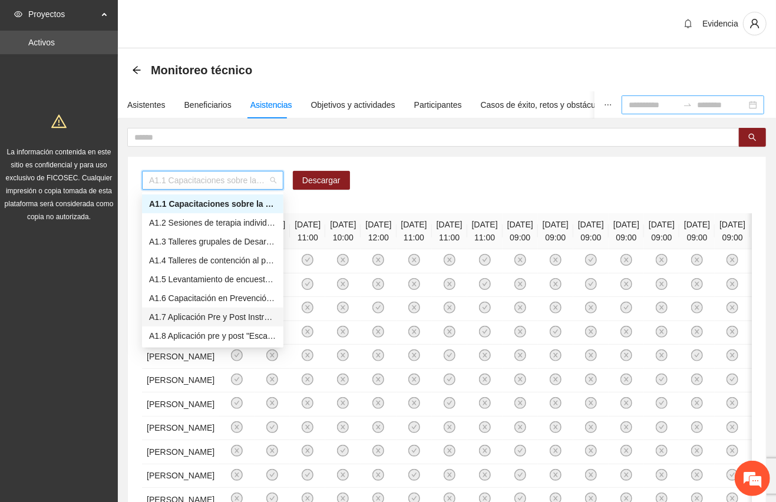
click at [191, 312] on div "A1.7 Aplicación Pre y Post Instrumento "Empoderamiento de la mujer" - Zona Punt…" at bounding box center [212, 316] width 127 height 13
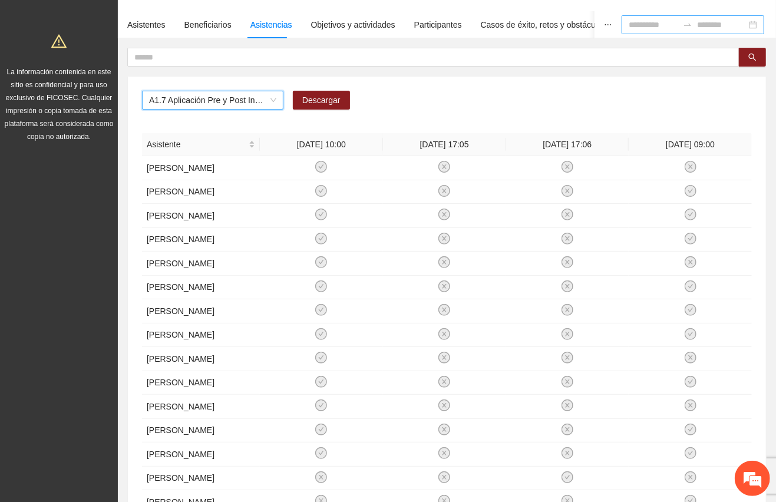
scroll to position [78, 0]
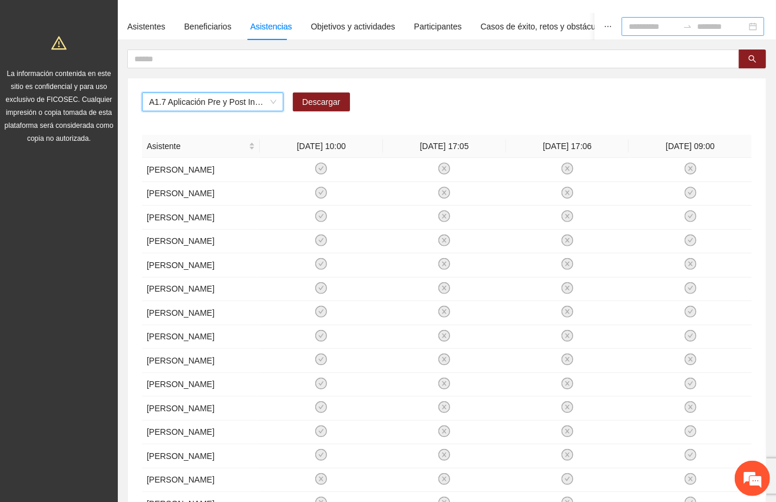
click at [275, 104] on span "A1.7 Aplicación Pre y Post Instrumento "Empoderamiento de la mujer" - Zona Punt…" at bounding box center [212, 102] width 127 height 18
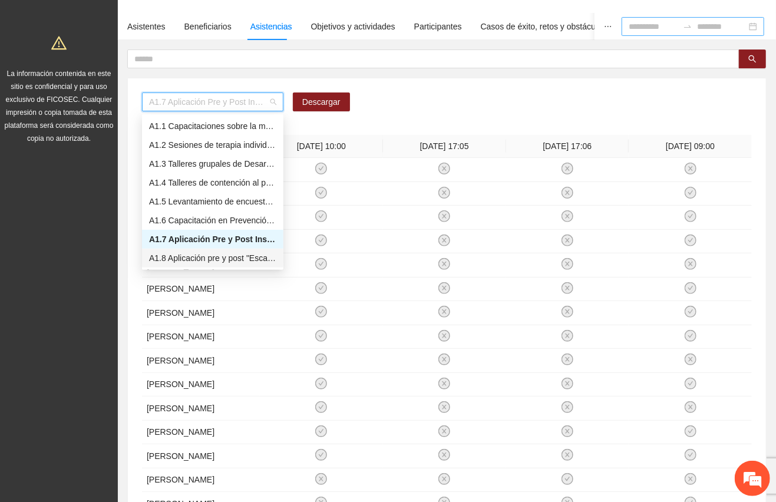
click at [220, 256] on div "A1.8 Aplicación pre y post "Escala para medir creencias que perpetúan la violen…" at bounding box center [212, 258] width 127 height 13
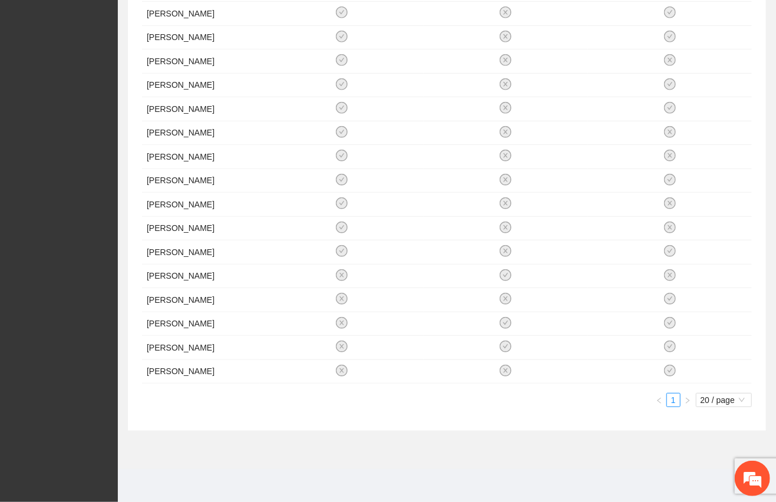
scroll to position [363, 0]
click at [510, 407] on ul "1 20 / page" at bounding box center [447, 400] width 610 height 14
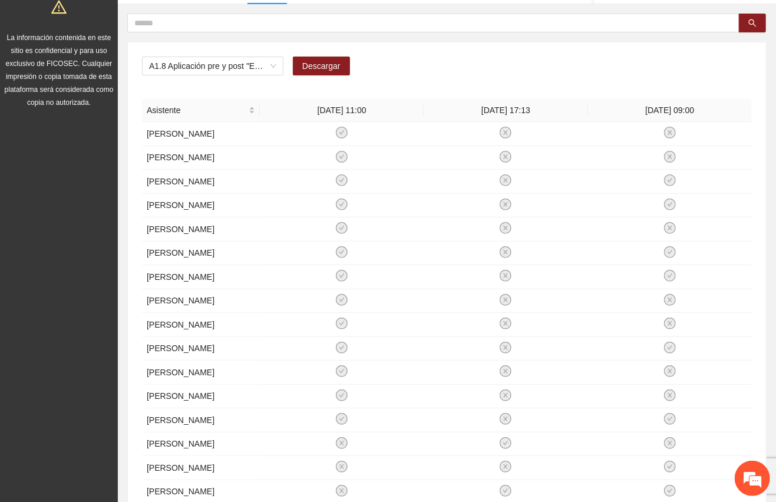
scroll to position [111, 0]
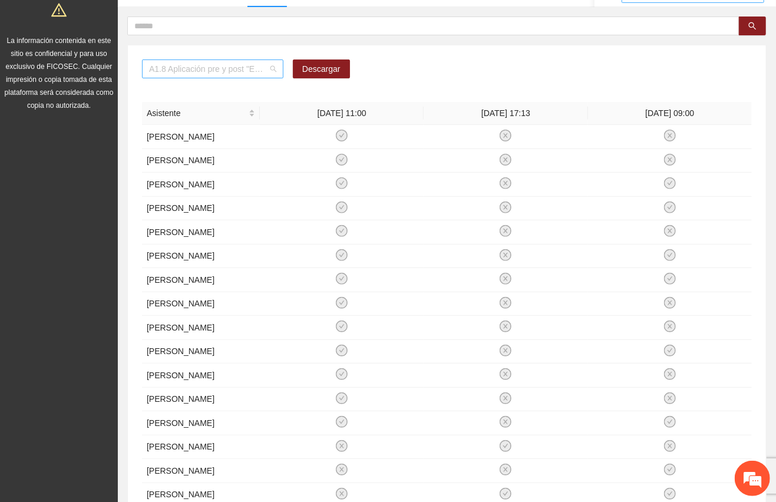
click at [276, 65] on span "A1.8 Aplicación pre y post "Escala para medir creencias que perpetúan la violen…" at bounding box center [212, 69] width 127 height 18
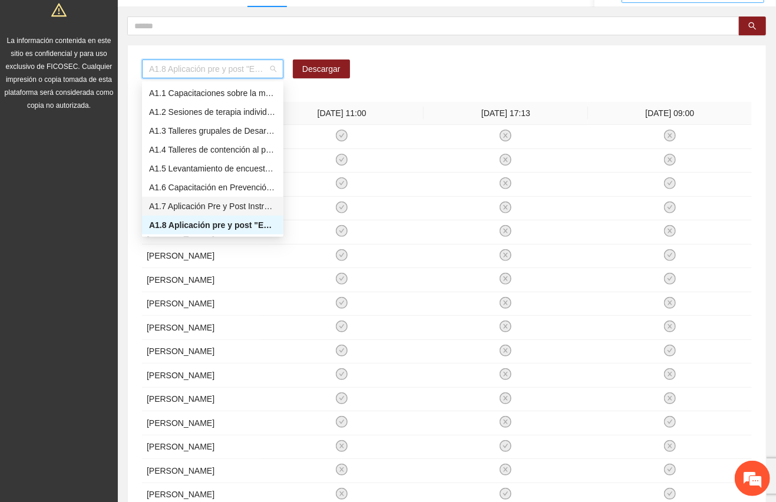
click at [216, 203] on div "A1.7 Aplicación Pre y Post Instrumento "Empoderamiento de la mujer" - Zona Punt…" at bounding box center [212, 206] width 127 height 13
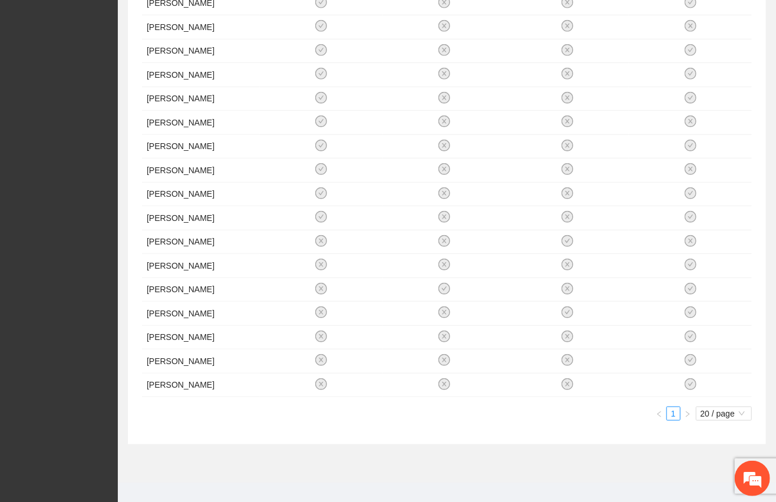
scroll to position [320, 0]
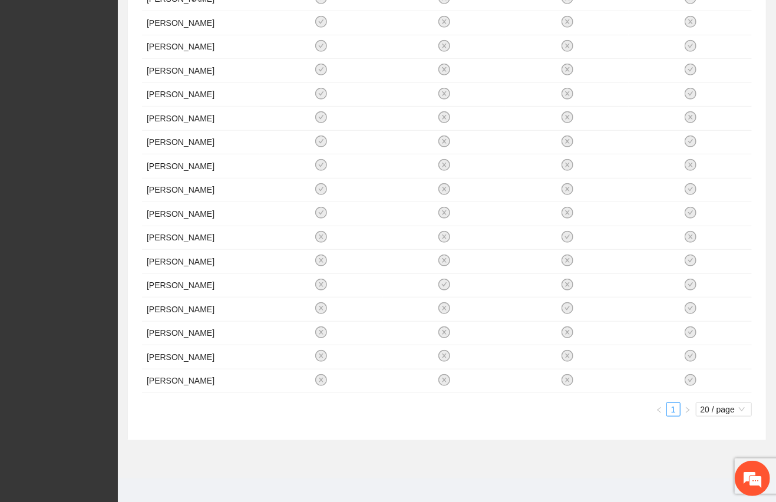
click at [92, 236] on div "Proyectos Activos La información contenida en este sitio es confidencial y para…" at bounding box center [59, 96] width 118 height 832
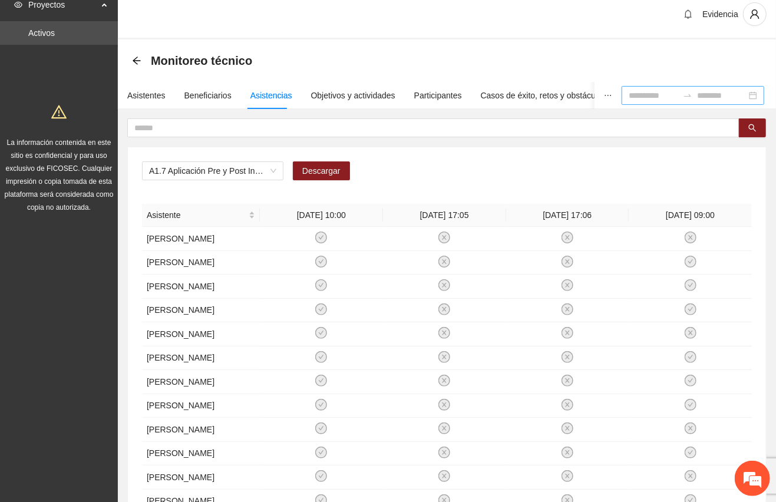
scroll to position [8, 0]
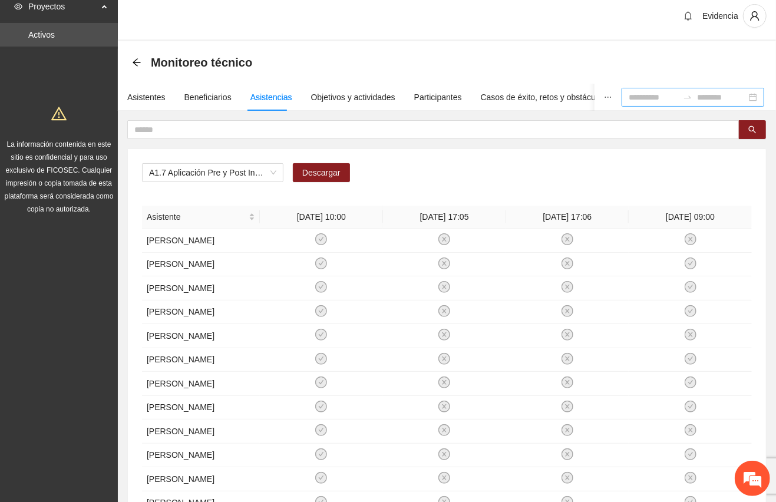
click at [554, 12] on div "Evidencia" at bounding box center [447, 16] width 658 height 49
click at [554, 10] on div "Evidencia" at bounding box center [447, 16] width 658 height 49
click at [594, 24] on div "Evidencia" at bounding box center [447, 16] width 658 height 49
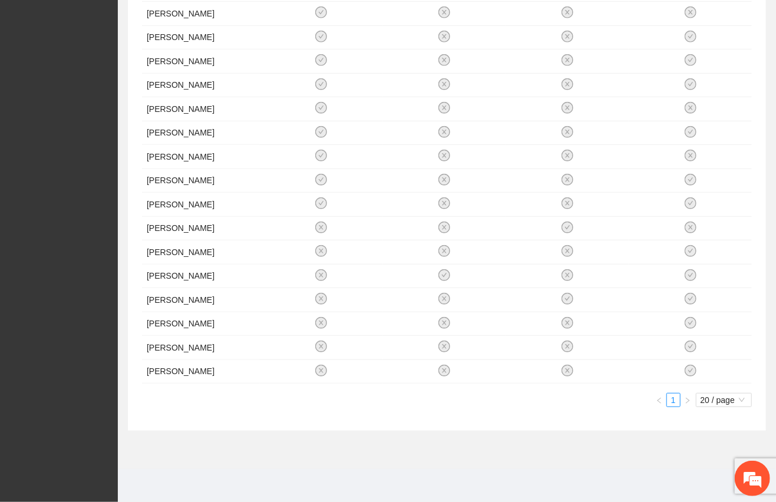
scroll to position [467, 0]
click at [486, 467] on section "Monitoreo técnico Asistentes Beneficiarios Asistencias Objetivos y actividades …" at bounding box center [447, 94] width 658 height 750
click at [531, 458] on section "Monitoreo técnico Asistentes Beneficiarios Asistencias Objetivos y actividades …" at bounding box center [447, 94] width 658 height 750
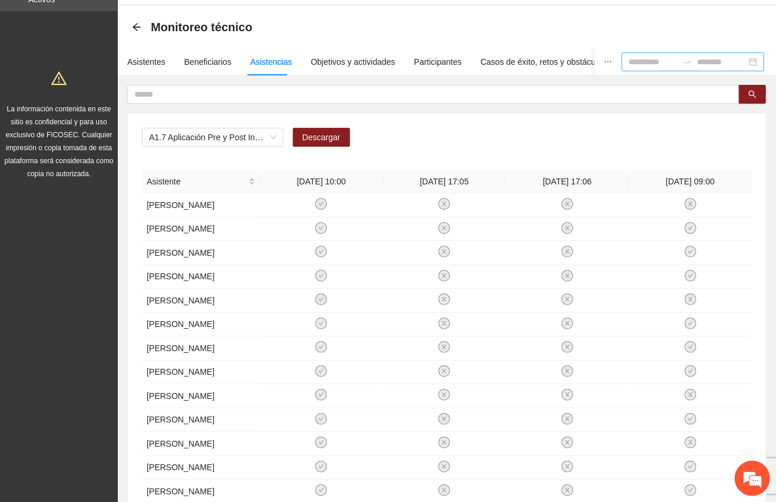
scroll to position [32, 0]
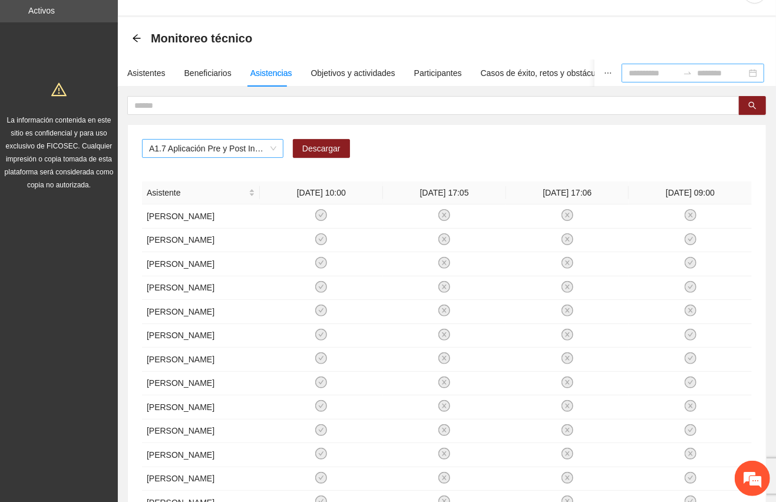
click at [276, 152] on span "A1.7 Aplicación Pre y Post Instrumento "Empoderamiento de la mujer" - Zona Punt…" at bounding box center [212, 149] width 127 height 18
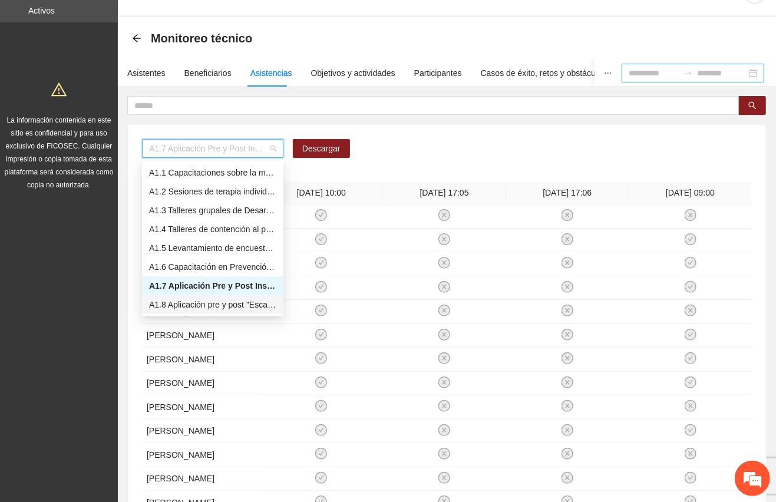
click at [219, 303] on div "A1.8 Aplicación pre y post "Escala para medir creencias que perpetúan la violen…" at bounding box center [212, 304] width 127 height 13
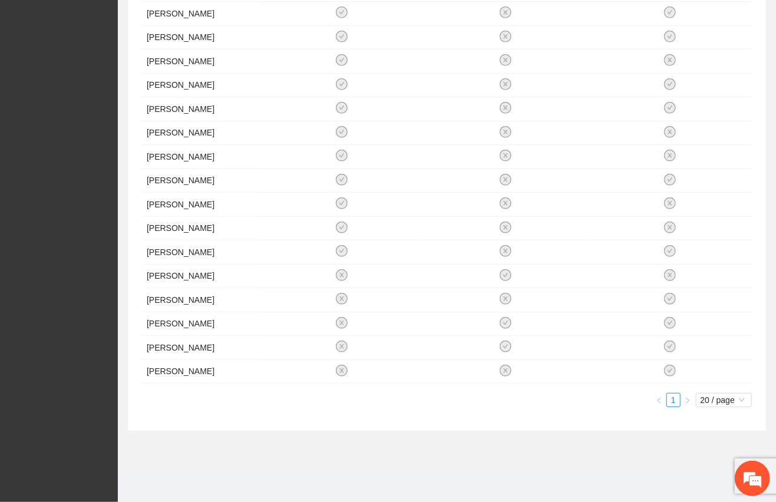
scroll to position [419, 0]
click at [478, 434] on section "Monitoreo técnico Asistentes Beneficiarios Asistencias Objetivos y actividades …" at bounding box center [447, 118] width 658 height 702
click at [39, 74] on div "Proyectos Activos La información contenida en este sitio es confidencial y para…" at bounding box center [59, 110] width 118 height 784
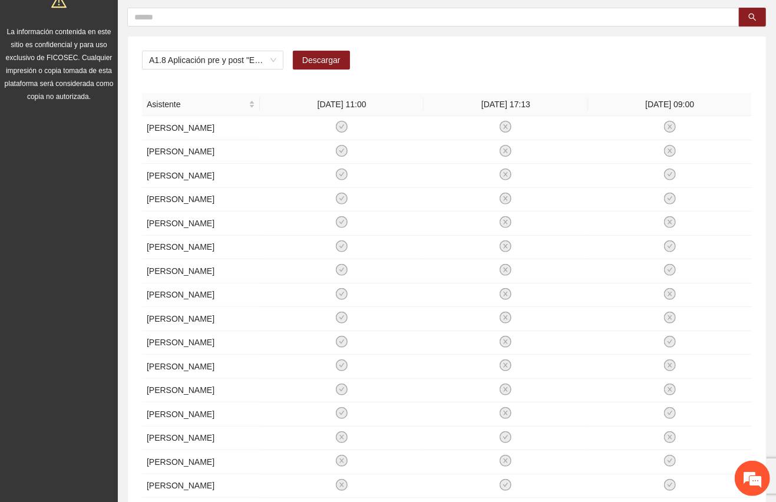
scroll to position [0, 0]
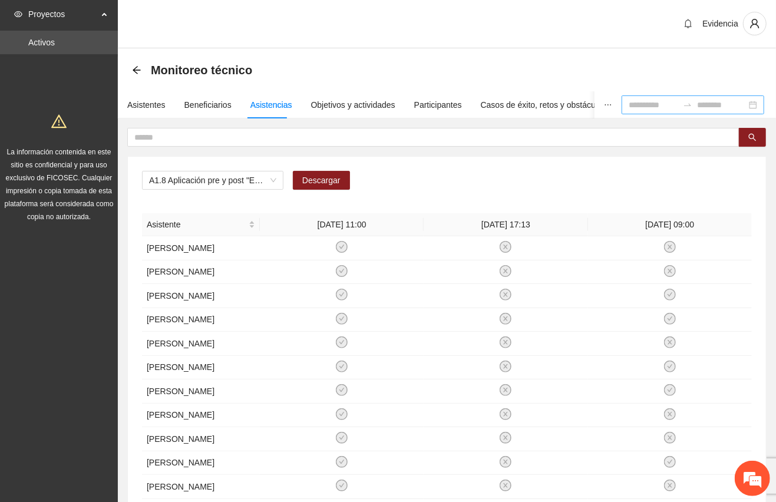
click at [535, 48] on div "Evidencia" at bounding box center [447, 24] width 658 height 49
click at [263, 178] on span "A1.8 Aplicación pre y post "Escala para medir creencias que perpetúan la violen…" at bounding box center [212, 180] width 127 height 18
click at [406, 174] on div "A1.8 Aplicación pre y post "Escala para medir creencias que perpetúan la violen…" at bounding box center [447, 185] width 610 height 28
click at [540, 24] on div "Evidencia" at bounding box center [447, 24] width 658 height 49
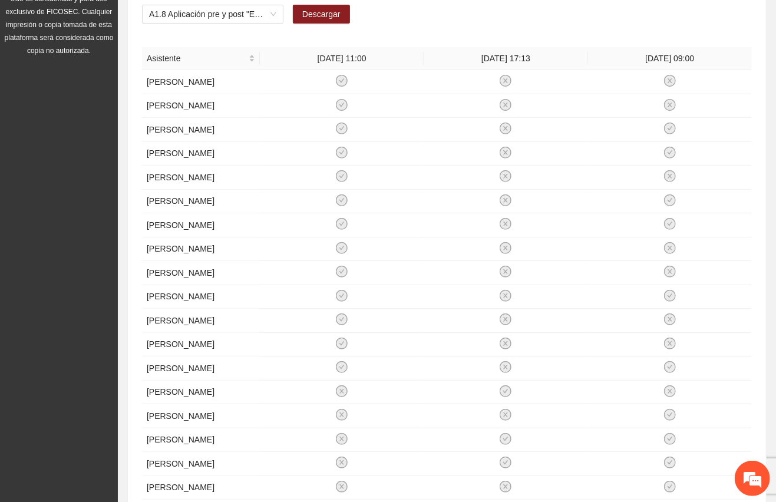
scroll to position [163, 0]
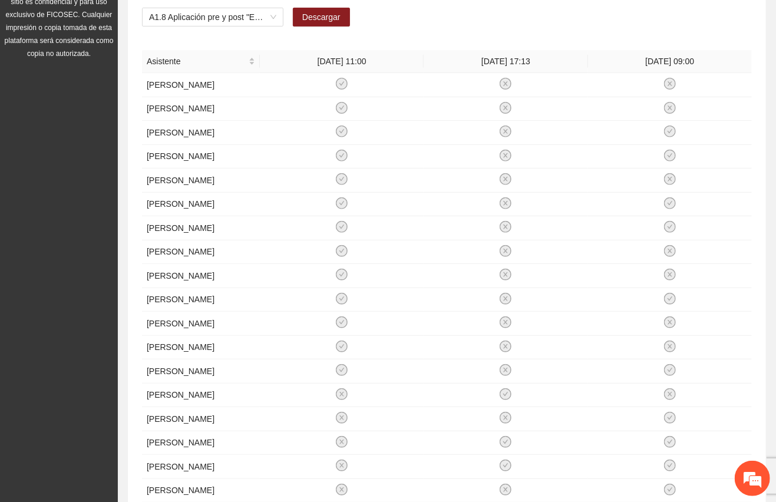
click at [60, 160] on div "Proyectos Activos La información contenida en este sitio es confidencial y para…" at bounding box center [59, 229] width 118 height 784
